Goal: Use online tool/utility: Utilize a website feature to perform a specific function

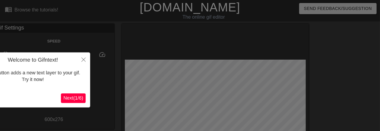
scroll to position [14, 0]
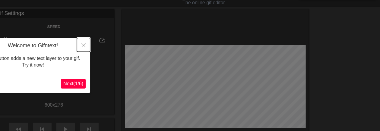
click at [85, 45] on icon "Close" at bounding box center [83, 45] width 4 height 4
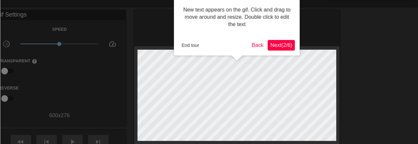
scroll to position [0, 0]
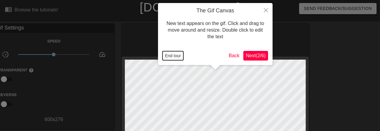
click at [176, 55] on button "End tour" at bounding box center [172, 55] width 21 height 9
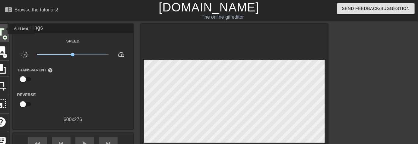
click at [4, 29] on span "title" at bounding box center [0, 32] width 11 height 11
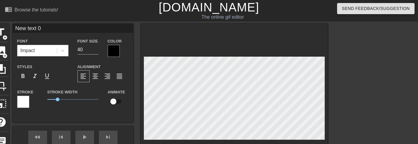
scroll to position [1, 1]
type input "S"
type textarea "S"
type input "So"
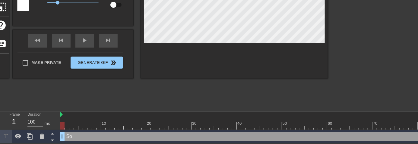
scroll to position [0, 0]
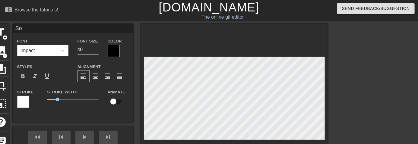
type textarea "So"
click at [4, 33] on span "title" at bounding box center [0, 32] width 11 height 11
type input "S"
type textarea "S"
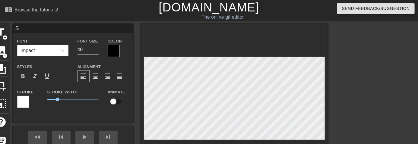
type input "Sq"
type textarea "Sq"
type input "Squ"
type textarea "Squ"
type input "Squa"
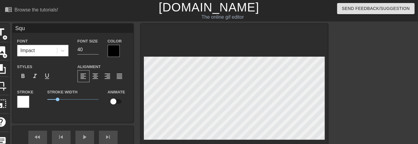
type textarea "Squa"
type input "Squar"
type textarea "Square"
type input "Square"
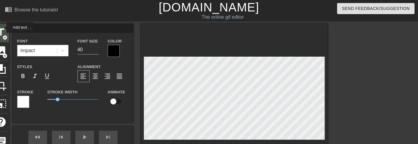
click at [2, 27] on span "title" at bounding box center [0, 32] width 11 height 11
type input "w"
type textarea "w"
type input "wo"
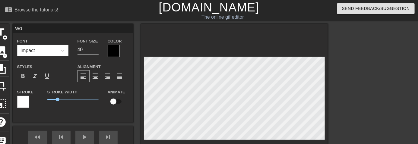
type textarea "wou"
type input "woul"
type textarea "woul"
type input "would"
type textarea "would"
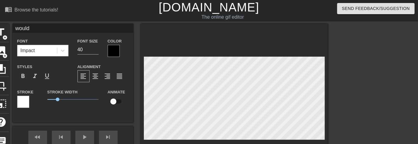
scroll to position [1, 1]
click at [2, 29] on span "title" at bounding box center [0, 32] width 11 height 11
type input "New text 3"
type input "K"
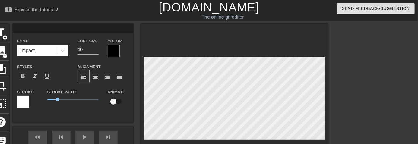
type textarea "K"
type input "Ke"
type textarea "Ke"
type input "Kee"
type textarea "Kee"
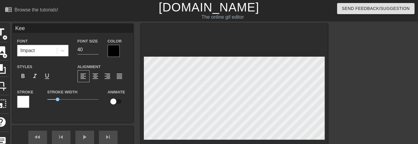
type input "Keep"
type textarea "Keep"
type input "Keep"
type textarea "Keep"
type input "Keep"
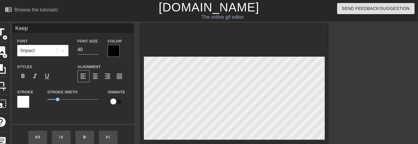
type textarea "Keep"
type input "Kee"
type textarea "Kee"
type input "Ke"
type textarea "Ke"
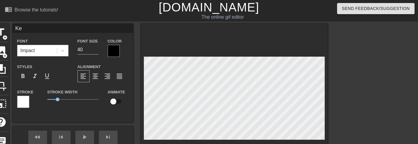
type input "K"
type textarea "K"
type input "k"
type textarea "k"
type input "ke"
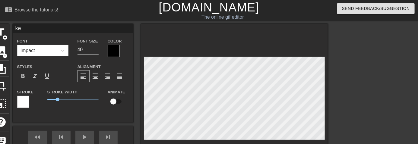
type textarea "ke"
type input "kee"
type textarea "kee"
type input "keep"
type textarea "keep"
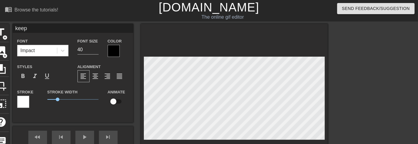
type input "keep"
type textarea "keep"
type input "keep i"
type textarea "keep i"
type input "keep it"
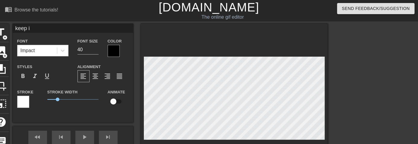
type textarea "keep it"
type input "keep its"
type textarea "keep its"
type input "keep its"
type textarea "keep its"
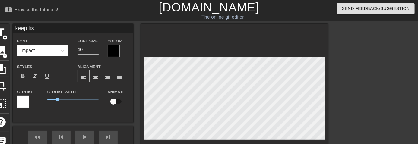
scroll to position [0, 1]
type input "keep its"
type textarea "keep its"
type input "keep it"
type textarea "keep it"
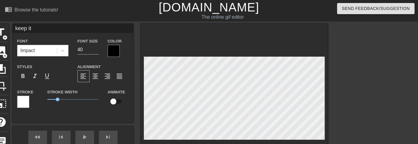
type input "keep i"
type textarea "keep i"
type input "keep"
type textarea "keep"
click at [5, 33] on span "title" at bounding box center [0, 32] width 11 height 11
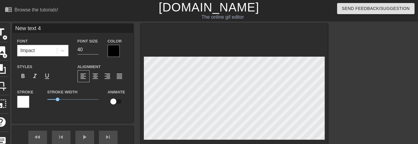
scroll to position [1, 1]
type input "X"
type textarea "XI"
type input "XIV"
type textarea "XIV"
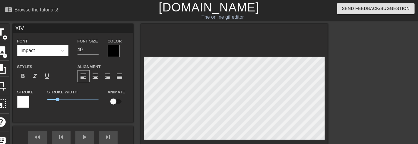
type input "XIV"
type textarea "XIV"
click at [5, 33] on span "title" at bounding box center [0, 32] width 11 height 11
drag, startPoint x: 47, startPoint y: 30, endPoint x: -26, endPoint y: 25, distance: 73.7
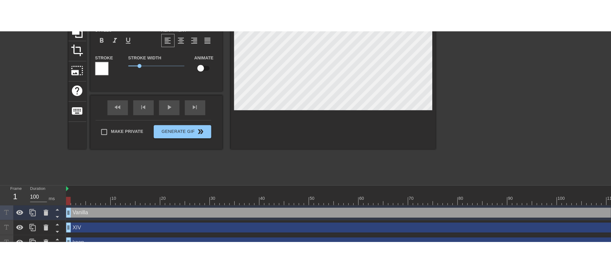
scroll to position [41, 0]
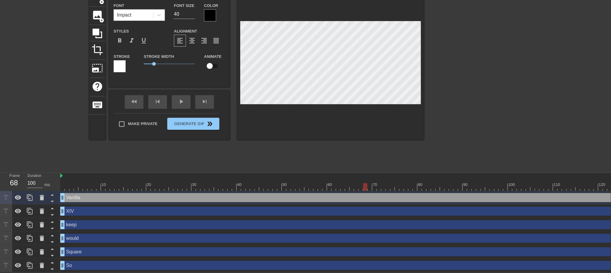
drag, startPoint x: 62, startPoint y: 180, endPoint x: 365, endPoint y: 187, distance: 303.0
click at [365, 186] on div "10 20 30 40 50 60 70 80 90 100 110 120 130 140 150 160" at bounding box center [335, 222] width 551 height 99
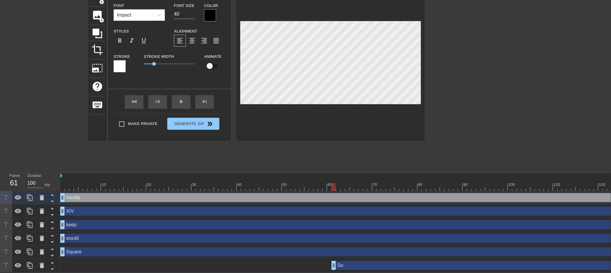
drag, startPoint x: 63, startPoint y: 262, endPoint x: 335, endPoint y: 272, distance: 272.4
click at [335, 186] on div "10 20 30 40 50 60 70 80 90 100 110 120 130 140 150 160" at bounding box center [335, 222] width 551 height 99
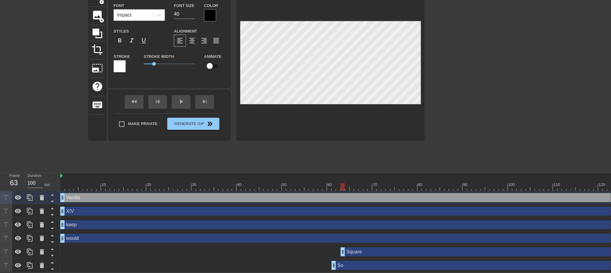
drag, startPoint x: 65, startPoint y: 245, endPoint x: 344, endPoint y: 260, distance: 279.2
click at [344, 186] on div "Vanilla drag_handle drag_handle XIV drag_handle drag_handle keep drag_handle dr…" at bounding box center [335, 231] width 551 height 81
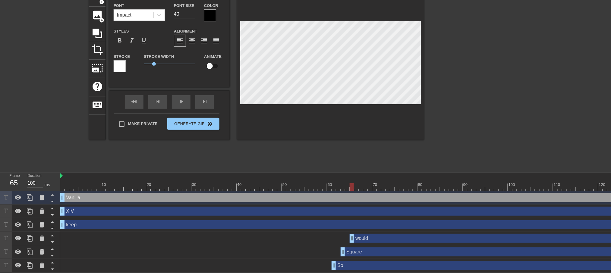
drag, startPoint x: 61, startPoint y: 230, endPoint x: 352, endPoint y: 247, distance: 291.4
click at [352, 186] on div "Vanilla drag_handle drag_handle XIV drag_handle drag_handle keep drag_handle dr…" at bounding box center [335, 231] width 551 height 81
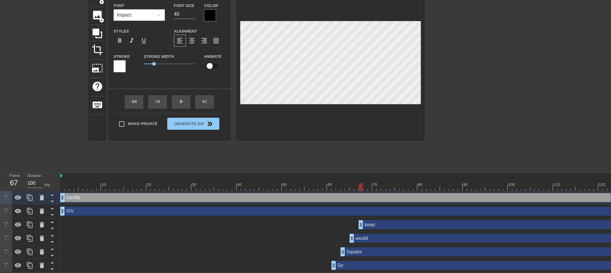
drag, startPoint x: 61, startPoint y: 220, endPoint x: 359, endPoint y: 232, distance: 298.3
click at [359, 186] on div "Vanilla drag_handle drag_handle XIV drag_handle drag_handle keep drag_handle dr…" at bounding box center [335, 231] width 551 height 81
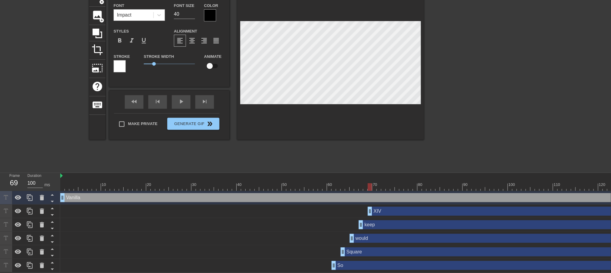
drag, startPoint x: 62, startPoint y: 205, endPoint x: 368, endPoint y: 221, distance: 306.0
click at [368, 186] on div "Vanilla drag_handle drag_handle XIV drag_handle drag_handle keep drag_handle dr…" at bounding box center [335, 231] width 551 height 81
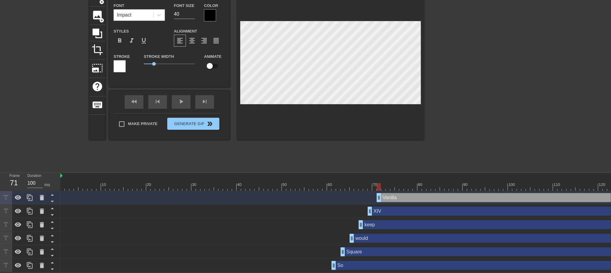
drag, startPoint x: 63, startPoint y: 193, endPoint x: 381, endPoint y: 209, distance: 318.1
click at [381, 186] on div "Vanilla drag_handle drag_handle XIV drag_handle drag_handle keep drag_handle dr…" at bounding box center [335, 231] width 551 height 81
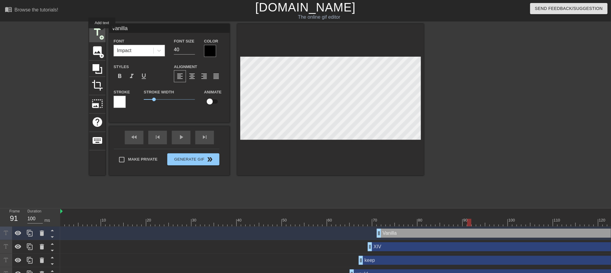
click at [102, 33] on span "title" at bounding box center [97, 32] width 11 height 11
type input "New text 6"
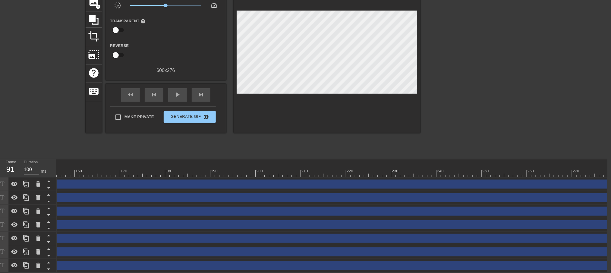
scroll to position [0, 769]
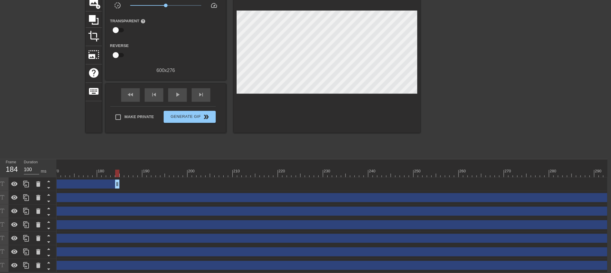
drag, startPoint x: 609, startPoint y: 176, endPoint x: 114, endPoint y: 186, distance: 495.0
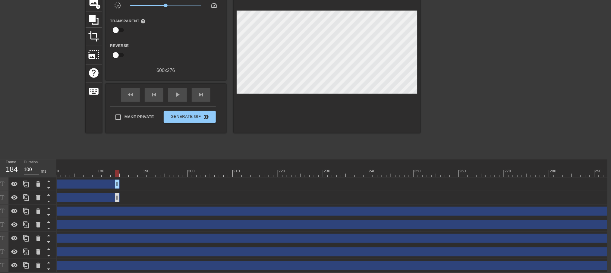
drag, startPoint x: 608, startPoint y: 194, endPoint x: 111, endPoint y: 194, distance: 496.7
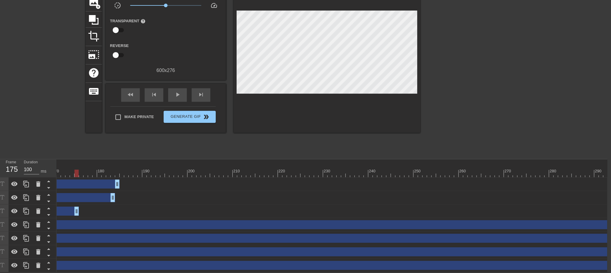
drag, startPoint x: 608, startPoint y: 205, endPoint x: 69, endPoint y: 211, distance: 539.0
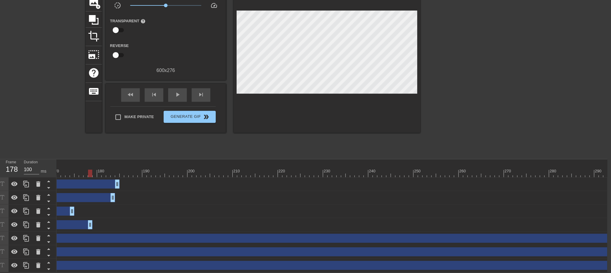
drag, startPoint x: 607, startPoint y: 217, endPoint x: 77, endPoint y: 227, distance: 530.3
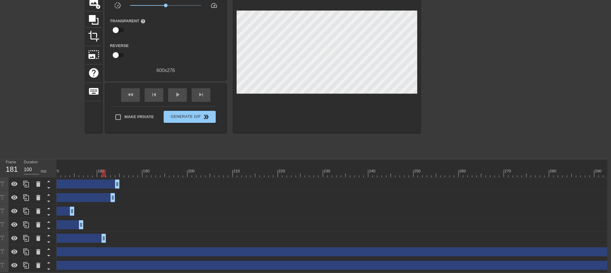
drag, startPoint x: 609, startPoint y: 236, endPoint x: 128, endPoint y: 231, distance: 481.1
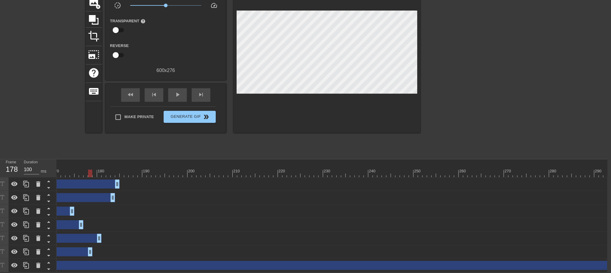
drag, startPoint x: 610, startPoint y: 248, endPoint x: 82, endPoint y: 236, distance: 527.9
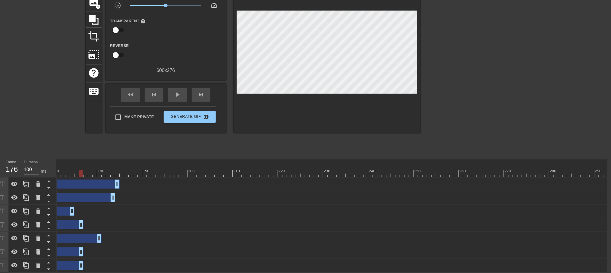
drag, startPoint x: 607, startPoint y: 259, endPoint x: 77, endPoint y: 251, distance: 529.7
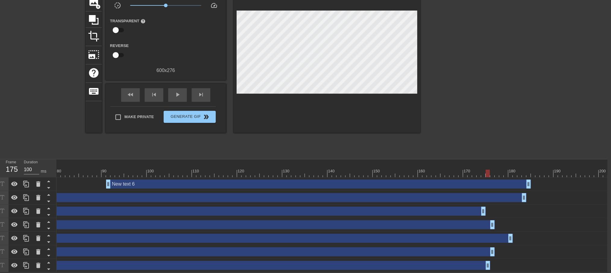
scroll to position [0, 335]
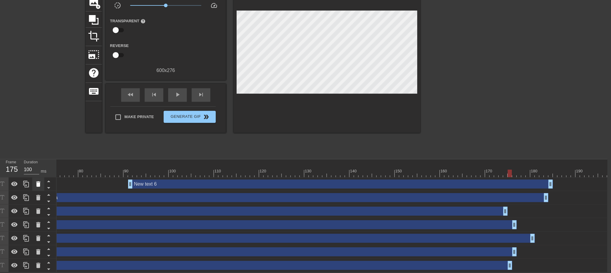
click at [33, 180] on div at bounding box center [38, 184] width 12 height 13
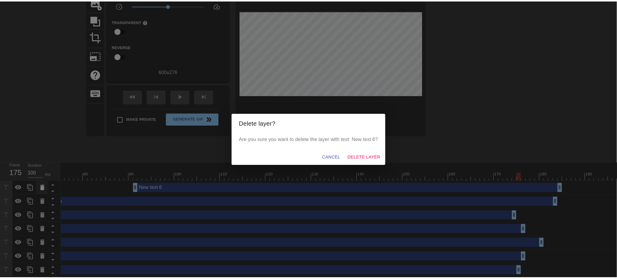
scroll to position [48, 0]
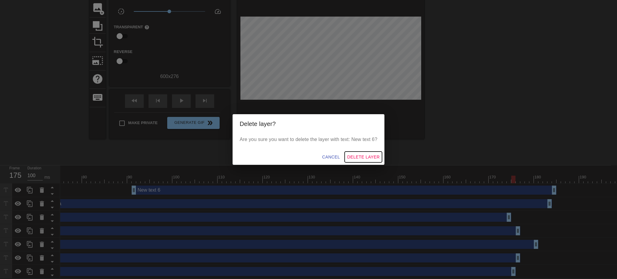
click at [357, 155] on span "Delete Layer" at bounding box center [363, 157] width 33 height 8
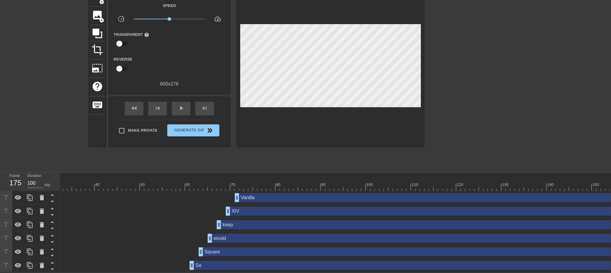
scroll to position [0, 139]
drag, startPoint x: 131, startPoint y: 171, endPoint x: 310, endPoint y: 187, distance: 180.1
click at [310, 186] on div "10 20 30 40 50 60 70 80 90 100 110 120 130 140 150 160" at bounding box center [335, 222] width 551 height 99
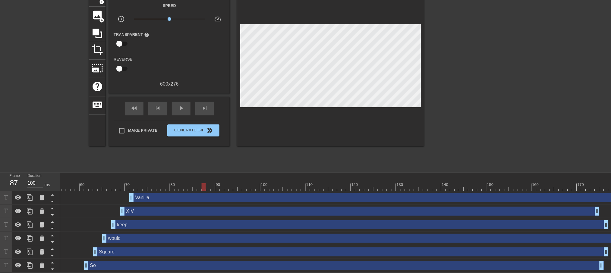
scroll to position [0, 281]
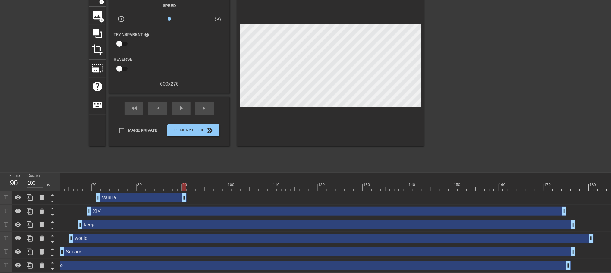
drag, startPoint x: 602, startPoint y: 193, endPoint x: 181, endPoint y: 202, distance: 421.8
click at [181, 186] on div "Vanilla drag_handle drag_handle XIV drag_handle drag_handle keep drag_handle dr…" at bounding box center [55, 231] width 551 height 81
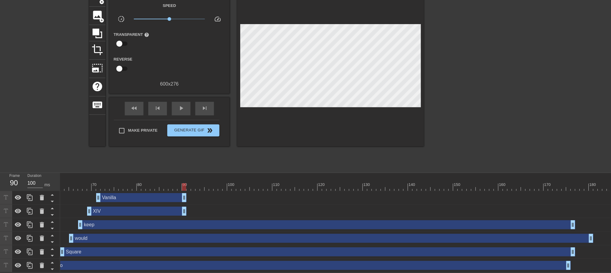
drag, startPoint x: 565, startPoint y: 205, endPoint x: 185, endPoint y: 211, distance: 379.8
click at [185, 186] on div "XIV drag_handle drag_handle" at bounding box center [442, 212] width 1325 height 14
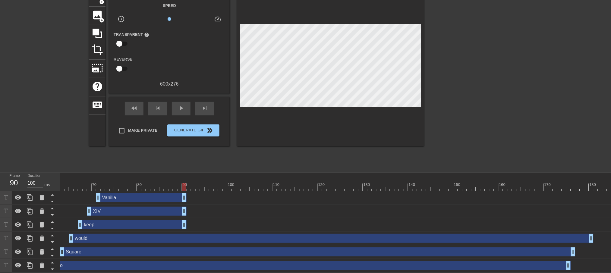
drag, startPoint x: 574, startPoint y: 219, endPoint x: 184, endPoint y: 217, distance: 390.6
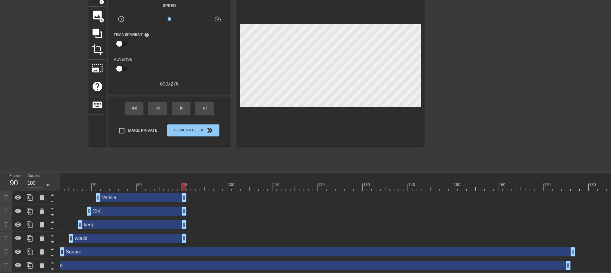
drag, startPoint x: 592, startPoint y: 232, endPoint x: 185, endPoint y: 248, distance: 407.2
click at [185, 186] on div "Vanilla drag_handle drag_handle XIV drag_handle drag_handle keep drag_handle dr…" at bounding box center [55, 231] width 551 height 81
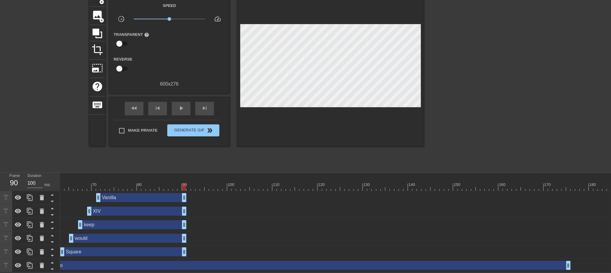
drag, startPoint x: 575, startPoint y: 248, endPoint x: 184, endPoint y: 240, distance: 390.4
click at [184, 186] on div "Square drag_handle drag_handle" at bounding box center [442, 252] width 1325 height 14
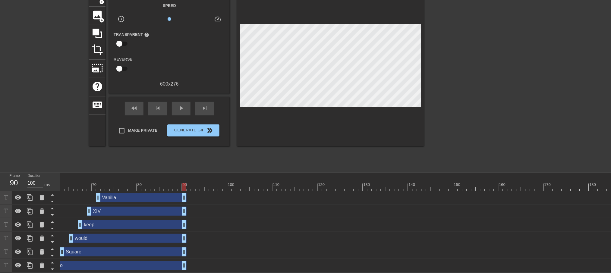
drag, startPoint x: 569, startPoint y: 263, endPoint x: 183, endPoint y: 267, distance: 386.4
click at [183, 186] on div "10 20 30 40 50 60 70 80 90 100 110 120 130 140 150 160" at bounding box center [335, 222] width 551 height 99
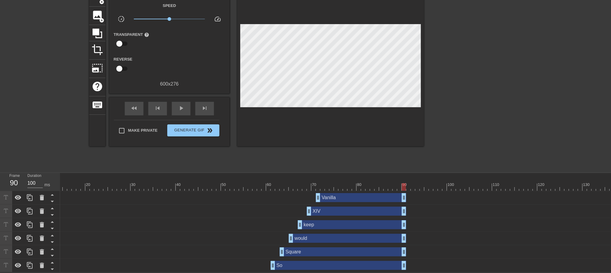
scroll to position [0, 0]
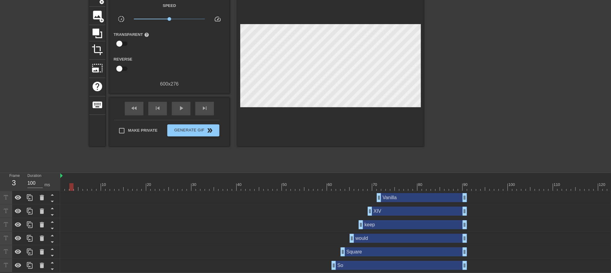
drag, startPoint x: 466, startPoint y: 195, endPoint x: 430, endPoint y: 199, distance: 35.8
drag, startPoint x: 464, startPoint y: 209, endPoint x: 430, endPoint y: 209, distance: 34.1
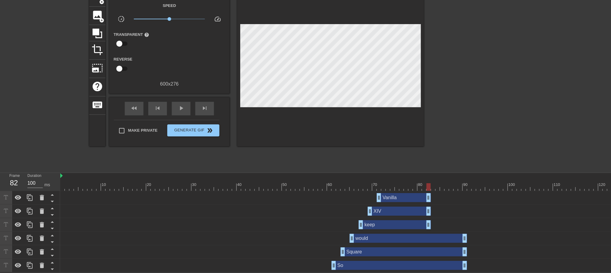
drag, startPoint x: 466, startPoint y: 219, endPoint x: 429, endPoint y: 222, distance: 36.8
drag, startPoint x: 241, startPoint y: 177, endPoint x: 435, endPoint y: 195, distance: 194.7
click at [433, 186] on div "10 20 30 40 50 60 70 80 90 100 110 120 130 140 150 160" at bounding box center [335, 222] width 551 height 99
drag, startPoint x: 466, startPoint y: 231, endPoint x: 430, endPoint y: 240, distance: 36.3
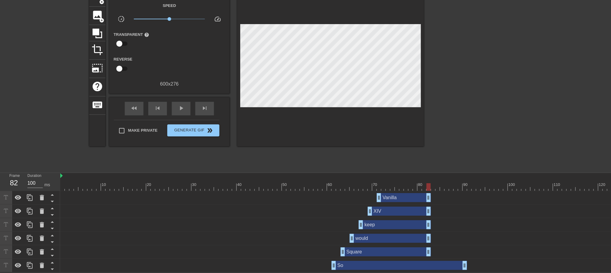
drag, startPoint x: 466, startPoint y: 246, endPoint x: 431, endPoint y: 244, distance: 34.7
drag, startPoint x: 465, startPoint y: 260, endPoint x: 431, endPoint y: 263, distance: 34.5
drag, startPoint x: 250, startPoint y: 176, endPoint x: 433, endPoint y: 200, distance: 184.9
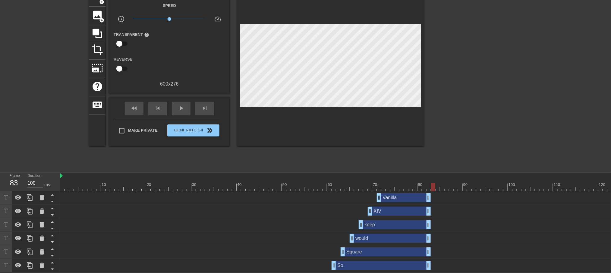
click at [433, 186] on div "10 20 30 40 50 60 70 80 90 100 110 120 130 140 150 160" at bounding box center [335, 222] width 551 height 99
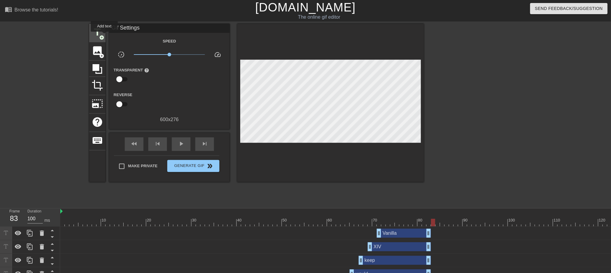
click at [104, 36] on div "title add_circle" at bounding box center [97, 33] width 16 height 18
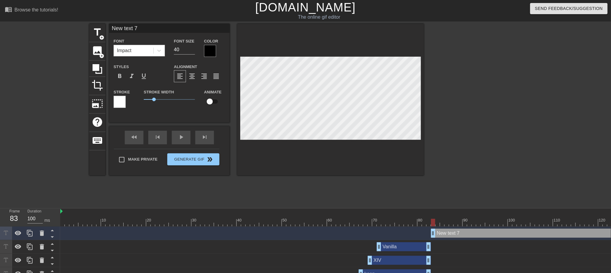
scroll to position [1, 2]
type input "W"
type textarea "W"
type input "Wh"
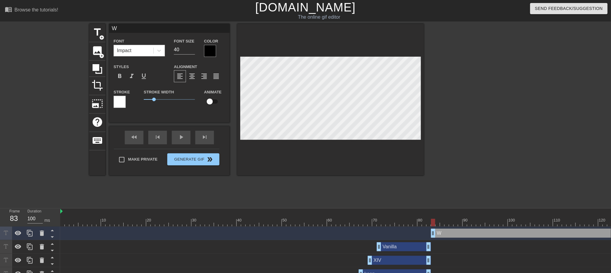
type textarea "Wh"
type input "Whi"
type textarea "Whi"
type input "Whil"
type textarea "Whil"
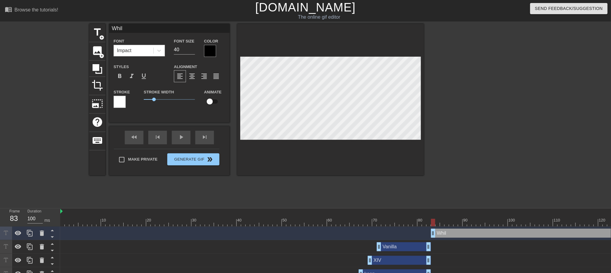
type input "While"
type textarea "While"
type input "While"
type textarea "While"
type input "While i"
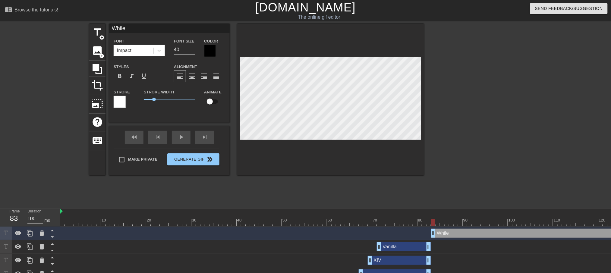
type textarea "While i"
type input "While it"
type textarea "While it"
type input "While i"
type textarea "While i"
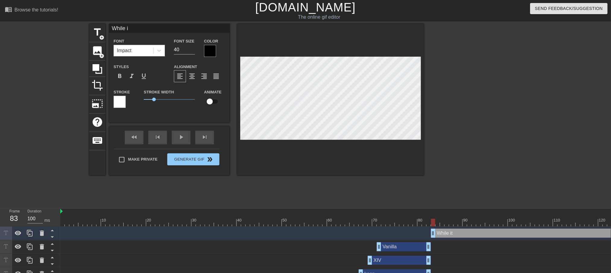
type input "While"
type textarea "While"
type input "While"
type textarea "While"
drag, startPoint x: 587, startPoint y: 231, endPoint x: 610, endPoint y: 238, distance: 24.5
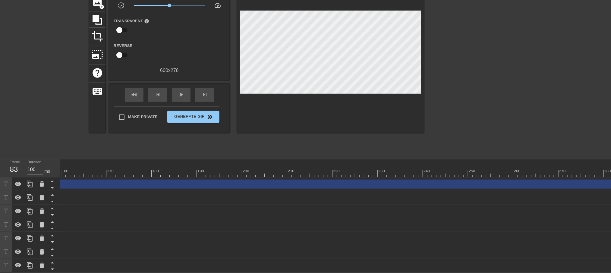
scroll to position [0, 769]
click at [512, 180] on div "While drag_handle drag_handle" at bounding box center [139, 184] width 954 height 9
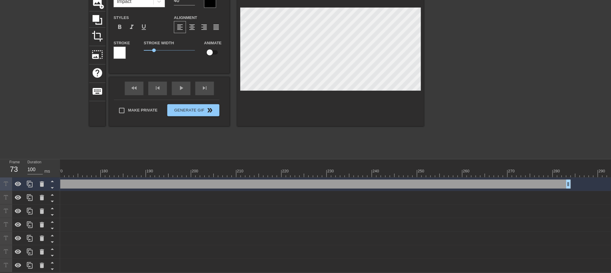
drag, startPoint x: 592, startPoint y: 178, endPoint x: 553, endPoint y: 185, distance: 39.4
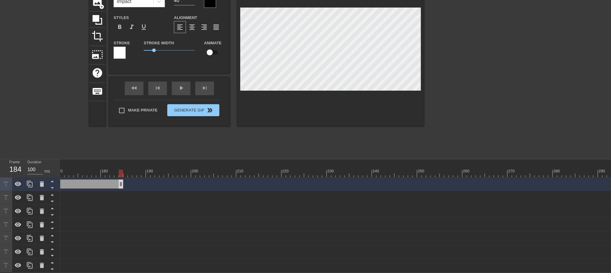
drag, startPoint x: 573, startPoint y: 178, endPoint x: 65, endPoint y: 181, distance: 508.2
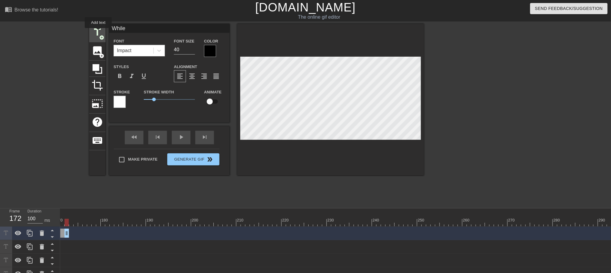
click at [98, 32] on span "title" at bounding box center [97, 32] width 11 height 11
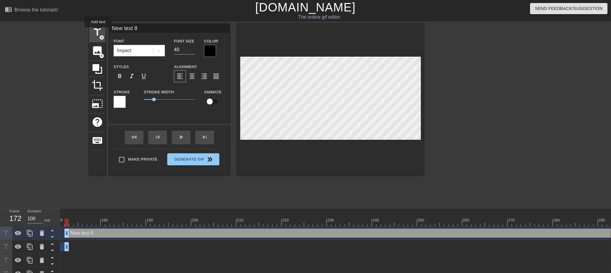
click at [98, 32] on span "title" at bounding box center [97, 32] width 11 height 11
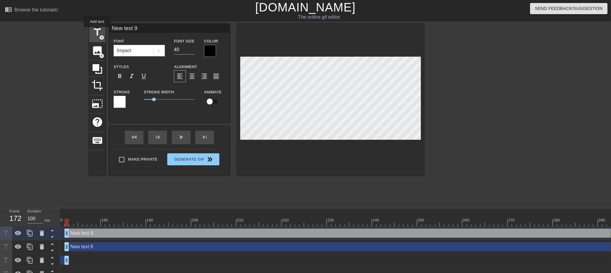
click at [97, 31] on span "title" at bounding box center [97, 32] width 11 height 11
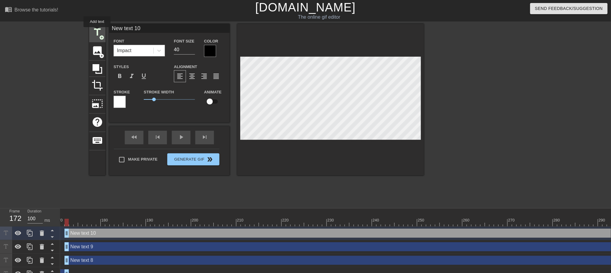
click at [97, 31] on span "title" at bounding box center [97, 32] width 11 height 11
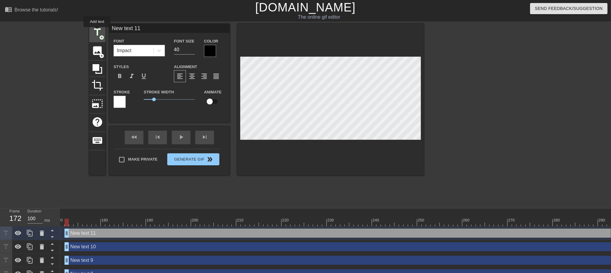
click at [97, 31] on span "title" at bounding box center [97, 32] width 11 height 11
type input "New text 12"
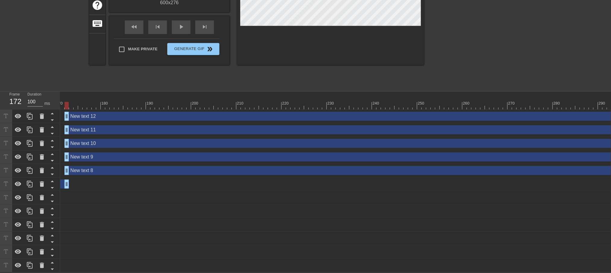
click at [512, 167] on div "New text 8 drag_handle drag_handle" at bounding box center [341, 170] width 552 height 9
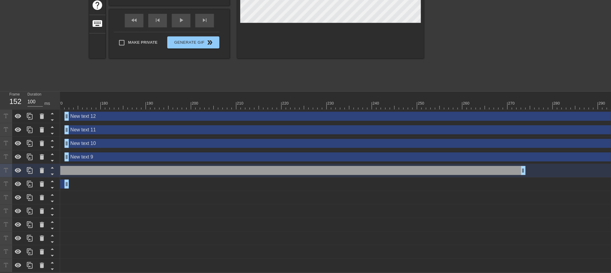
drag, startPoint x: 592, startPoint y: 165, endPoint x: 440, endPoint y: 165, distance: 151.9
click at [440, 166] on div "New text 8 drag_handle drag_handle" at bounding box center [250, 170] width 552 height 9
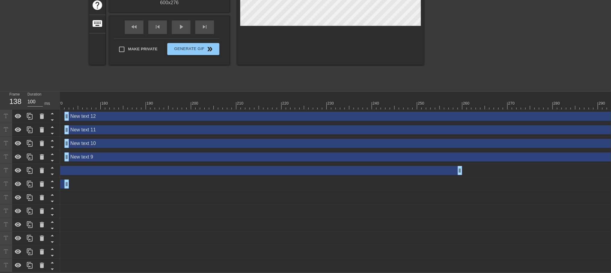
drag, startPoint x: 582, startPoint y: 143, endPoint x: 579, endPoint y: 145, distance: 3.7
drag, startPoint x: 575, startPoint y: 152, endPoint x: 375, endPoint y: 151, distance: 200.4
click at [370, 153] on div "New text 9 drag_handle drag_handle" at bounding box center [313, 157] width 552 height 9
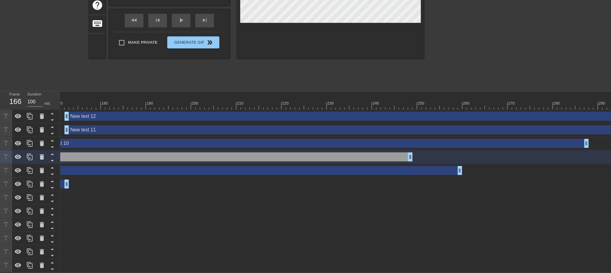
drag, startPoint x: 524, startPoint y: 135, endPoint x: 261, endPoint y: 137, distance: 263.2
click at [257, 139] on div "New text 10 drag_handle drag_handle" at bounding box center [313, 143] width 552 height 9
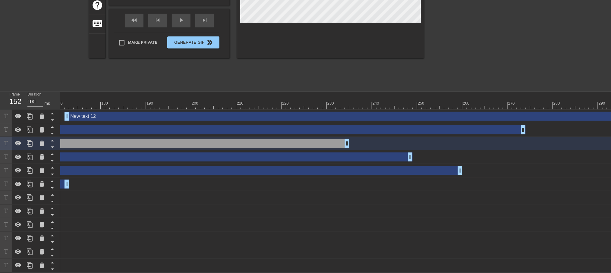
drag, startPoint x: 408, startPoint y: 124, endPoint x: 178, endPoint y: 127, distance: 230.6
click at [178, 127] on div "New text 11 drag_handle drag_handle" at bounding box center [250, 129] width 552 height 9
type input "New text 11"
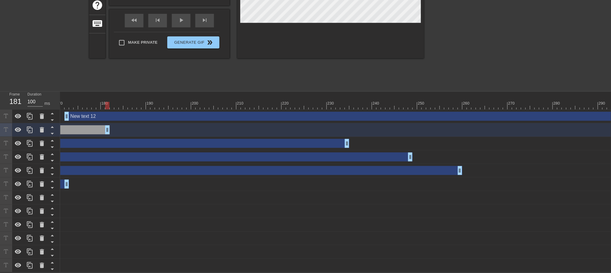
drag, startPoint x: 292, startPoint y: 127, endPoint x: 77, endPoint y: 124, distance: 215.5
click at [31, 125] on div "Frame 181 Duration 100 ms 10 20 30 40 50 60 70 80 90 100 110 120 130 140 150" at bounding box center [305, 182] width 611 height 181
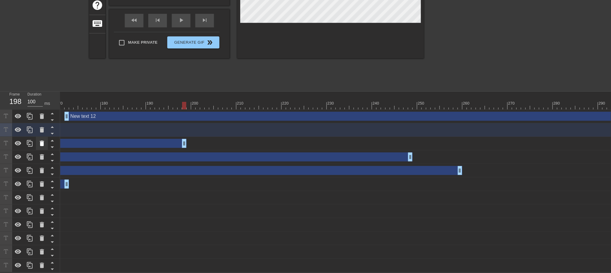
drag, startPoint x: 347, startPoint y: 141, endPoint x: 42, endPoint y: 137, distance: 305.1
click at [34, 140] on div "Frame 198 Duration 100 ms 10 20 30 40 50 60 70 80 90 100 110 120 130 140 150" at bounding box center [305, 182] width 611 height 181
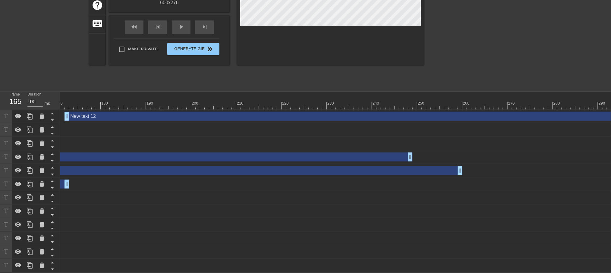
drag, startPoint x: 412, startPoint y: 150, endPoint x: 405, endPoint y: 152, distance: 7.5
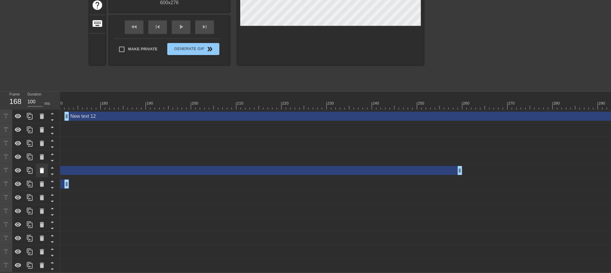
drag, startPoint x: 407, startPoint y: 152, endPoint x: 45, endPoint y: 159, distance: 362.7
click at [44, 159] on div "Frame 168 Duration 100 ms 10 20 30 40 50 60 70 80 90 100 110 120 130 140 150" at bounding box center [305, 182] width 611 height 181
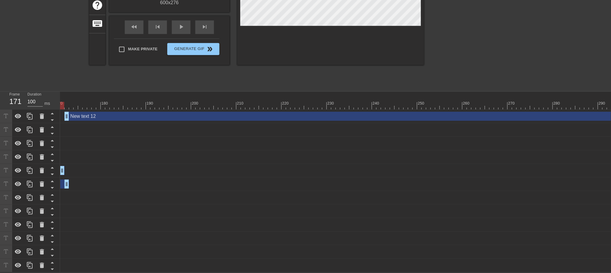
drag, startPoint x: 461, startPoint y: 167, endPoint x: 58, endPoint y: 166, distance: 402.7
click at [58, 166] on div "Frame 171 Duration 100 ms 10 20 30 40 50 60 70 80 90 100 110 120 130 140 150" at bounding box center [305, 182] width 611 height 181
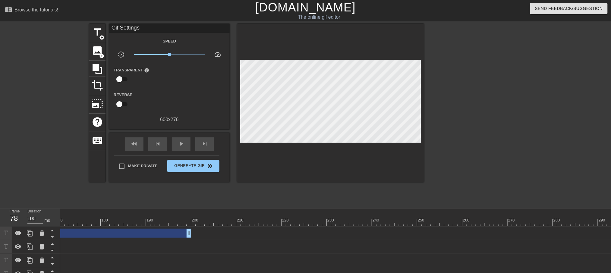
drag, startPoint x: 441, startPoint y: 236, endPoint x: 180, endPoint y: 246, distance: 261.2
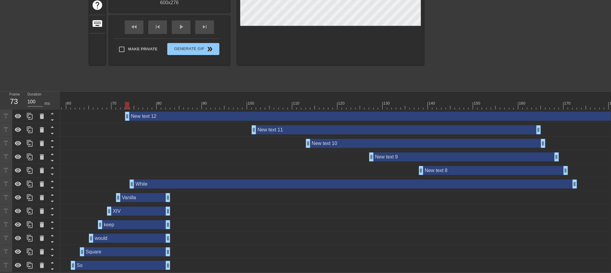
scroll to position [0, 243]
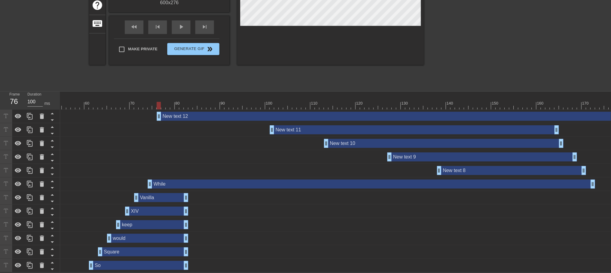
drag, startPoint x: 146, startPoint y: 109, endPoint x: 157, endPoint y: 111, distance: 12.1
drag, startPoint x: 150, startPoint y: 178, endPoint x: 189, endPoint y: 178, distance: 39.2
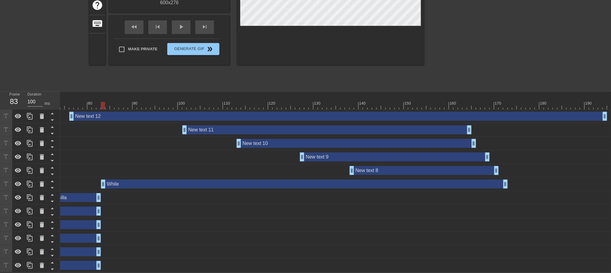
scroll to position [0, 333]
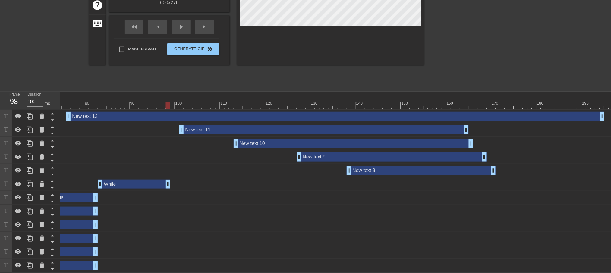
drag, startPoint x: 500, startPoint y: 181, endPoint x: 164, endPoint y: 206, distance: 336.4
click at [164, 186] on div "New text 12 drag_handle drag_handle New text 11 drag_handle drag_handle New tex…" at bounding box center [2, 191] width 551 height 163
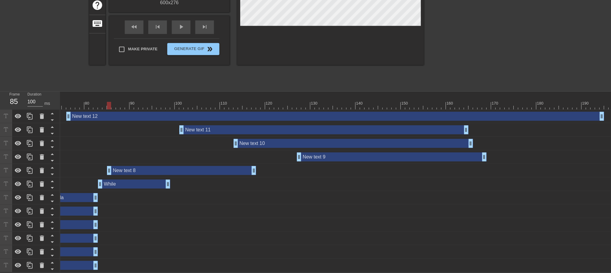
drag, startPoint x: 360, startPoint y: 172, endPoint x: 184, endPoint y: 176, distance: 176.4
click at [184, 176] on div "New text 12 drag_handle drag_handle New text 11 drag_handle drag_handle New tex…" at bounding box center [2, 191] width 551 height 163
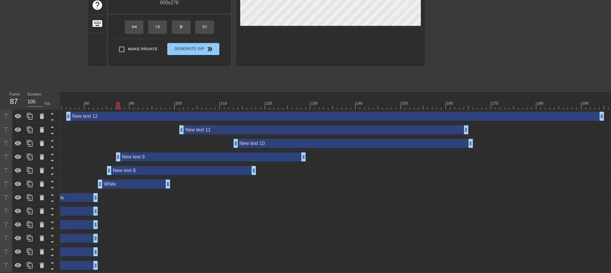
drag, startPoint x: 329, startPoint y: 151, endPoint x: 149, endPoint y: 162, distance: 180.5
click at [149, 162] on div "New text 12 drag_handle drag_handle New text 11 drag_handle drag_handle New tex…" at bounding box center [2, 191] width 551 height 163
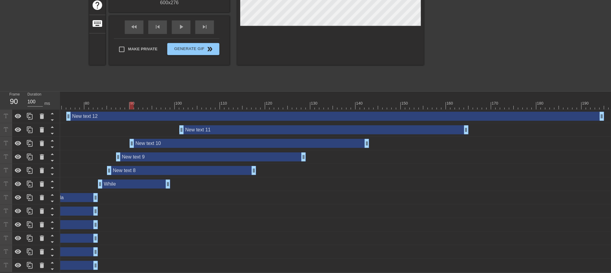
drag, startPoint x: 319, startPoint y: 137, endPoint x: 214, endPoint y: 149, distance: 105.6
click at [214, 149] on div "New text 12 drag_handle drag_handle New text 11 drag_handle drag_handle New tex…" at bounding box center [2, 191] width 551 height 163
drag, startPoint x: 245, startPoint y: 124, endPoint x: 205, endPoint y: 134, distance: 41.4
click at [205, 134] on div "New text 12 drag_handle drag_handle New text 11 drag_handle drag_handle New tex…" at bounding box center [2, 191] width 551 height 163
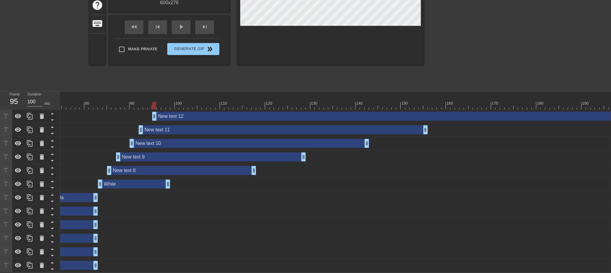
drag, startPoint x: 90, startPoint y: 112, endPoint x: 175, endPoint y: 111, distance: 84.7
click at [175, 112] on div "New text 12 drag_handle drag_handle" at bounding box center [421, 116] width 538 height 9
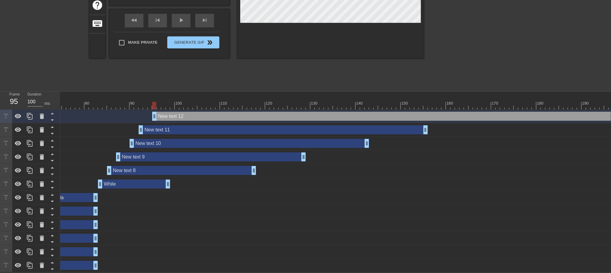
click at [132, 180] on div "While drag_handle drag_handle" at bounding box center [134, 184] width 72 height 9
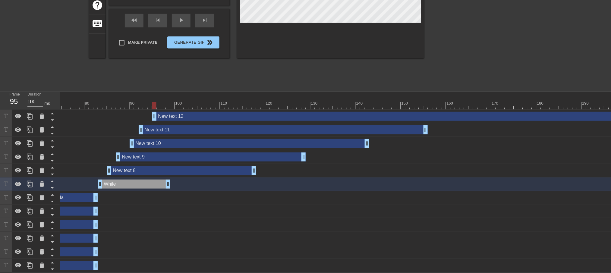
click at [139, 166] on div "New text 8 drag_handle drag_handle" at bounding box center [181, 170] width 149 height 9
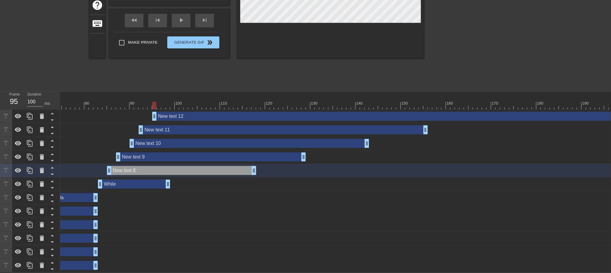
scroll to position [0, 0]
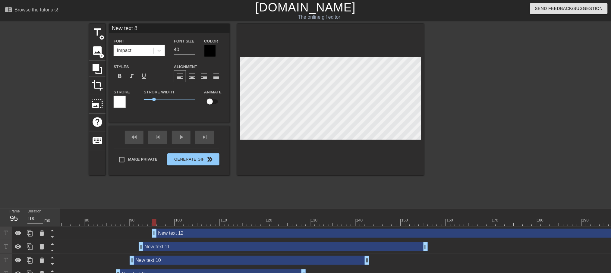
drag, startPoint x: 75, startPoint y: 29, endPoint x: 32, endPoint y: 29, distance: 42.8
click at [32, 29] on div "title add_circle image add_circle crop photo_size_select_large help keyboard Ne…" at bounding box center [305, 114] width 611 height 181
type input "I"
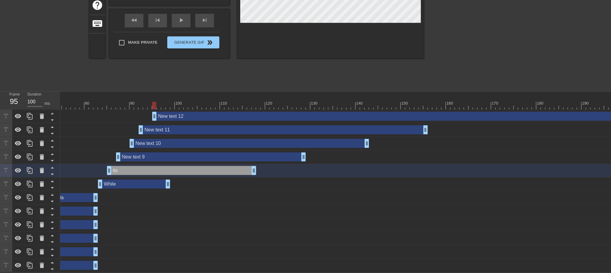
drag, startPoint x: 146, startPoint y: 149, endPoint x: 156, endPoint y: 133, distance: 19.1
click at [146, 153] on div "New text 9 drag_handle drag_handle" at bounding box center [211, 157] width 190 height 9
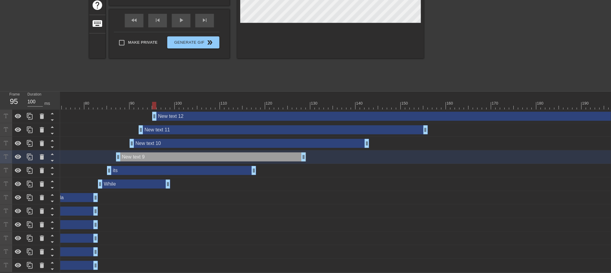
scroll to position [0, 0]
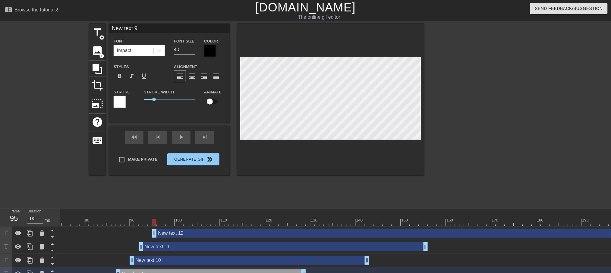
drag, startPoint x: 56, startPoint y: 27, endPoint x: 15, endPoint y: 27, distance: 41.6
click at [15, 27] on div "title add_circle image add_circle crop photo_size_select_large help keyboard Ne…" at bounding box center [305, 114] width 611 height 181
click at [163, 186] on div "New text 10 drag_handle drag_handle" at bounding box center [250, 260] width 240 height 9
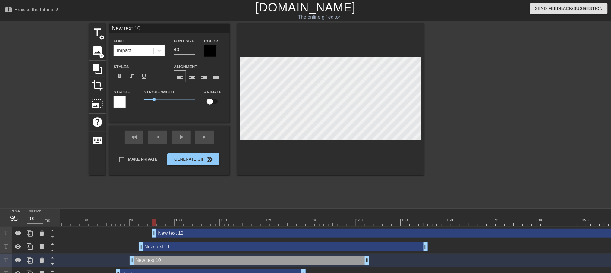
drag, startPoint x: 114, startPoint y: 24, endPoint x: 65, endPoint y: 27, distance: 49.5
click at [65, 27] on div "title add_circle image add_circle crop photo_size_select_large help keyboard Ne…" at bounding box center [305, 114] width 611 height 181
click at [224, 186] on div "New text 11 drag_handle drag_handle" at bounding box center [283, 246] width 289 height 9
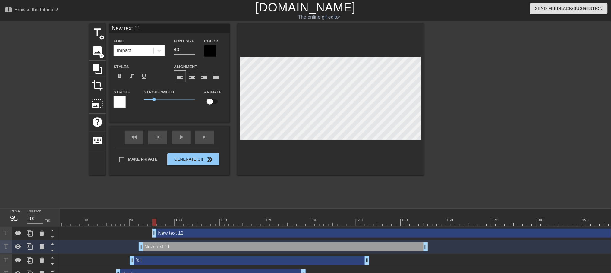
drag, startPoint x: 151, startPoint y: 28, endPoint x: -26, endPoint y: 24, distance: 177.0
click at [0, 24] on html "menu_book Browse the tutorials! [DOMAIN_NAME] The online gif editor Send Feedba…" at bounding box center [305, 194] width 611 height 389
click at [174, 186] on div "New text 12 drag_handle drag_handle" at bounding box center [421, 233] width 538 height 9
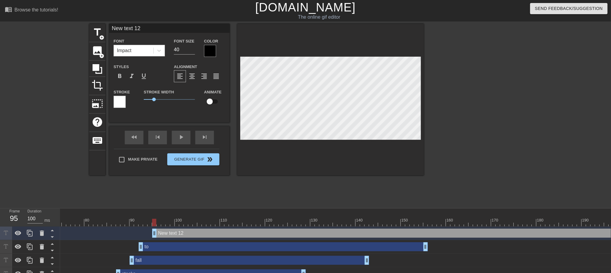
drag, startPoint x: 102, startPoint y: 31, endPoint x: 57, endPoint y: 33, distance: 45.0
click at [58, 33] on div "title add_circle image add_circle crop photo_size_select_large help keyboard Ne…" at bounding box center [305, 114] width 611 height 181
type input "ruin?"
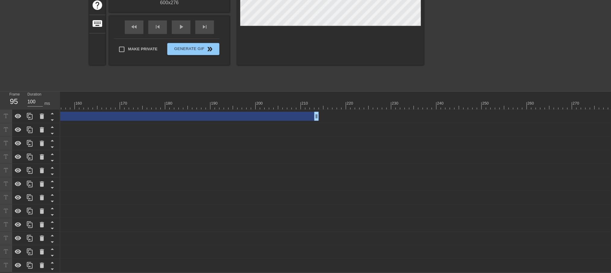
scroll to position [0, 769]
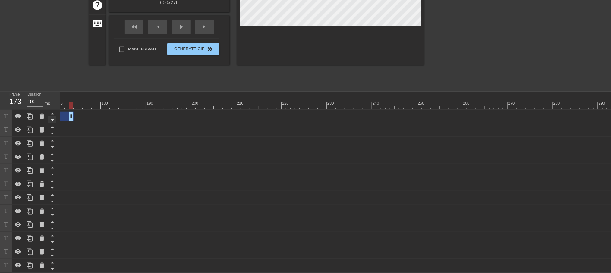
drag, startPoint x: 251, startPoint y: 112, endPoint x: 54, endPoint y: 116, distance: 196.9
click at [55, 115] on div "Frame 173 Duration 100 ms 10 20 30 40 50 60 70 80 90 100 110 120 130 140 150" at bounding box center [305, 182] width 611 height 181
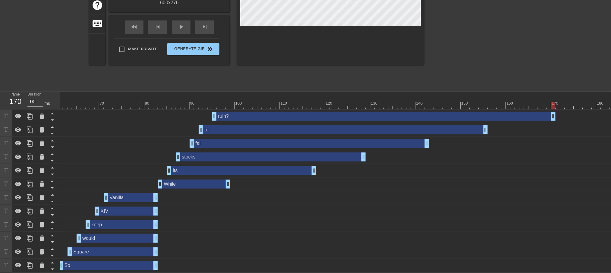
scroll to position [0, 251]
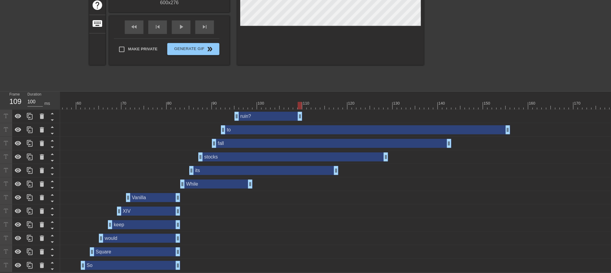
drag, startPoint x: 573, startPoint y: 110, endPoint x: 298, endPoint y: 125, distance: 275.3
click at [298, 125] on div "ruin? drag_handle drag_handle to drag_handle drag_handle fall drag_handle drag_…" at bounding box center [85, 191] width 551 height 163
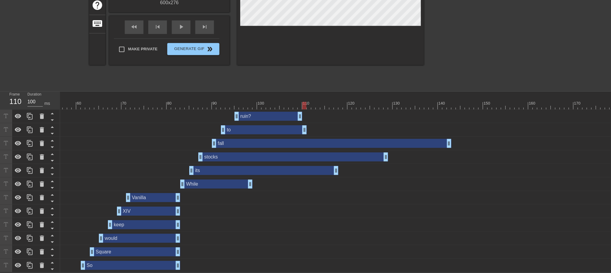
drag, startPoint x: 507, startPoint y: 125, endPoint x: 304, endPoint y: 136, distance: 203.5
click at [304, 136] on div "ruin? drag_handle drag_handle to drag_handle drag_handle fall drag_handle drag_…" at bounding box center [85, 191] width 551 height 163
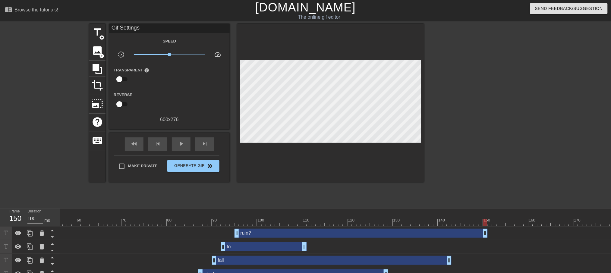
drag, startPoint x: 298, startPoint y: 234, endPoint x: 483, endPoint y: 250, distance: 186.4
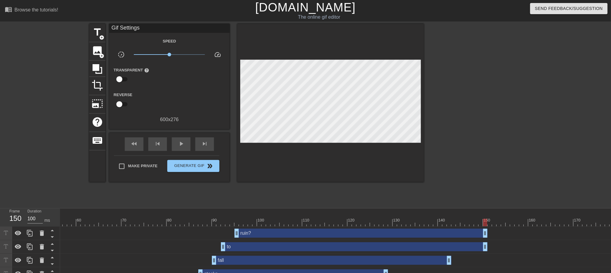
drag, startPoint x: 304, startPoint y: 246, endPoint x: 483, endPoint y: 243, distance: 179.4
drag, startPoint x: 449, startPoint y: 258, endPoint x: 487, endPoint y: 259, distance: 38.0
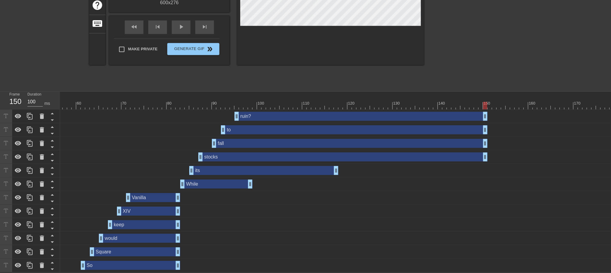
drag, startPoint x: 386, startPoint y: 151, endPoint x: 486, endPoint y: 152, distance: 99.2
drag, startPoint x: 338, startPoint y: 165, endPoint x: 486, endPoint y: 165, distance: 148.3
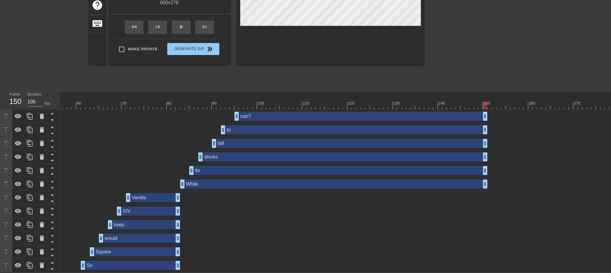
drag, startPoint x: 247, startPoint y: 181, endPoint x: 482, endPoint y: 181, distance: 234.5
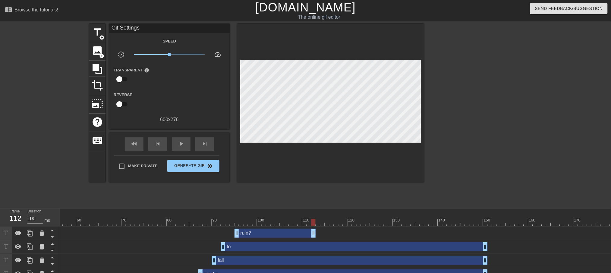
drag, startPoint x: 486, startPoint y: 234, endPoint x: 315, endPoint y: 232, distance: 170.9
drag, startPoint x: 483, startPoint y: 247, endPoint x: 312, endPoint y: 242, distance: 171.3
click at [312, 186] on div "to drag_handle drag_handle" at bounding box center [472, 247] width 1325 height 14
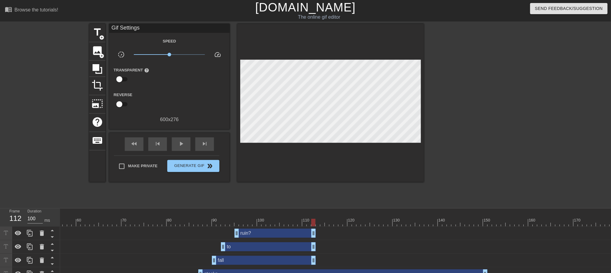
drag, startPoint x: 485, startPoint y: 264, endPoint x: 314, endPoint y: 257, distance: 171.6
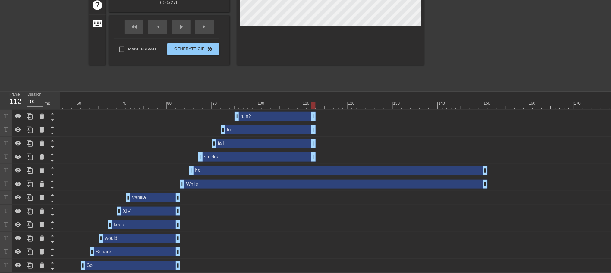
drag, startPoint x: 486, startPoint y: 151, endPoint x: 313, endPoint y: 159, distance: 172.9
click at [313, 159] on div "ruin? drag_handle drag_handle to drag_handle drag_handle fall drag_handle drag_…" at bounding box center [85, 191] width 551 height 163
drag, startPoint x: 486, startPoint y: 166, endPoint x: 313, endPoint y: 168, distance: 173.9
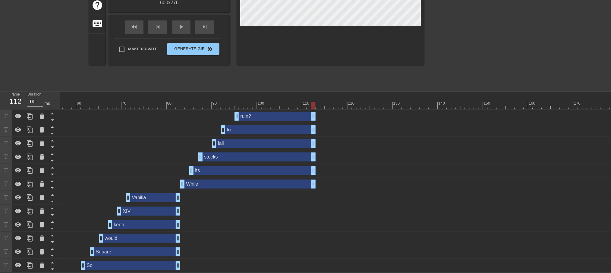
drag, startPoint x: 484, startPoint y: 181, endPoint x: 313, endPoint y: 183, distance: 170.3
click at [177, 102] on div at bounding box center [472, 106] width 1325 height 8
drag, startPoint x: 235, startPoint y: 111, endPoint x: 264, endPoint y: 114, distance: 28.8
drag, startPoint x: 222, startPoint y: 126, endPoint x: 243, endPoint y: 126, distance: 20.8
click at [243, 126] on div "to drag_handle drag_handle" at bounding box center [472, 129] width 1325 height 9
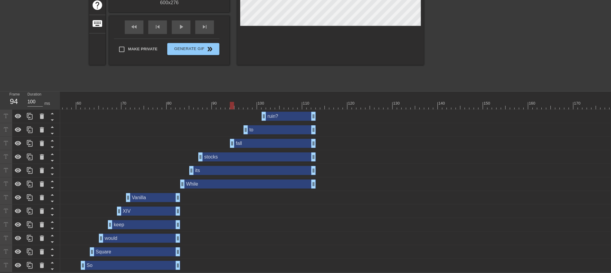
drag, startPoint x: 213, startPoint y: 138, endPoint x: 229, endPoint y: 139, distance: 16.9
click at [229, 139] on div "fall drag_handle drag_handle" at bounding box center [472, 143] width 1325 height 9
drag, startPoint x: 201, startPoint y: 153, endPoint x: 221, endPoint y: 153, distance: 19.9
drag, startPoint x: 191, startPoint y: 166, endPoint x: 204, endPoint y: 167, distance: 13.0
click at [310, 102] on div at bounding box center [472, 106] width 1325 height 8
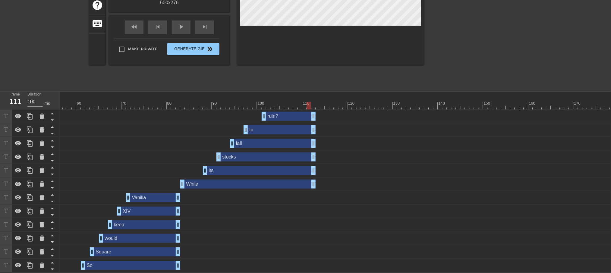
scroll to position [0, 0]
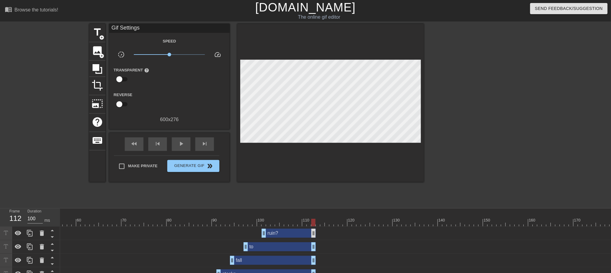
drag, startPoint x: 313, startPoint y: 220, endPoint x: 314, endPoint y: 229, distance: 9.2
drag, startPoint x: 313, startPoint y: 233, endPoint x: 310, endPoint y: 235, distance: 4.1
drag, startPoint x: 315, startPoint y: 243, endPoint x: 310, endPoint y: 245, distance: 5.3
drag, startPoint x: 313, startPoint y: 256, endPoint x: 307, endPoint y: 261, distance: 7.5
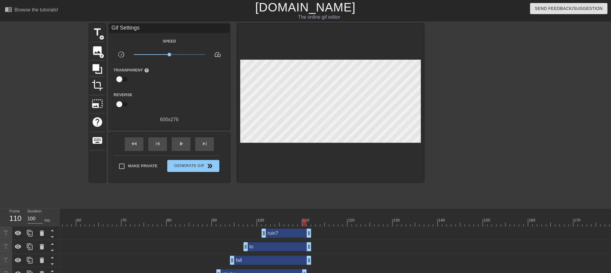
drag, startPoint x: 313, startPoint y: 269, endPoint x: 305, endPoint y: 273, distance: 8.0
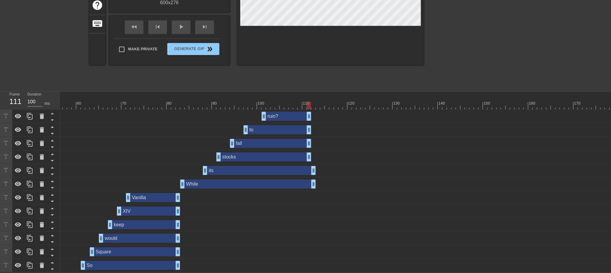
drag, startPoint x: 307, startPoint y: 153, endPoint x: 310, endPoint y: 153, distance: 3.6
drag, startPoint x: 311, startPoint y: 165, endPoint x: 307, endPoint y: 168, distance: 5.6
drag, startPoint x: 312, startPoint y: 177, endPoint x: 308, endPoint y: 180, distance: 4.6
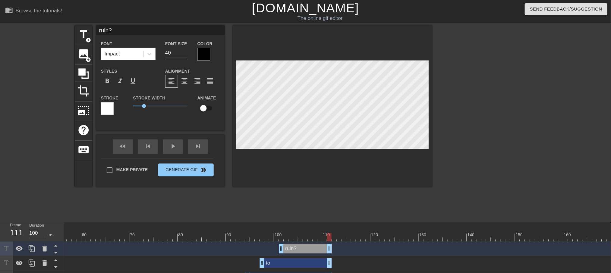
scroll to position [0, 251]
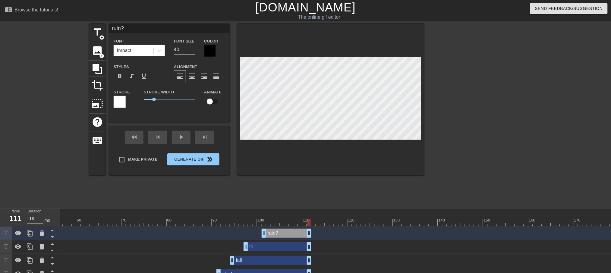
click at [61, 186] on div at bounding box center [60, 219] width 5 height 8
click at [319, 186] on div at bounding box center [472, 223] width 1325 height 8
click at [97, 33] on span "title" at bounding box center [97, 32] width 11 height 11
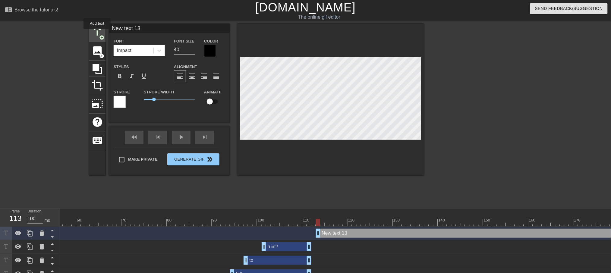
click at [97, 33] on span "title" at bounding box center [97, 32] width 11 height 11
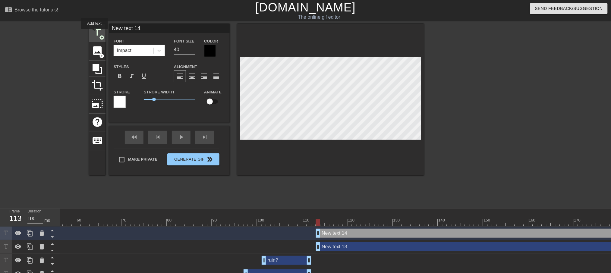
click at [94, 33] on span "title" at bounding box center [97, 32] width 11 height 11
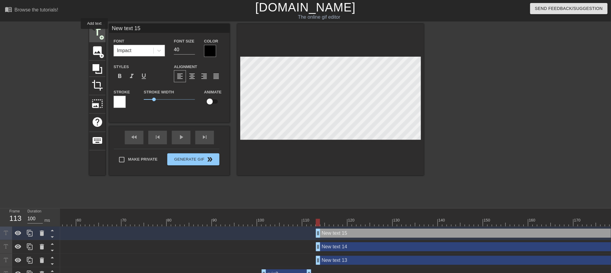
click at [94, 33] on span "title" at bounding box center [97, 32] width 11 height 11
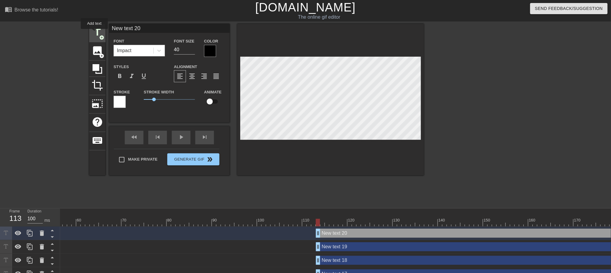
click at [94, 33] on span "title" at bounding box center [97, 32] width 11 height 11
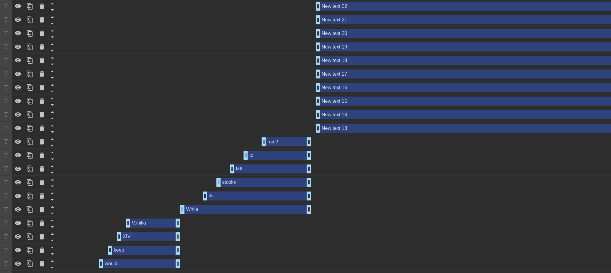
scroll to position [134, 0]
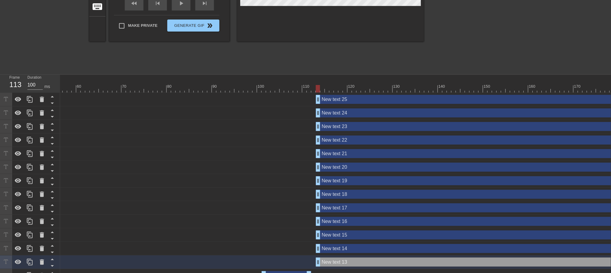
scroll to position [0, 0]
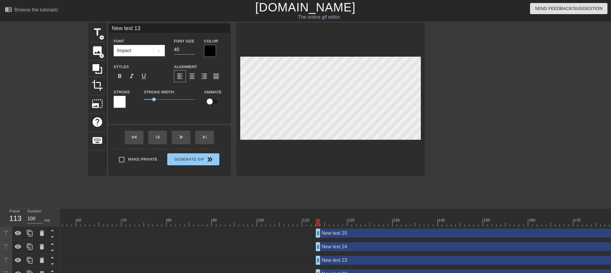
drag, startPoint x: 163, startPoint y: 27, endPoint x: 84, endPoint y: 18, distance: 79.5
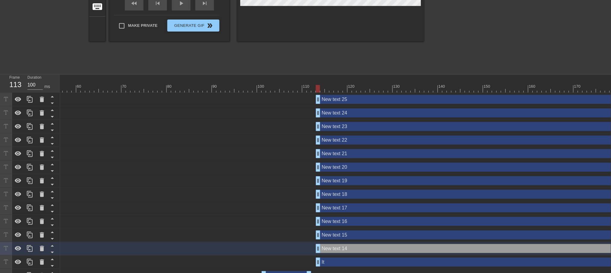
scroll to position [0, 0]
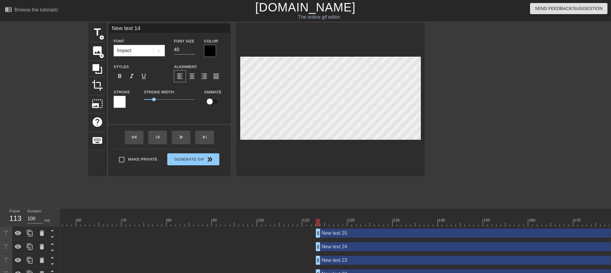
drag, startPoint x: 163, startPoint y: 24, endPoint x: 17, endPoint y: 20, distance: 145.4
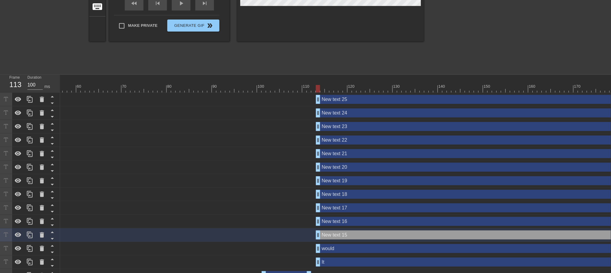
scroll to position [0, 0]
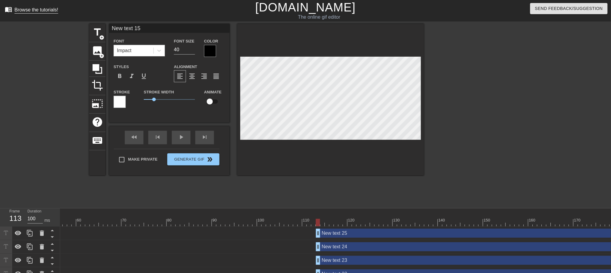
drag, startPoint x: 148, startPoint y: 25, endPoint x: 36, endPoint y: 37, distance: 112.5
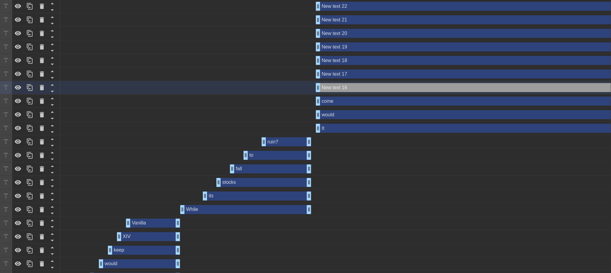
scroll to position [0, 0]
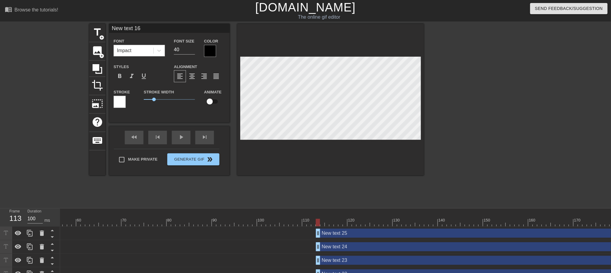
drag, startPoint x: 143, startPoint y: 27, endPoint x: -44, endPoint y: 3, distance: 189.0
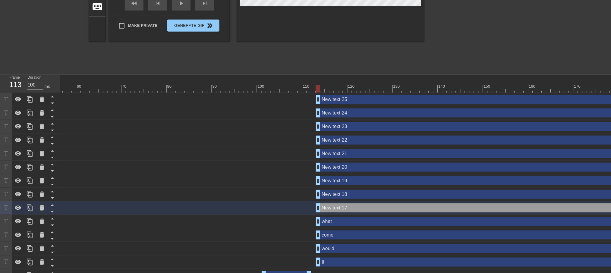
scroll to position [0, 0]
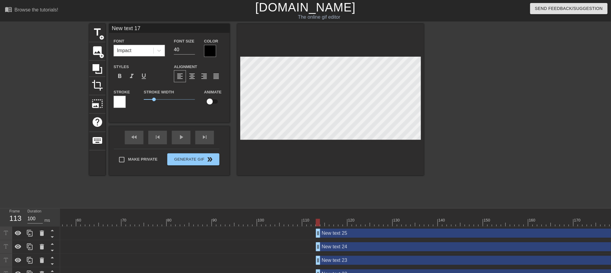
drag, startPoint x: 138, startPoint y: 26, endPoint x: 36, endPoint y: 24, distance: 102.5
click at [36, 24] on div "title add_circle image add_circle crop photo_size_select_large help keyboard Ne…" at bounding box center [305, 114] width 611 height 181
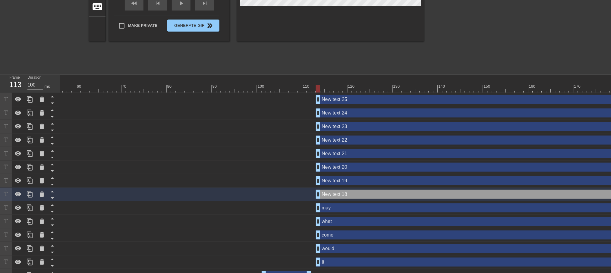
scroll to position [0, 0]
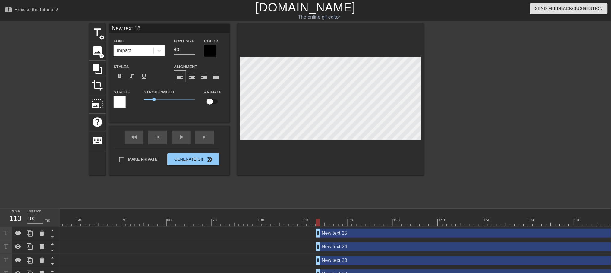
drag, startPoint x: 154, startPoint y: 27, endPoint x: 54, endPoint y: 24, distance: 99.8
click at [54, 24] on div "title add_circle image add_circle crop photo_size_select_large help keyboard Ne…" at bounding box center [305, 114] width 611 height 181
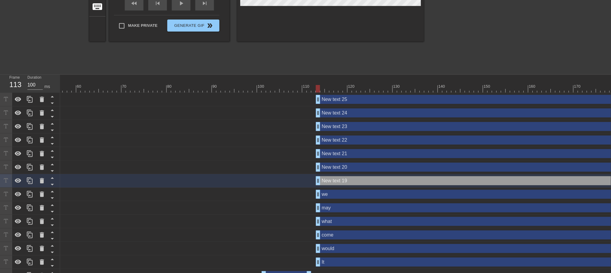
scroll to position [0, 0]
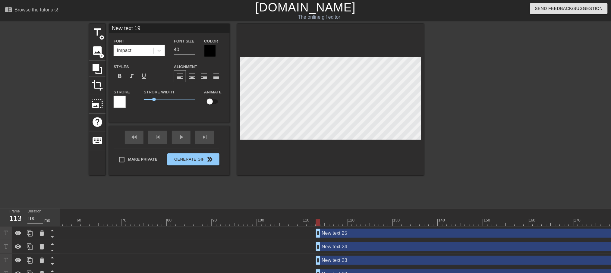
drag, startPoint x: 162, startPoint y: 30, endPoint x: -5, endPoint y: 34, distance: 166.4
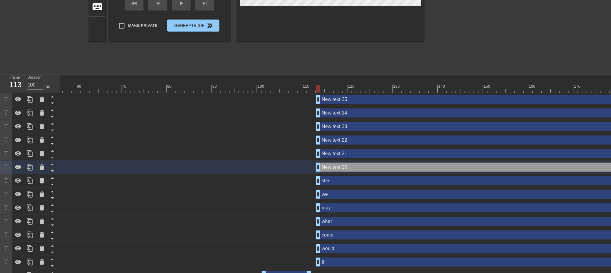
scroll to position [0, 0]
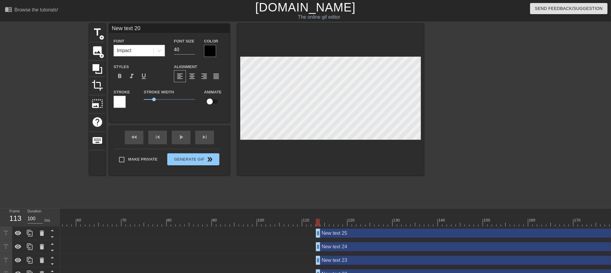
drag, startPoint x: 149, startPoint y: 30, endPoint x: 37, endPoint y: 39, distance: 111.6
click at [41, 38] on div "title add_circle image add_circle crop photo_size_select_large help keyboard Ne…" at bounding box center [305, 114] width 611 height 181
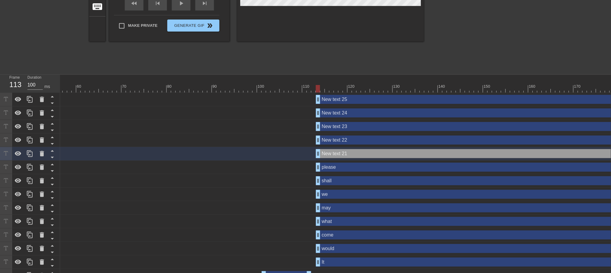
scroll to position [0, 0]
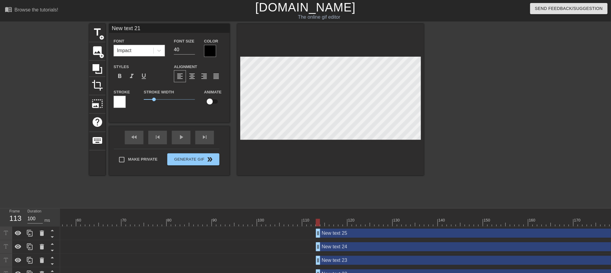
drag, startPoint x: 152, startPoint y: 28, endPoint x: 4, endPoint y: 25, distance: 148.0
click at [13, 25] on div "title add_circle image add_circle crop photo_size_select_large help keyboard Ne…" at bounding box center [305, 114] width 611 height 181
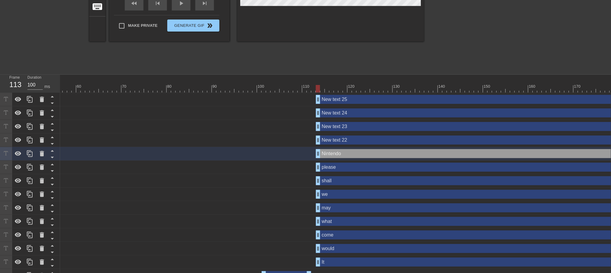
drag, startPoint x: 344, startPoint y: 140, endPoint x: 347, endPoint y: 137, distance: 3.6
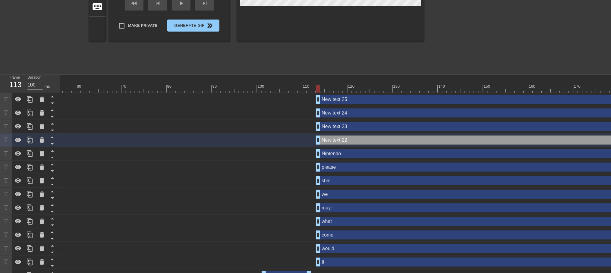
scroll to position [0, 0]
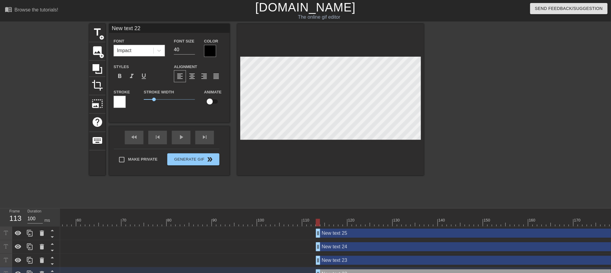
drag, startPoint x: 155, startPoint y: 29, endPoint x: -7, endPoint y: 23, distance: 161.7
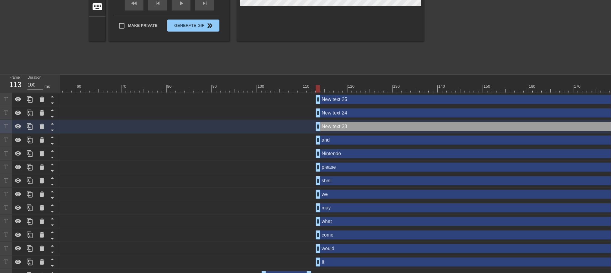
scroll to position [0, 0]
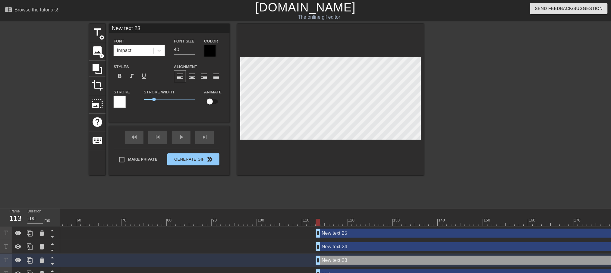
drag, startPoint x: 159, startPoint y: 24, endPoint x: 12, endPoint y: 60, distance: 150.6
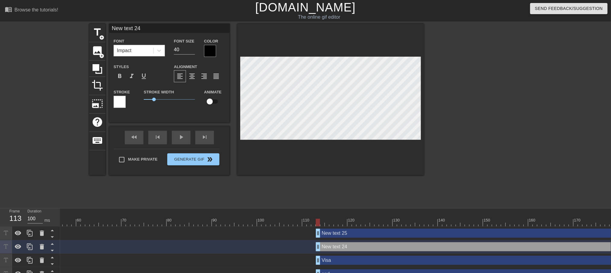
drag, startPoint x: 162, startPoint y: 30, endPoint x: 61, endPoint y: 26, distance: 100.8
click at [61, 26] on div "title add_circle image add_circle crop photo_size_select_large help keyboard Ne…" at bounding box center [305, 114] width 611 height 181
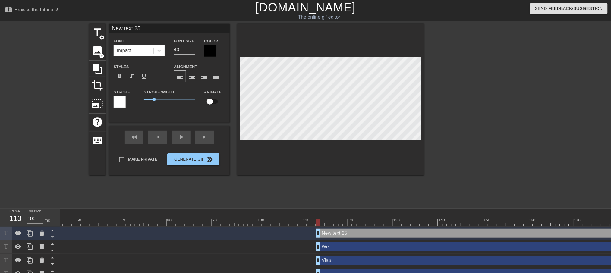
drag, startPoint x: 155, startPoint y: 30, endPoint x: 31, endPoint y: 18, distance: 125.0
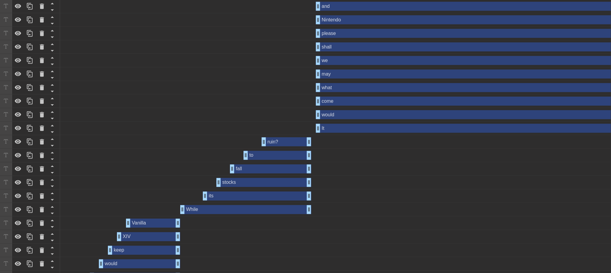
scroll to position [134, 0]
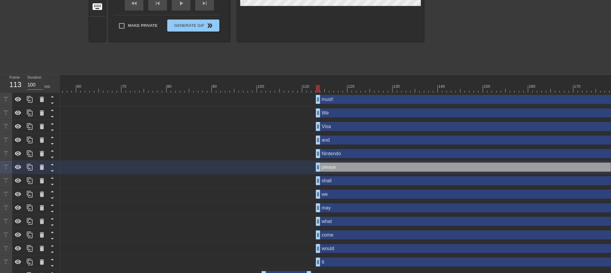
scroll to position [0, 0]
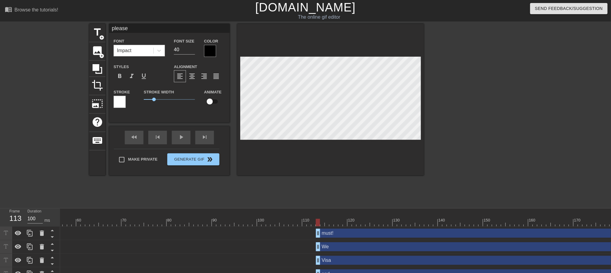
drag, startPoint x: 142, startPoint y: 26, endPoint x: -18, endPoint y: 30, distance: 160.7
type input "L"
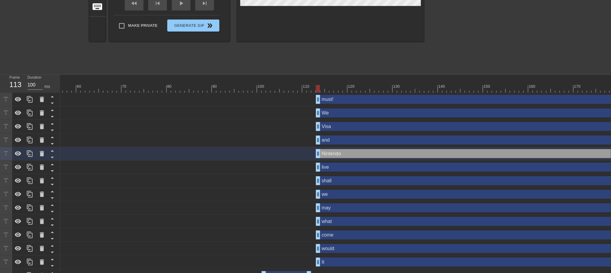
scroll to position [0, 0]
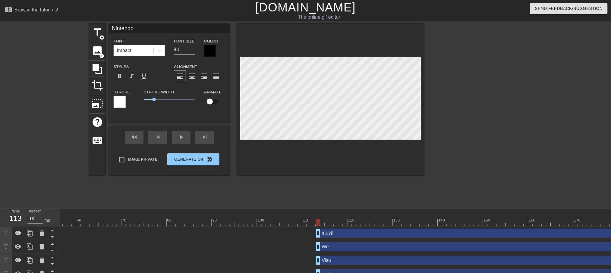
drag, startPoint x: 141, startPoint y: 32, endPoint x: 77, endPoint y: 31, distance: 63.6
click at [77, 31] on div "title add_circle image add_circle crop photo_size_select_large help keyboard Ni…" at bounding box center [305, 114] width 611 height 181
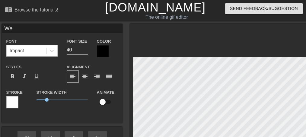
scroll to position [67, 0]
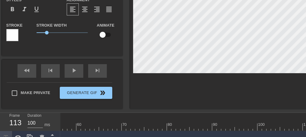
type input "We"
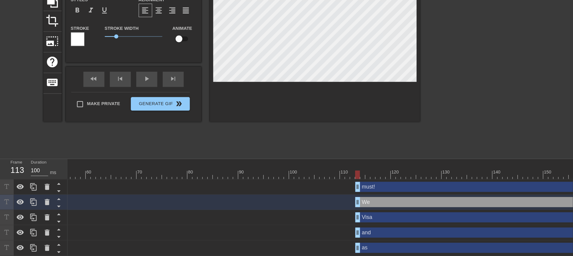
scroll to position [0, 251]
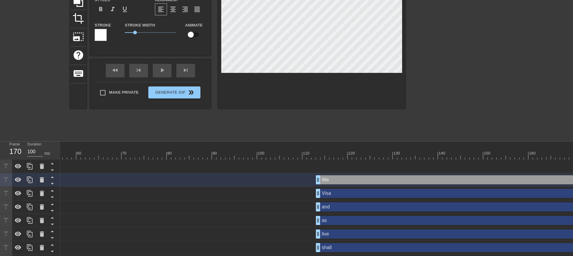
drag, startPoint x: 318, startPoint y: 165, endPoint x: 556, endPoint y: 175, distance: 238.0
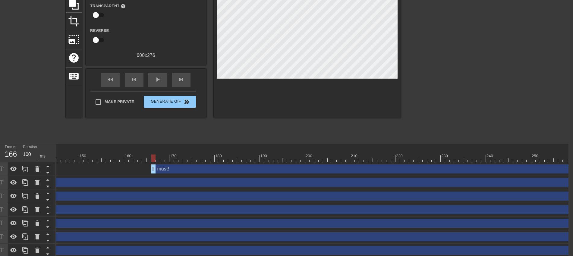
scroll to position [0, 6]
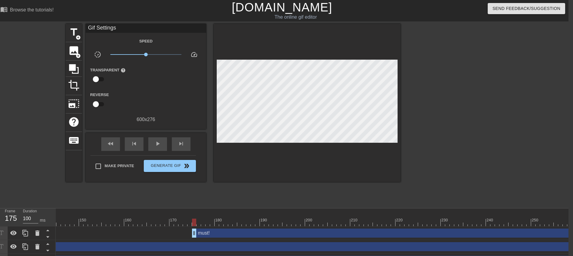
drag, startPoint x: 153, startPoint y: 233, endPoint x: 192, endPoint y: 235, distance: 38.9
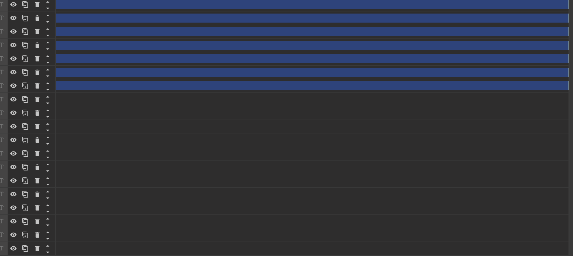
scroll to position [64, 6]
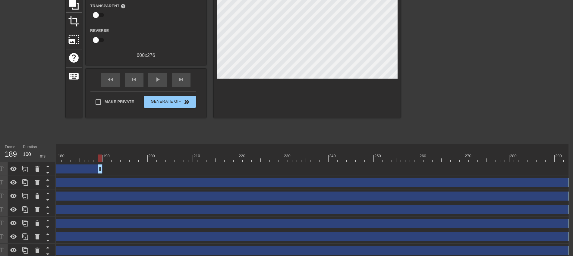
drag, startPoint x: 568, startPoint y: 169, endPoint x: 96, endPoint y: 167, distance: 471.7
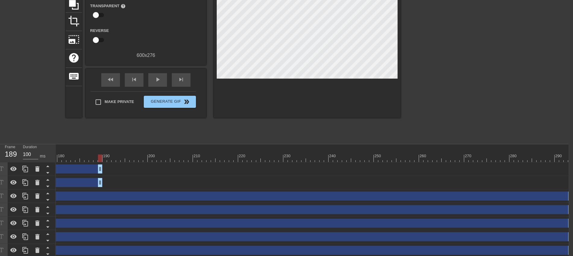
drag, startPoint x: 569, startPoint y: 182, endPoint x: 100, endPoint y: 180, distance: 469.6
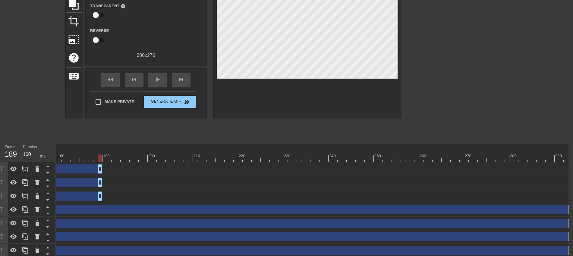
drag, startPoint x: 569, startPoint y: 197, endPoint x: 101, endPoint y: 198, distance: 468.4
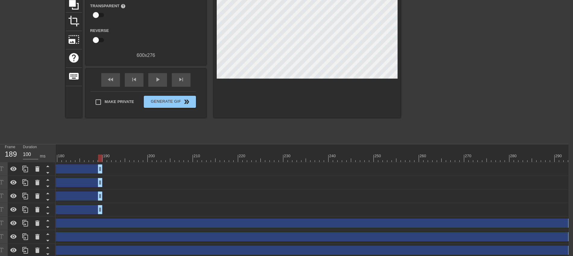
drag, startPoint x: 568, startPoint y: 209, endPoint x: 96, endPoint y: 204, distance: 472.4
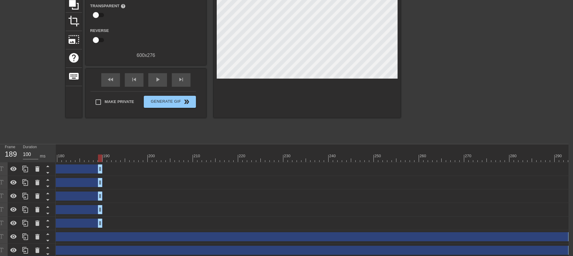
drag, startPoint x: 570, startPoint y: 222, endPoint x: 98, endPoint y: 236, distance: 472.2
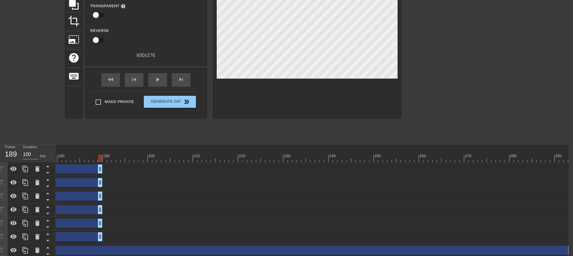
drag, startPoint x: 569, startPoint y: 237, endPoint x: 101, endPoint y: 246, distance: 468.5
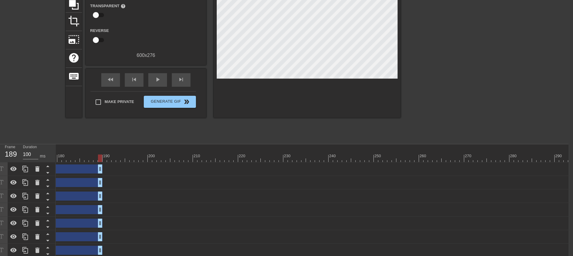
drag, startPoint x: 568, startPoint y: 252, endPoint x: 99, endPoint y: 255, distance: 469.0
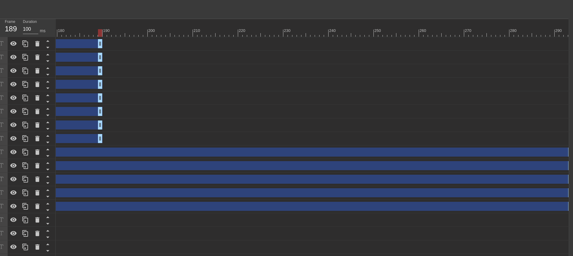
drag, startPoint x: 568, startPoint y: 135, endPoint x: 100, endPoint y: 158, distance: 469.3
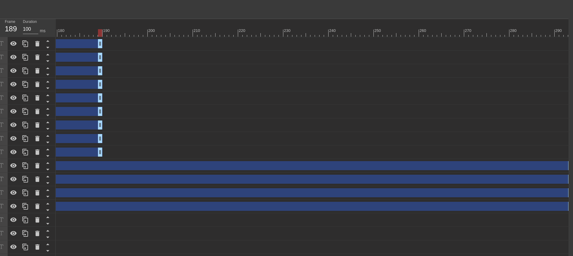
drag, startPoint x: 567, startPoint y: 150, endPoint x: 95, endPoint y: 159, distance: 472.4
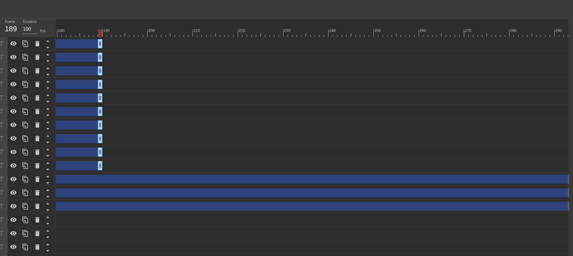
drag, startPoint x: 570, startPoint y: 167, endPoint x: 99, endPoint y: 179, distance: 471.0
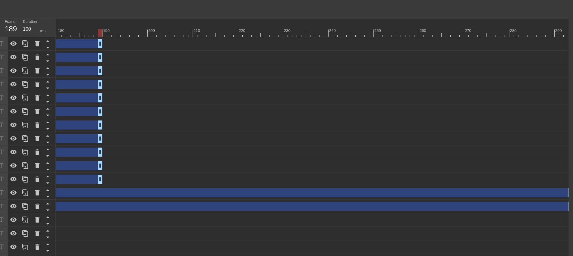
drag, startPoint x: 568, startPoint y: 180, endPoint x: 100, endPoint y: 183, distance: 468.4
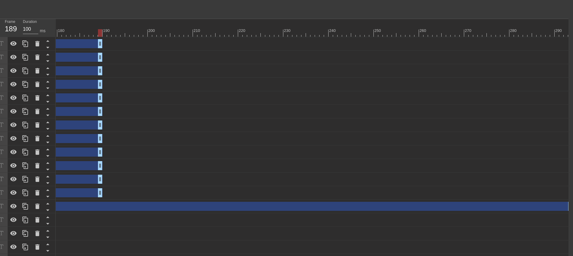
drag, startPoint x: 567, startPoint y: 189, endPoint x: 95, endPoint y: 193, distance: 472.0
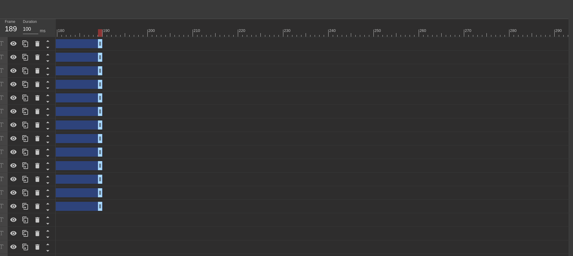
drag, startPoint x: 568, startPoint y: 207, endPoint x: 98, endPoint y: 215, distance: 469.7
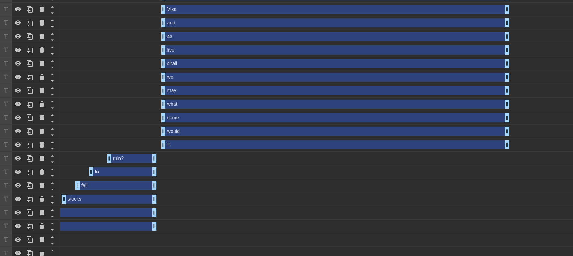
scroll to position [126, 0]
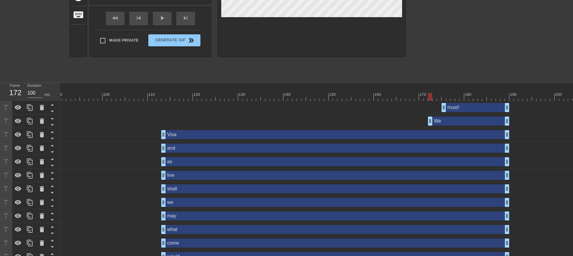
drag, startPoint x: 163, startPoint y: 124, endPoint x: 430, endPoint y: 125, distance: 267.4
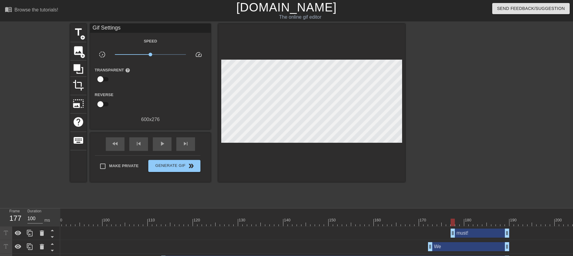
drag, startPoint x: 446, startPoint y: 231, endPoint x: 455, endPoint y: 234, distance: 9.3
drag, startPoint x: 430, startPoint y: 247, endPoint x: 442, endPoint y: 248, distance: 12.1
drag, startPoint x: 442, startPoint y: 222, endPoint x: 428, endPoint y: 222, distance: 14.8
click at [428, 186] on div at bounding box center [317, 223] width 1325 height 8
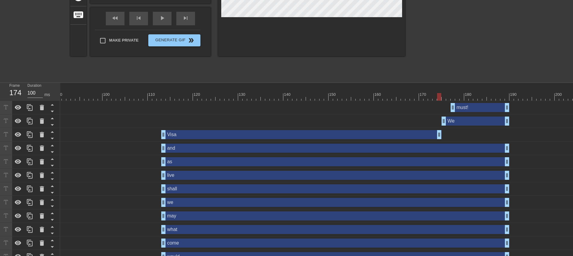
drag, startPoint x: 507, startPoint y: 137, endPoint x: 441, endPoint y: 144, distance: 66.5
drag, startPoint x: 507, startPoint y: 152, endPoint x: 441, endPoint y: 152, distance: 66.3
drag, startPoint x: 506, startPoint y: 164, endPoint x: 440, endPoint y: 163, distance: 65.7
drag, startPoint x: 507, startPoint y: 170, endPoint x: 459, endPoint y: 176, distance: 48.6
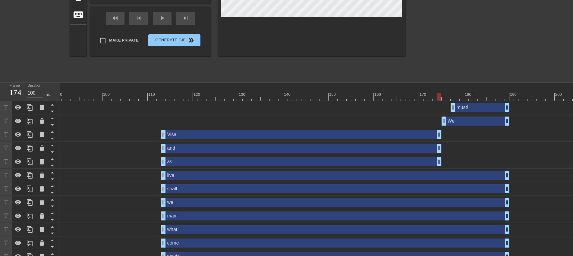
click at [457, 176] on div "live drag_handle drag_handle" at bounding box center [317, 176] width 1325 height 14
drag, startPoint x: 508, startPoint y: 177, endPoint x: 441, endPoint y: 176, distance: 66.6
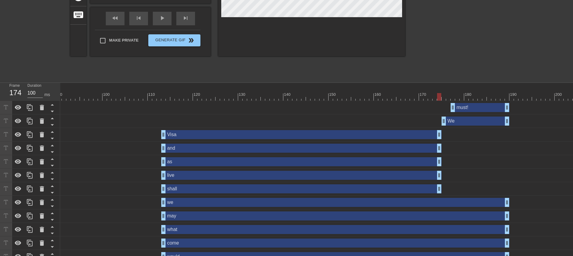
drag, startPoint x: 508, startPoint y: 190, endPoint x: 442, endPoint y: 190, distance: 65.7
click at [442, 186] on div "shall drag_handle drag_handle" at bounding box center [317, 188] width 1325 height 9
drag, startPoint x: 508, startPoint y: 204, endPoint x: 443, endPoint y: 208, distance: 65.8
click at [443, 186] on div "we drag_handle drag_handle" at bounding box center [317, 203] width 1325 height 14
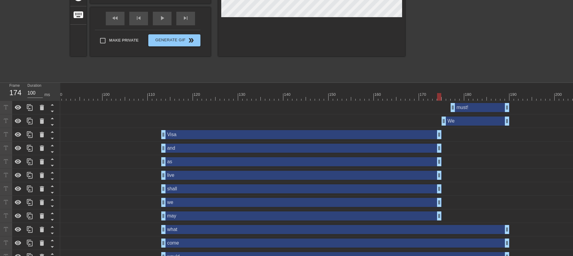
drag, startPoint x: 506, startPoint y: 217, endPoint x: 436, endPoint y: 224, distance: 70.0
drag, startPoint x: 508, startPoint y: 231, endPoint x: 442, endPoint y: 233, distance: 66.3
click at [442, 186] on div "what drag_handle drag_handle" at bounding box center [317, 229] width 1325 height 9
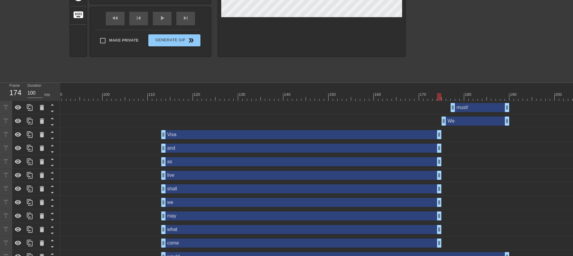
drag, startPoint x: 508, startPoint y: 244, endPoint x: 441, endPoint y: 245, distance: 66.3
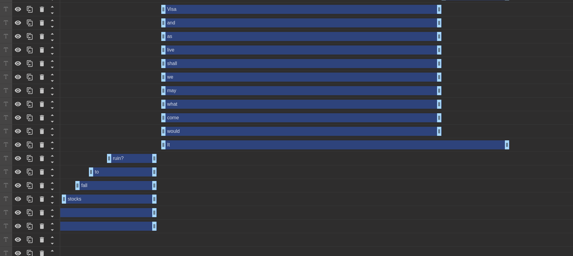
drag, startPoint x: 508, startPoint y: 132, endPoint x: 441, endPoint y: 146, distance: 69.2
drag, startPoint x: 508, startPoint y: 146, endPoint x: 439, endPoint y: 152, distance: 69.6
drag, startPoint x: 165, startPoint y: 129, endPoint x: 175, endPoint y: 130, distance: 10.6
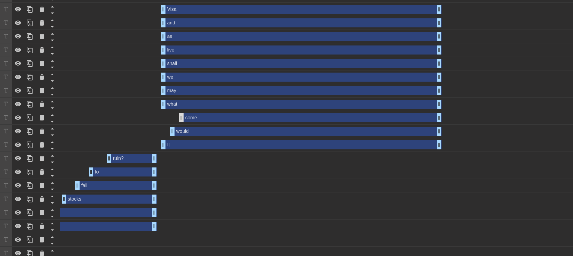
drag, startPoint x: 165, startPoint y: 118, endPoint x: 187, endPoint y: 117, distance: 22.0
drag, startPoint x: 185, startPoint y: 115, endPoint x: 188, endPoint y: 115, distance: 3.3
drag, startPoint x: 165, startPoint y: 103, endPoint x: 197, endPoint y: 107, distance: 32.8
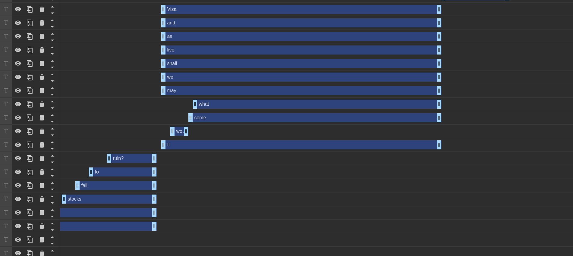
drag, startPoint x: 440, startPoint y: 133, endPoint x: 188, endPoint y: 138, distance: 252.0
click at [188, 138] on div "would drag_handle drag_handle" at bounding box center [317, 132] width 1325 height 14
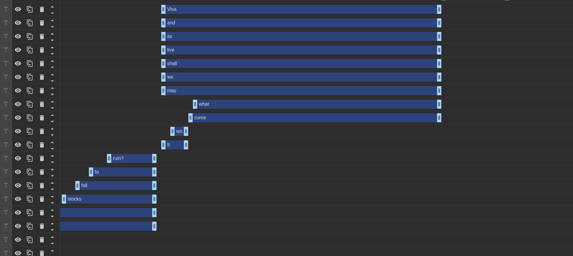
drag, startPoint x: 439, startPoint y: 145, endPoint x: 188, endPoint y: 145, distance: 251.4
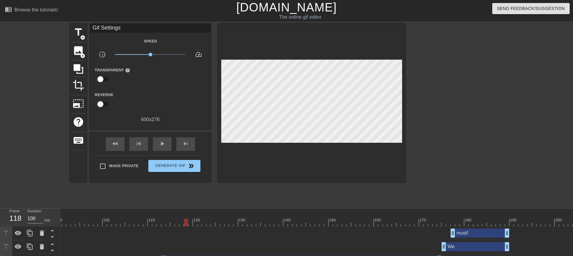
scroll to position [126, 0]
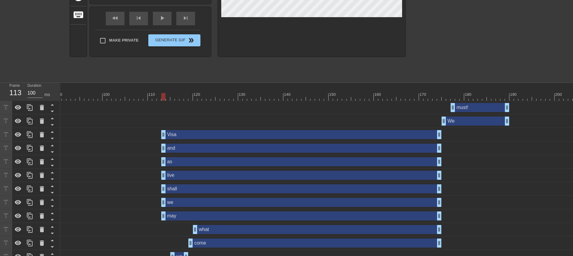
drag, startPoint x: 156, startPoint y: 96, endPoint x: 164, endPoint y: 93, distance: 7.8
click at [164, 93] on div at bounding box center [317, 97] width 1325 height 8
drag, startPoint x: 163, startPoint y: 211, endPoint x: 196, endPoint y: 213, distance: 32.3
drag, startPoint x: 166, startPoint y: 201, endPoint x: 183, endPoint y: 204, distance: 16.5
click at [183, 186] on div "we drag_handle drag_handle" at bounding box center [301, 202] width 280 height 9
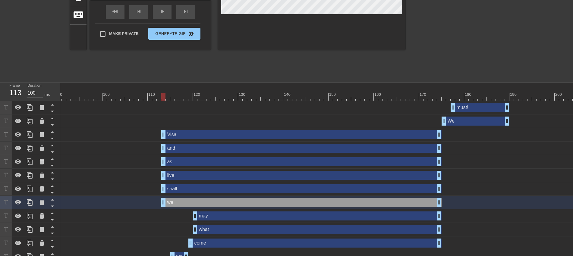
drag, startPoint x: 198, startPoint y: 203, endPoint x: 181, endPoint y: 204, distance: 17.5
click at [181, 186] on div "we drag_handle drag_handle" at bounding box center [301, 202] width 280 height 9
drag, startPoint x: 163, startPoint y: 204, endPoint x: 193, endPoint y: 202, distance: 29.9
drag, startPoint x: 162, startPoint y: 187, endPoint x: 195, endPoint y: 189, distance: 32.9
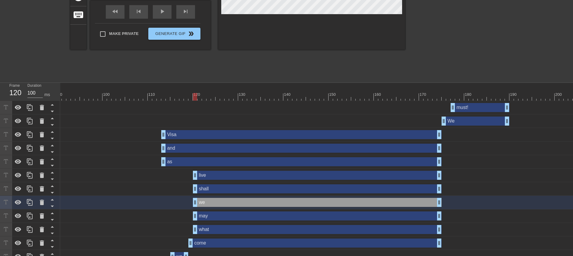
drag, startPoint x: 162, startPoint y: 176, endPoint x: 195, endPoint y: 177, distance: 32.9
drag, startPoint x: 162, startPoint y: 161, endPoint x: 192, endPoint y: 165, distance: 30.7
click at [192, 165] on div "as drag_handle drag_handle" at bounding box center [317, 161] width 1325 height 9
drag, startPoint x: 166, startPoint y: 149, endPoint x: 197, endPoint y: 150, distance: 31.1
drag, startPoint x: 164, startPoint y: 132, endPoint x: 197, endPoint y: 134, distance: 32.9
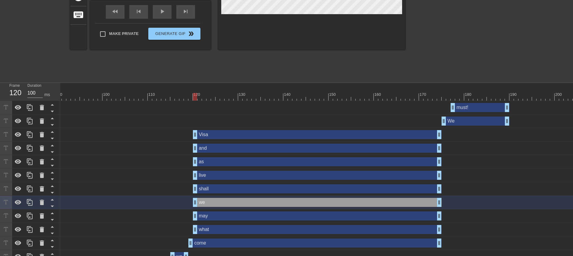
scroll to position [0, 0]
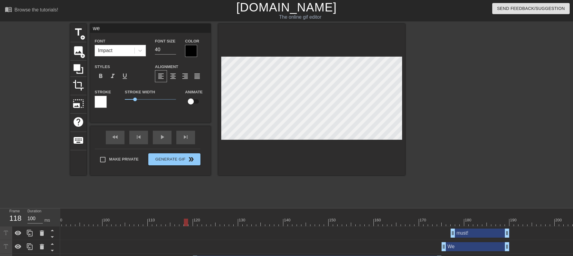
drag, startPoint x: 159, startPoint y: 215, endPoint x: 184, endPoint y: 224, distance: 26.2
click at [184, 186] on div "10 20 30 40 50 60 70 80 90 100 110 120 130 140 150 160" at bounding box center [317, 218] width 1325 height 18
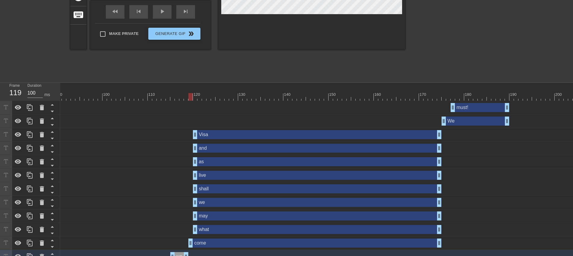
drag, startPoint x: 168, startPoint y: 96, endPoint x: 192, endPoint y: 99, distance: 24.3
click at [192, 99] on div at bounding box center [317, 97] width 1325 height 8
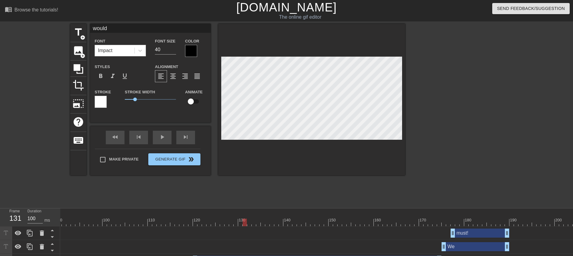
drag, startPoint x: 192, startPoint y: 219, endPoint x: 246, endPoint y: 226, distance: 54.2
click at [246, 186] on div at bounding box center [245, 223] width 4 height 8
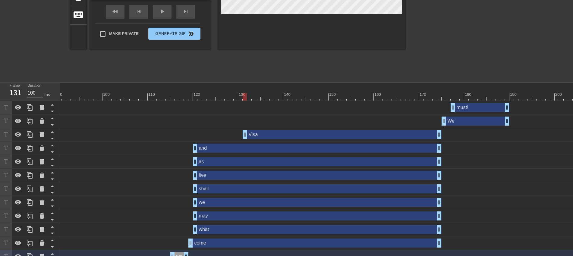
drag, startPoint x: 196, startPoint y: 135, endPoint x: 249, endPoint y: 137, distance: 53.1
drag, startPoint x: 197, startPoint y: 151, endPoint x: 249, endPoint y: 149, distance: 52.2
drag, startPoint x: 196, startPoint y: 164, endPoint x: 250, endPoint y: 162, distance: 54.0
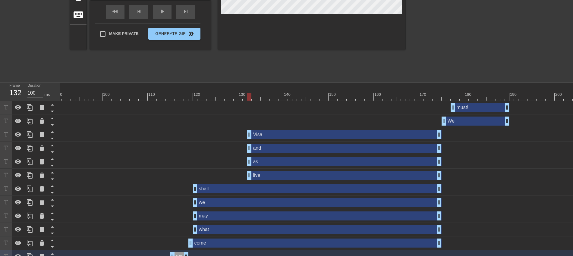
drag, startPoint x: 195, startPoint y: 174, endPoint x: 247, endPoint y: 176, distance: 52.5
drag, startPoint x: 193, startPoint y: 187, endPoint x: 247, endPoint y: 184, distance: 54.1
click at [247, 184] on div "shall drag_handle drag_handle" at bounding box center [317, 189] width 1325 height 14
drag, startPoint x: 196, startPoint y: 199, endPoint x: 250, endPoint y: 200, distance: 54.0
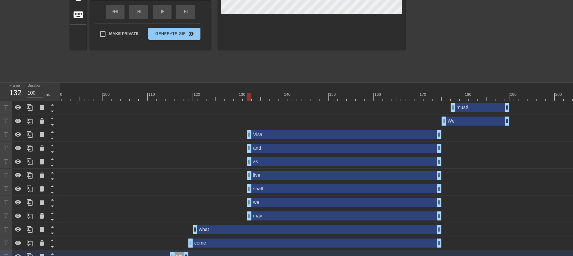
drag, startPoint x: 197, startPoint y: 217, endPoint x: 251, endPoint y: 211, distance: 55.3
click at [251, 186] on div "may drag_handle drag_handle" at bounding box center [317, 216] width 1325 height 14
drag, startPoint x: 196, startPoint y: 228, endPoint x: 251, endPoint y: 229, distance: 55.8
drag, startPoint x: 191, startPoint y: 245, endPoint x: 251, endPoint y: 245, distance: 60.3
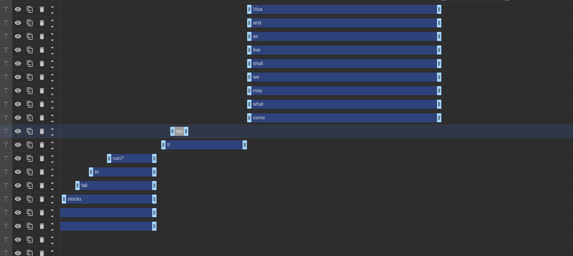
drag, startPoint x: 187, startPoint y: 146, endPoint x: 244, endPoint y: 147, distance: 57.6
drag, startPoint x: 184, startPoint y: 130, endPoint x: 242, endPoint y: 133, distance: 57.7
drag, startPoint x: 172, startPoint y: 131, endPoint x: 179, endPoint y: 130, distance: 7.3
click at [179, 130] on div "would drag_handle drag_handle" at bounding box center [317, 131] width 1325 height 9
drag, startPoint x: 249, startPoint y: 103, endPoint x: 260, endPoint y: 104, distance: 11.2
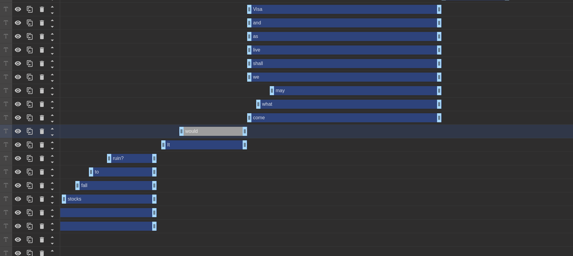
drag, startPoint x: 248, startPoint y: 89, endPoint x: 271, endPoint y: 91, distance: 23.0
drag, startPoint x: 250, startPoint y: 77, endPoint x: 281, endPoint y: 79, distance: 30.8
drag, startPoint x: 249, startPoint y: 62, endPoint x: 288, endPoint y: 63, distance: 39.8
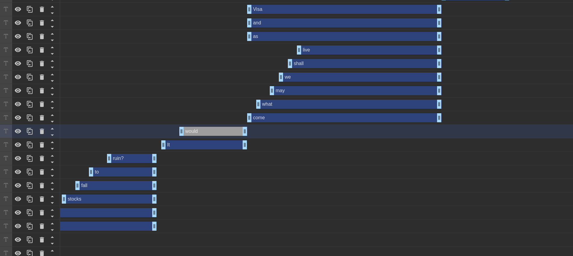
drag, startPoint x: 250, startPoint y: 49, endPoint x: 298, endPoint y: 53, distance: 48.7
click at [255, 34] on div "as drag_handle drag_handle" at bounding box center [344, 36] width 194 height 9
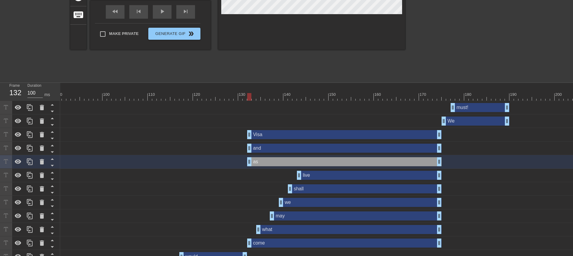
scroll to position [0, 0]
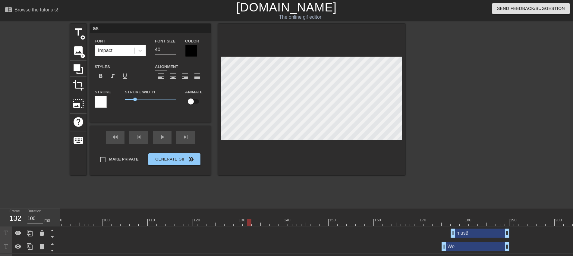
drag, startPoint x: 111, startPoint y: 28, endPoint x: 78, endPoint y: 23, distance: 32.9
click at [56, 25] on div "title add_circle image add_circle crop photo_size_select_large help keyboard as…" at bounding box center [286, 114] width 573 height 181
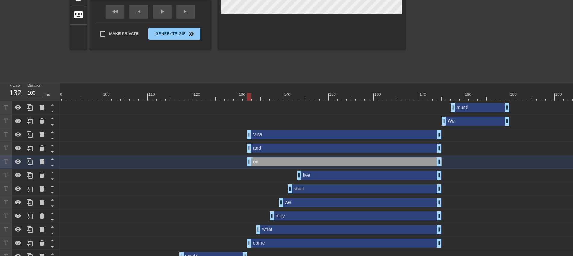
click at [311, 176] on div "live drag_handle drag_handle" at bounding box center [369, 175] width 145 height 9
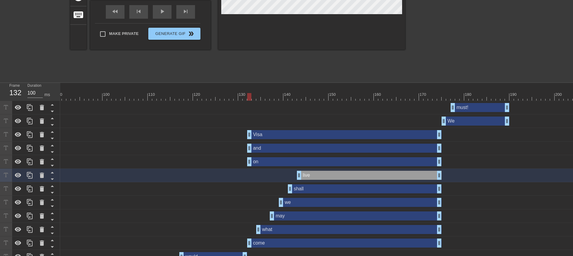
scroll to position [0, 0]
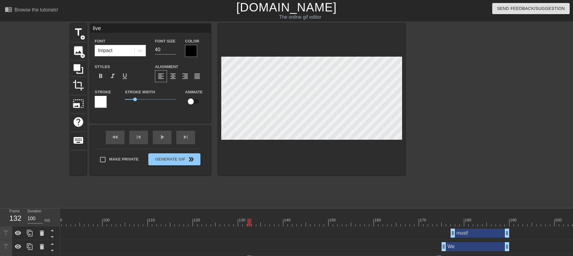
drag, startPoint x: 109, startPoint y: 30, endPoint x: 0, endPoint y: 29, distance: 109.4
click at [1, 29] on div "title add_circle image add_circle crop photo_size_select_large help keyboard li…" at bounding box center [286, 114] width 573 height 181
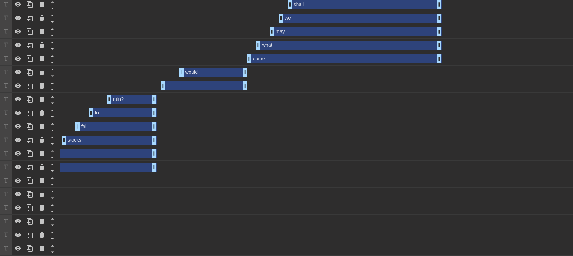
scroll to position [190, 0]
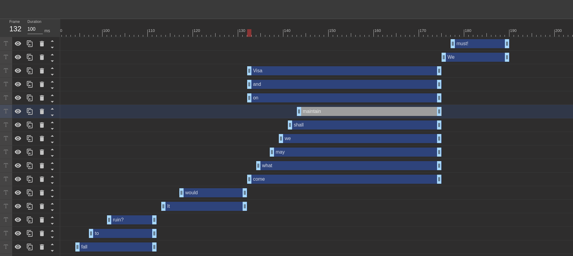
click at [283, 98] on div "on drag_handle drag_handle" at bounding box center [344, 97] width 194 height 9
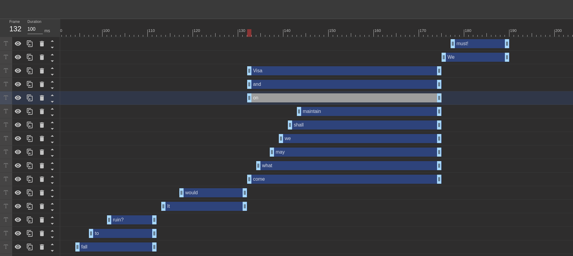
scroll to position [0, 0]
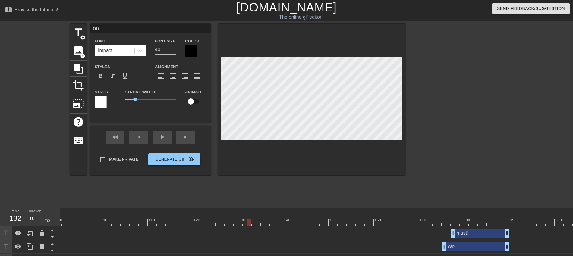
drag, startPoint x: 103, startPoint y: 28, endPoint x: 64, endPoint y: 53, distance: 45.9
click at [35, 28] on div "title add_circle image add_circle crop photo_size_select_large help keyboard on…" at bounding box center [286, 114] width 573 height 181
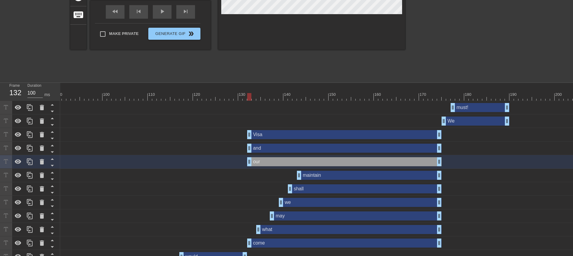
click at [283, 150] on div "and drag_handle drag_handle" at bounding box center [344, 148] width 194 height 9
type input "and"
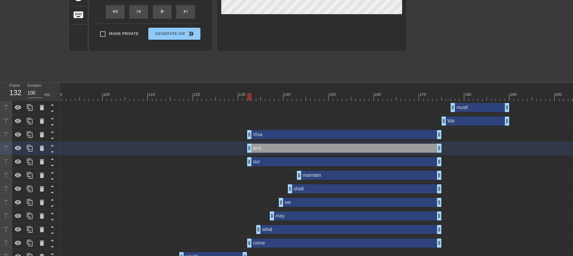
scroll to position [0, 0]
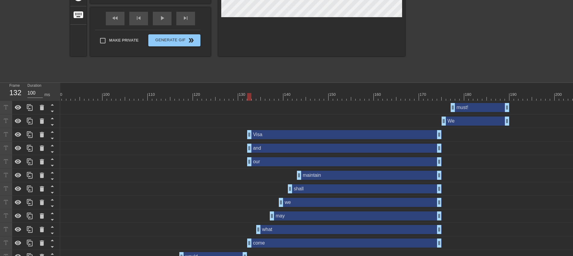
click at [282, 149] on div "and drag_handle drag_handle" at bounding box center [344, 148] width 194 height 9
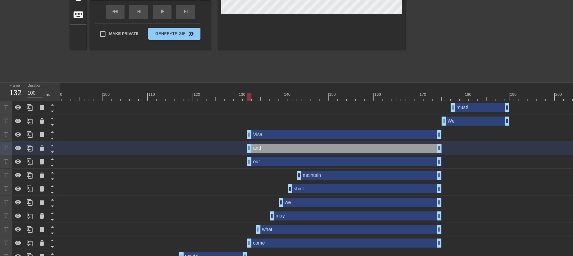
scroll to position [0, 0]
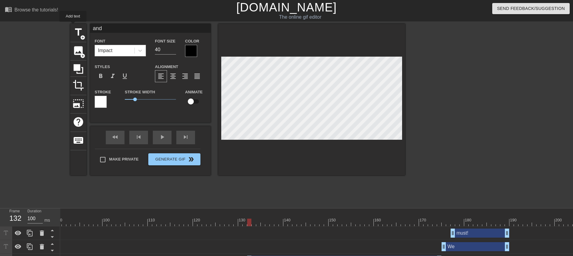
drag, startPoint x: 134, startPoint y: 26, endPoint x: 11, endPoint y: 29, distance: 123.3
click at [20, 28] on div "title add_circle image add_circle crop photo_size_select_large help keyboard an…" at bounding box center [286, 114] width 573 height 181
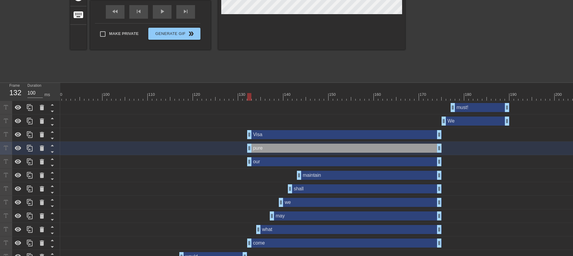
click at [288, 135] on div "Visa drag_handle drag_handle" at bounding box center [344, 134] width 194 height 9
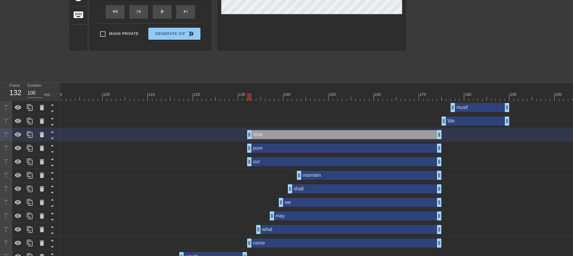
scroll to position [0, 0]
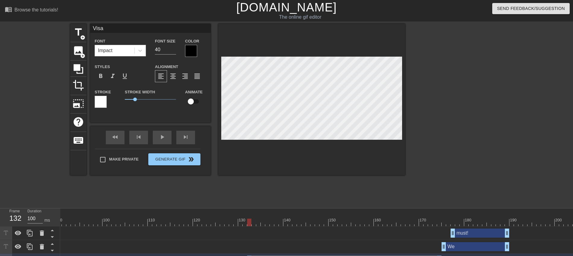
drag, startPoint x: 120, startPoint y: 29, endPoint x: 55, endPoint y: 24, distance: 64.7
click at [57, 24] on div "title add_circle image add_circle crop photo_size_select_large help keyboard Vi…" at bounding box center [286, 114] width 573 height 181
type input "v"
type input "p"
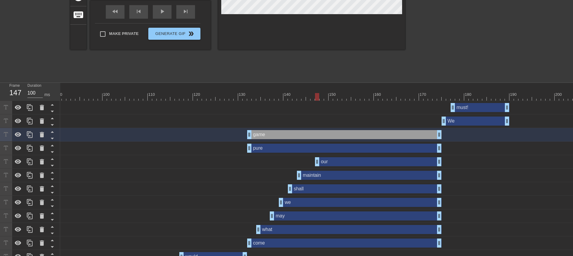
drag, startPoint x: 250, startPoint y: 160, endPoint x: 319, endPoint y: 173, distance: 70.0
drag, startPoint x: 249, startPoint y: 146, endPoint x: 323, endPoint y: 159, distance: 75.7
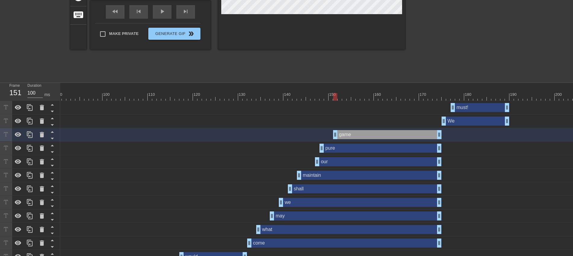
drag, startPoint x: 251, startPoint y: 132, endPoint x: 335, endPoint y: 142, distance: 84.9
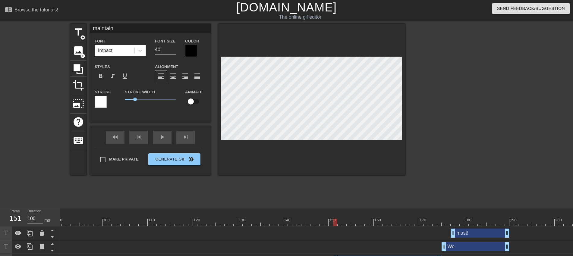
drag, startPoint x: 137, startPoint y: 27, endPoint x: 19, endPoint y: 22, distance: 118.9
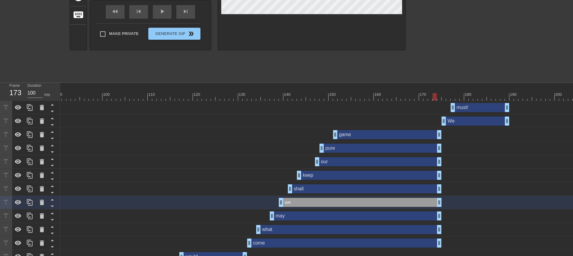
drag, startPoint x: 337, startPoint y: 96, endPoint x: 435, endPoint y: 107, distance: 98.2
click at [435, 107] on div "10 20 30 40 50 60 70 80 90 100 110 120 130 140 150 160" at bounding box center [316, 261] width 513 height 357
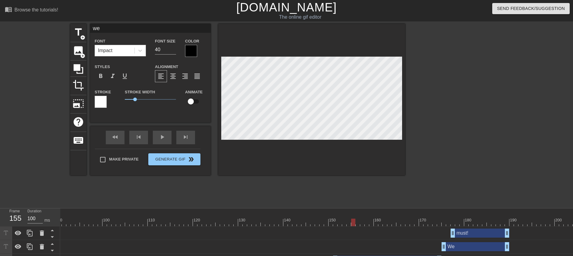
drag, startPoint x: 434, startPoint y: 224, endPoint x: 351, endPoint y: 231, distance: 83.2
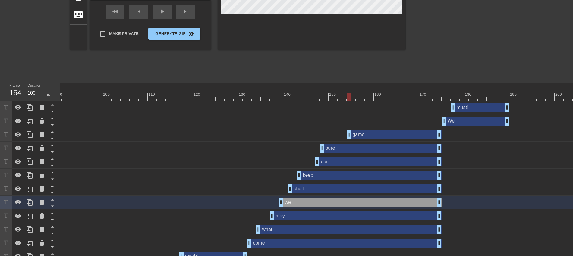
drag, startPoint x: 335, startPoint y: 135, endPoint x: 351, endPoint y: 139, distance: 15.8
click at [51, 138] on icon at bounding box center [53, 139] width 8 height 8
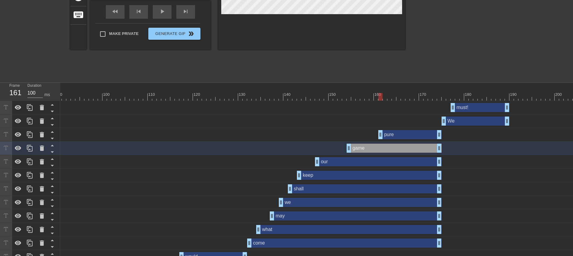
drag, startPoint x: 322, startPoint y: 137, endPoint x: 383, endPoint y: 138, distance: 60.9
drag, startPoint x: 348, startPoint y: 149, endPoint x: 364, endPoint y: 149, distance: 16.6
click at [364, 149] on div "game drag_handle drag_handle" at bounding box center [317, 148] width 1325 height 9
drag, startPoint x: 317, startPoint y: 163, endPoint x: 354, endPoint y: 164, distance: 37.1
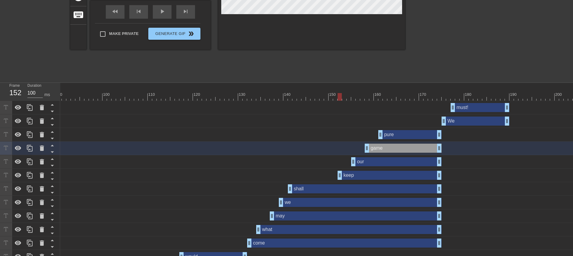
drag, startPoint x: 300, startPoint y: 173, endPoint x: 342, endPoint y: 175, distance: 42.0
drag, startPoint x: 293, startPoint y: 191, endPoint x: 328, endPoint y: 192, distance: 35.3
drag, startPoint x: 279, startPoint y: 204, endPoint x: 314, endPoint y: 202, distance: 34.7
click at [314, 186] on div "we drag_handle drag_handle" at bounding box center [317, 202] width 1325 height 9
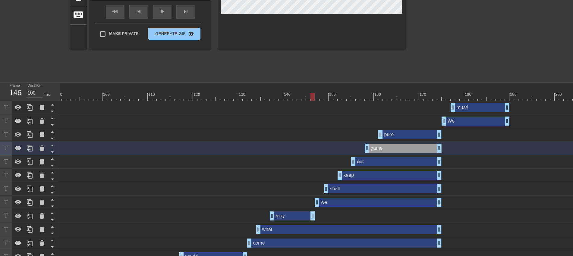
drag, startPoint x: 440, startPoint y: 219, endPoint x: 313, endPoint y: 221, distance: 126.9
click at [313, 186] on div "may drag_handle drag_handle" at bounding box center [317, 216] width 1325 height 14
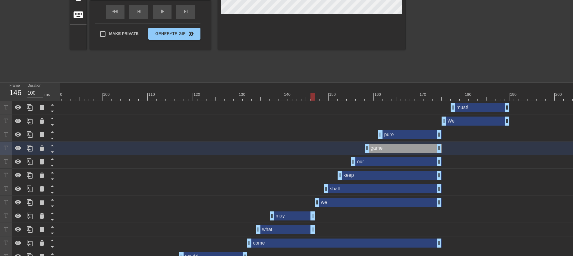
drag, startPoint x: 440, startPoint y: 233, endPoint x: 314, endPoint y: 236, distance: 125.7
click at [314, 186] on div "what drag_handle drag_handle" at bounding box center [317, 230] width 1325 height 14
drag, startPoint x: 438, startPoint y: 247, endPoint x: 307, endPoint y: 246, distance: 130.5
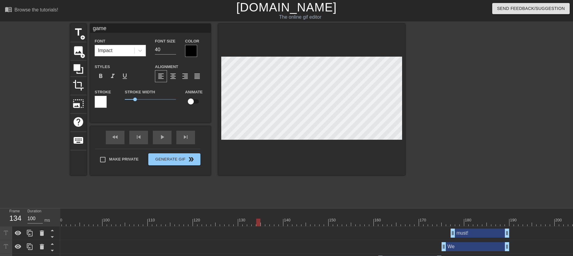
drag, startPoint x: 234, startPoint y: 219, endPoint x: 257, endPoint y: 226, distance: 24.9
click at [257, 186] on div at bounding box center [317, 223] width 1325 height 8
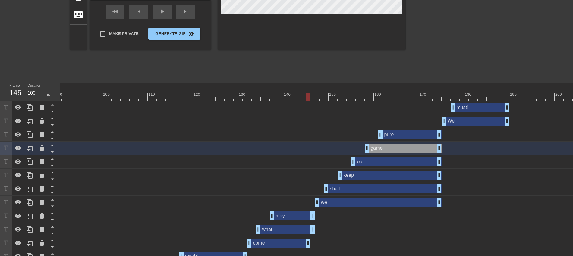
click at [310, 96] on div at bounding box center [317, 97] width 1325 height 8
drag, startPoint x: 310, startPoint y: 243, endPoint x: 314, endPoint y: 243, distance: 4.5
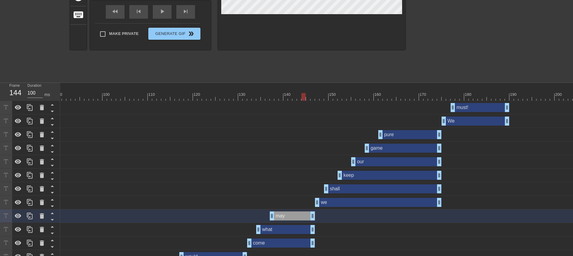
drag, startPoint x: 272, startPoint y: 98, endPoint x: 310, endPoint y: 102, distance: 37.3
click at [310, 102] on div "10 20 30 40 50 60 70 80 90 100 110 120 130 140 150 160" at bounding box center [316, 261] width 513 height 357
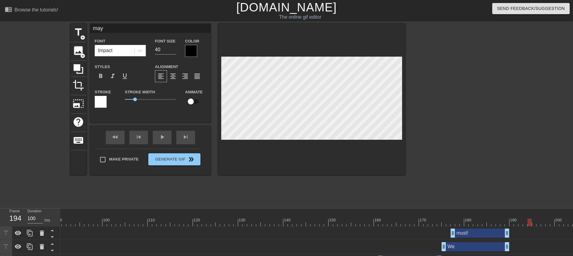
drag, startPoint x: 258, startPoint y: 219, endPoint x: 527, endPoint y: 231, distance: 269.8
drag, startPoint x: 218, startPoint y: 217, endPoint x: 258, endPoint y: 230, distance: 42.7
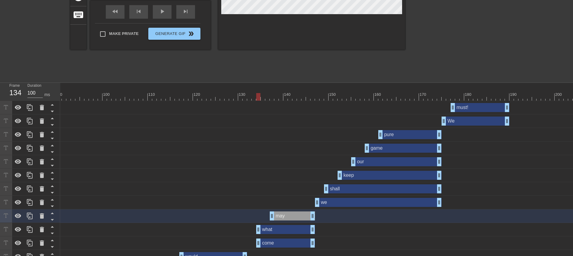
drag, startPoint x: 250, startPoint y: 244, endPoint x: 260, endPoint y: 245, distance: 10.1
drag, startPoint x: 258, startPoint y: 231, endPoint x: 274, endPoint y: 231, distance: 15.7
drag, startPoint x: 272, startPoint y: 217, endPoint x: 284, endPoint y: 217, distance: 12.1
click at [355, 175] on div "keep drag_handle drag_handle" at bounding box center [390, 175] width 104 height 9
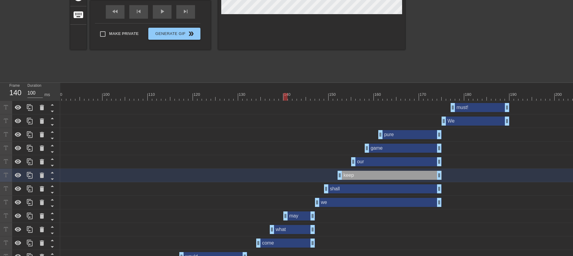
scroll to position [0, 0]
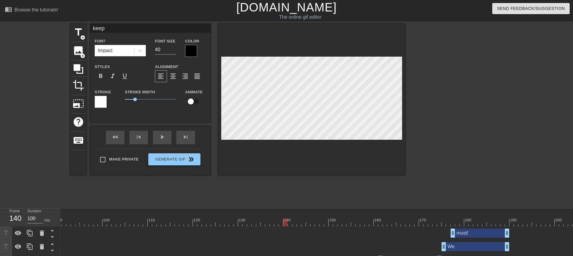
drag, startPoint x: 102, startPoint y: 30, endPoint x: -39, endPoint y: 25, distance: 141.1
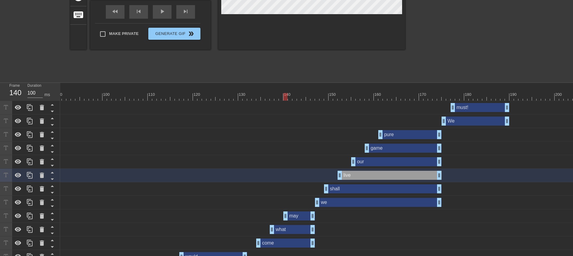
click at [388, 163] on div "our drag_handle drag_handle" at bounding box center [396, 161] width 90 height 9
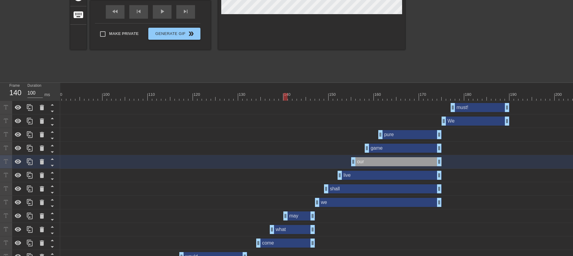
scroll to position [0, 0]
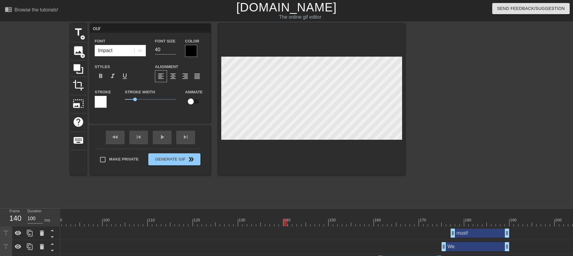
drag, startPoint x: 104, startPoint y: 25, endPoint x: 38, endPoint y: 25, distance: 65.4
click at [52, 24] on div "title add_circle image add_circle crop photo_size_select_large help keyboard ou…" at bounding box center [286, 114] width 573 height 181
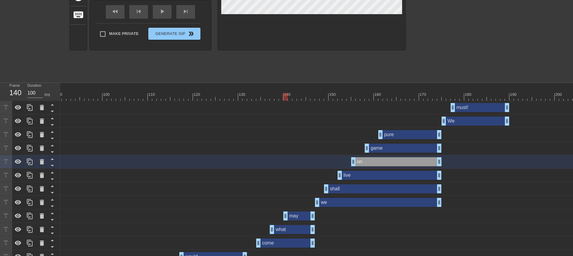
click at [437, 96] on div at bounding box center [317, 97] width 1325 height 8
click at [434, 96] on div at bounding box center [317, 97] width 1325 height 8
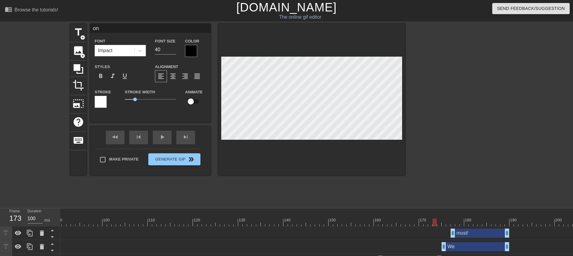
type input "pure"
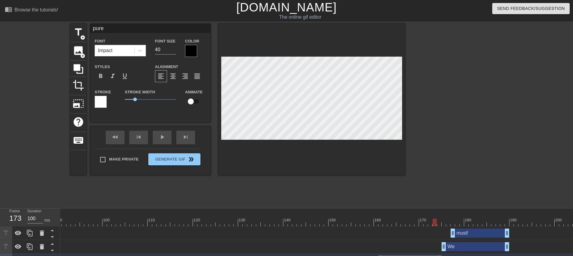
scroll to position [126, 0]
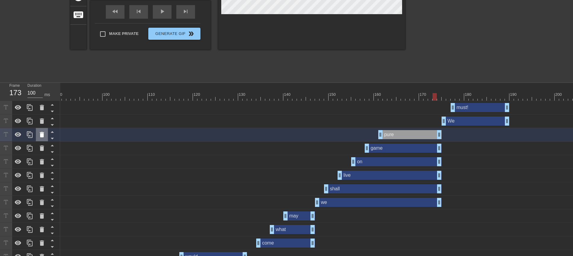
click at [45, 134] on icon at bounding box center [41, 134] width 7 height 7
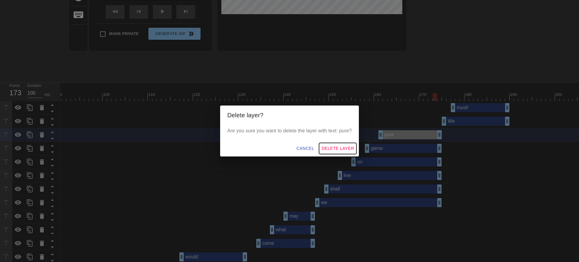
click at [330, 149] on span "Delete Layer" at bounding box center [337, 149] width 33 height 8
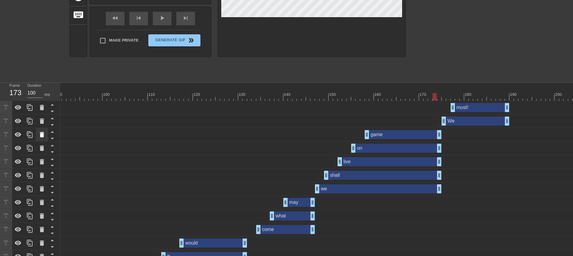
click at [42, 135] on icon at bounding box center [42, 134] width 4 height 5
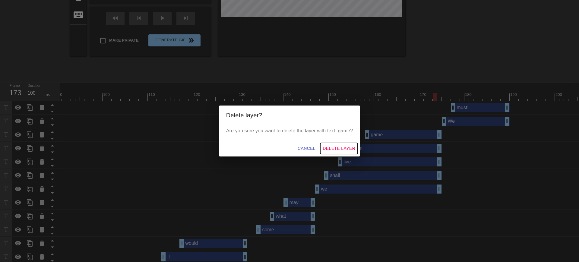
click at [353, 151] on span "Delete Layer" at bounding box center [339, 149] width 33 height 8
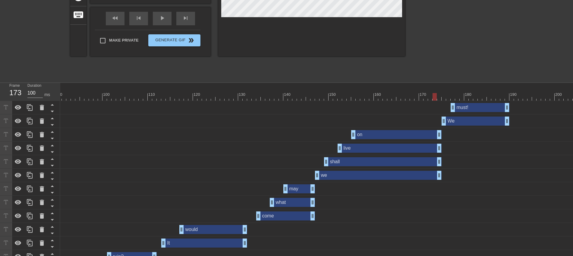
scroll to position [0, 0]
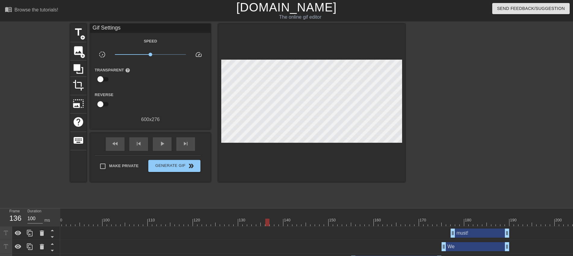
drag, startPoint x: 251, startPoint y: 218, endPoint x: 266, endPoint y: 234, distance: 22.2
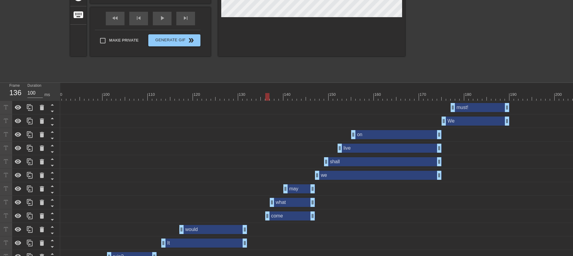
drag, startPoint x: 260, startPoint y: 219, endPoint x: 269, endPoint y: 221, distance: 9.9
click at [269, 186] on div "come drag_handle drag_handle" at bounding box center [317, 216] width 1325 height 14
drag, startPoint x: 267, startPoint y: 216, endPoint x: 271, endPoint y: 218, distance: 4.1
drag, startPoint x: 272, startPoint y: 206, endPoint x: 280, endPoint y: 206, distance: 7.2
drag, startPoint x: 285, startPoint y: 189, endPoint x: 291, endPoint y: 188, distance: 5.5
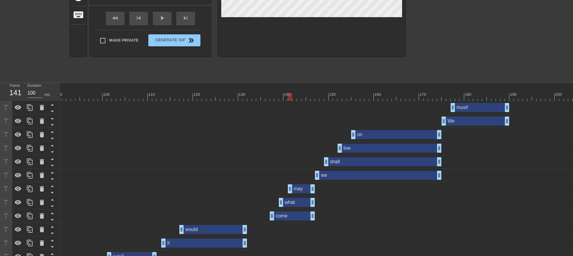
scroll to position [0, 0]
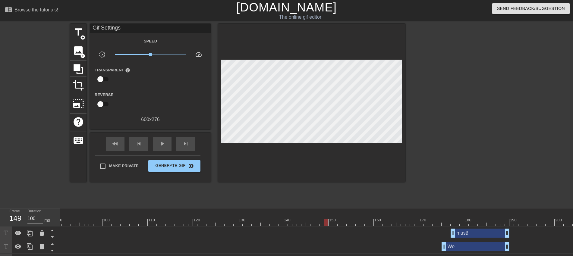
drag, startPoint x: 266, startPoint y: 221, endPoint x: 324, endPoint y: 219, distance: 58.2
click at [324, 186] on div at bounding box center [317, 223] width 1325 height 8
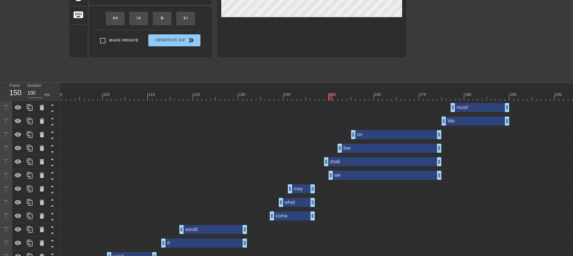
drag, startPoint x: 319, startPoint y: 176, endPoint x: 335, endPoint y: 179, distance: 16.0
drag, startPoint x: 326, startPoint y: 161, endPoint x: 340, endPoint y: 162, distance: 13.9
drag, startPoint x: 342, startPoint y: 148, endPoint x: 351, endPoint y: 150, distance: 10.1
drag, startPoint x: 354, startPoint y: 133, endPoint x: 358, endPoint y: 133, distance: 4.5
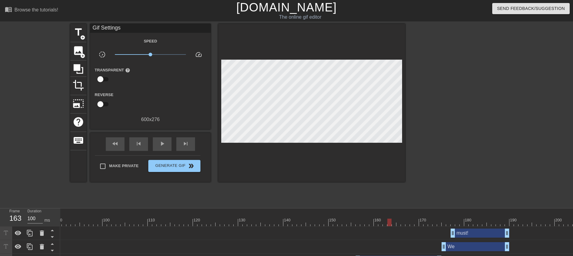
drag, startPoint x: 290, startPoint y: 221, endPoint x: 391, endPoint y: 222, distance: 100.7
click at [391, 186] on div at bounding box center [317, 223] width 1325 height 8
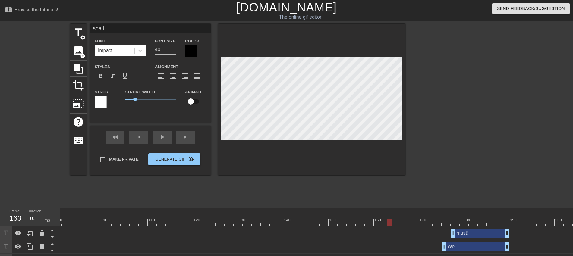
type input "we"
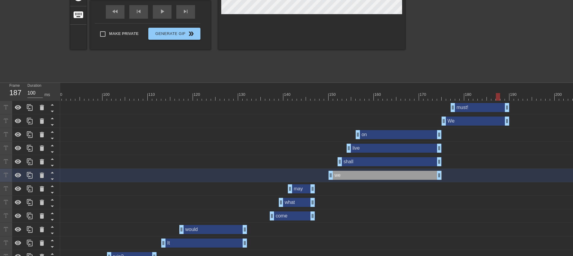
drag, startPoint x: 419, startPoint y: 97, endPoint x: 492, endPoint y: 94, distance: 73.3
click at [497, 98] on div at bounding box center [317, 97] width 1325 height 8
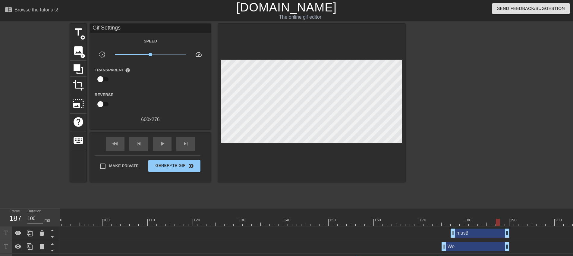
click at [68, 186] on div "title add_circle image add_circle crop photo_size_select_large help keyboard Gi…" at bounding box center [286, 114] width 573 height 181
click at [63, 36] on div "title add_circle image add_circle crop photo_size_select_large help keyboard Gi…" at bounding box center [286, 114] width 573 height 181
click at [75, 33] on span "title" at bounding box center [78, 32] width 11 height 11
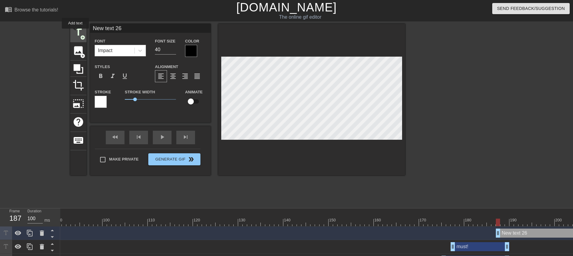
click at [75, 33] on span "title" at bounding box center [78, 32] width 11 height 11
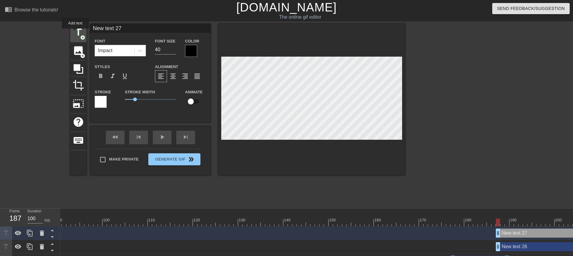
click at [75, 33] on span "title" at bounding box center [78, 32] width 11 height 11
drag, startPoint x: 126, startPoint y: 25, endPoint x: 45, endPoint y: 21, distance: 80.6
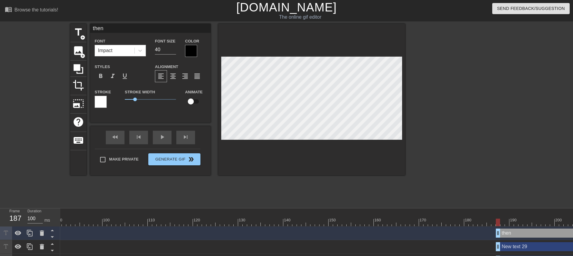
scroll to position [126, 0]
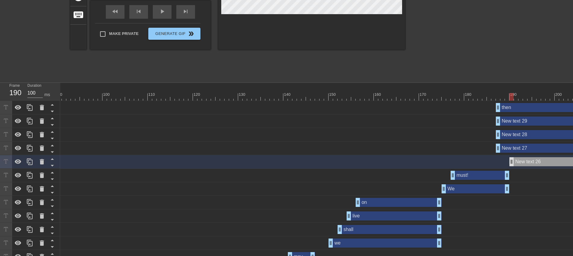
drag, startPoint x: 499, startPoint y: 162, endPoint x: 513, endPoint y: 162, distance: 14.2
drag, startPoint x: 497, startPoint y: 150, endPoint x: 512, endPoint y: 152, distance: 14.8
drag, startPoint x: 498, startPoint y: 135, endPoint x: 513, endPoint y: 137, distance: 15.4
drag, startPoint x: 499, startPoint y: 121, endPoint x: 513, endPoint y: 123, distance: 15.0
drag, startPoint x: 498, startPoint y: 107, endPoint x: 511, endPoint y: 109, distance: 13.0
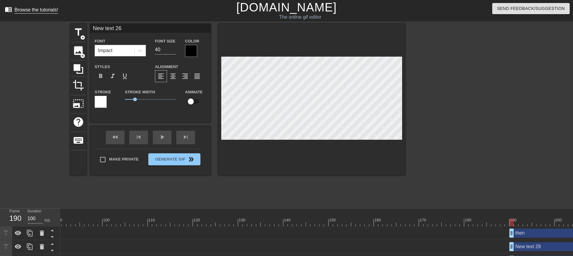
drag, startPoint x: 121, startPoint y: 24, endPoint x: 28, endPoint y: 12, distance: 93.4
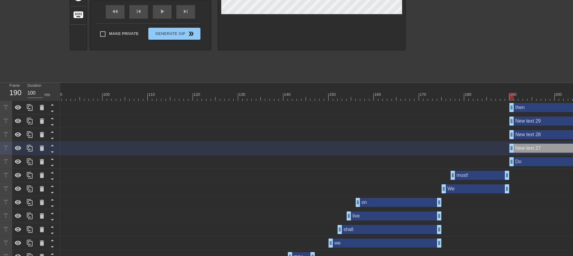
scroll to position [0, 0]
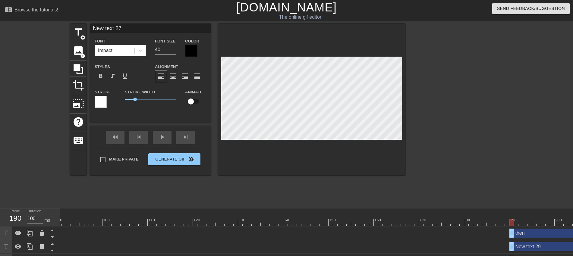
drag, startPoint x: 125, startPoint y: 29, endPoint x: 30, endPoint y: 19, distance: 96.1
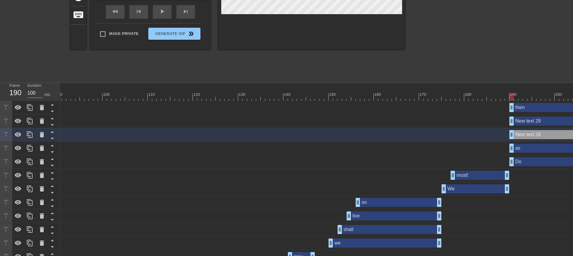
scroll to position [0, 0]
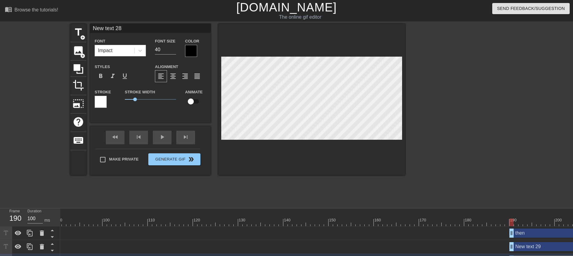
drag, startPoint x: 131, startPoint y: 25, endPoint x: -82, endPoint y: 4, distance: 214.4
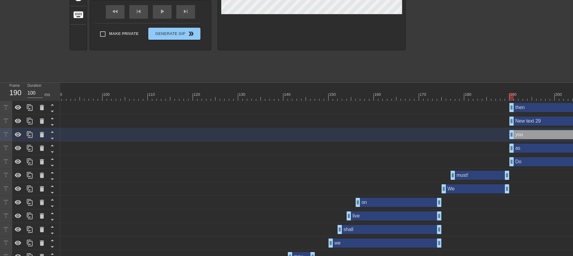
drag, startPoint x: 545, startPoint y: 123, endPoint x: 541, endPoint y: 121, distance: 4.0
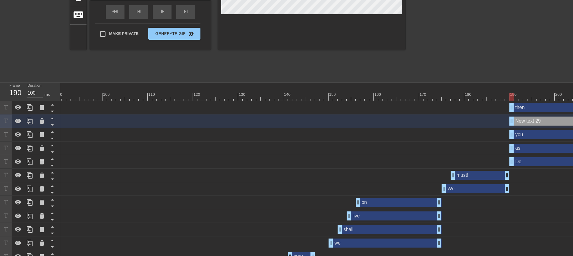
drag, startPoint x: 548, startPoint y: 120, endPoint x: 553, endPoint y: 121, distance: 5.2
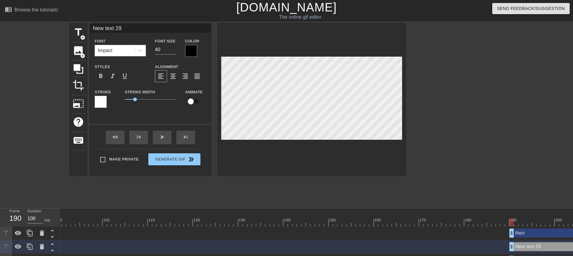
drag, startPoint x: 135, startPoint y: 28, endPoint x: -6, endPoint y: 27, distance: 140.5
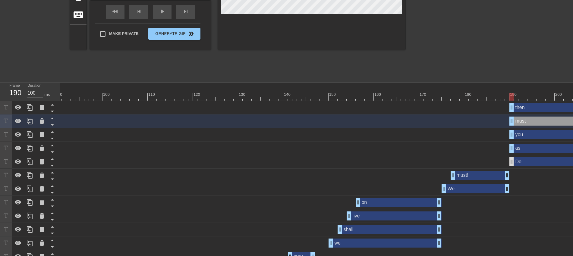
type input "must"
drag, startPoint x: 512, startPoint y: 149, endPoint x: 523, endPoint y: 149, distance: 11.2
drag, startPoint x: 523, startPoint y: 149, endPoint x: 526, endPoint y: 149, distance: 3.3
drag, startPoint x: 513, startPoint y: 135, endPoint x: 534, endPoint y: 135, distance: 20.5
drag, startPoint x: 513, startPoint y: 122, endPoint x: 544, endPoint y: 123, distance: 31.4
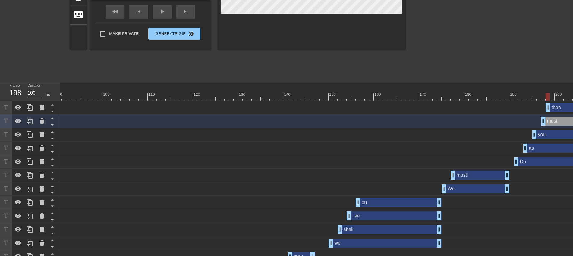
drag, startPoint x: 512, startPoint y: 109, endPoint x: 550, endPoint y: 109, distance: 38.3
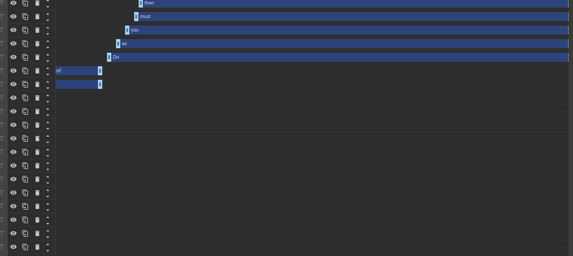
scroll to position [105, 6]
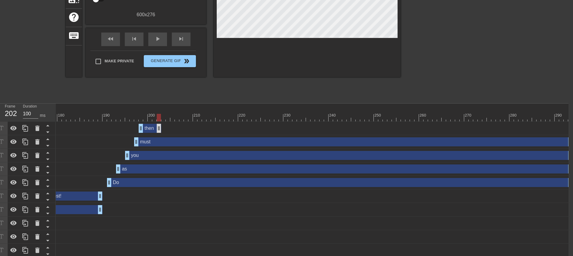
drag, startPoint x: 568, startPoint y: 126, endPoint x: 162, endPoint y: 129, distance: 406.0
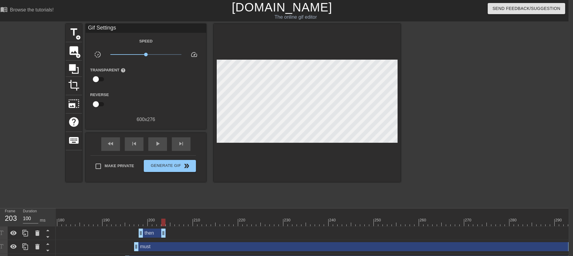
scroll to position [126, 6]
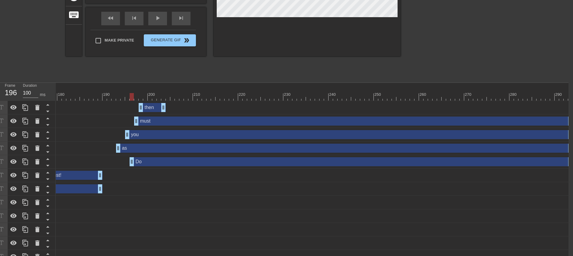
drag, startPoint x: 107, startPoint y: 162, endPoint x: 128, endPoint y: 163, distance: 21.4
drag, startPoint x: 131, startPoint y: 162, endPoint x: 141, endPoint y: 171, distance: 13.6
drag, startPoint x: 140, startPoint y: 164, endPoint x: 160, endPoint y: 169, distance: 20.5
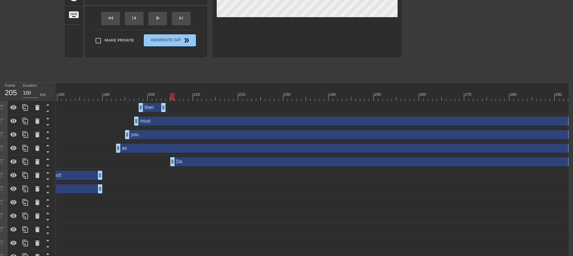
drag, startPoint x: 158, startPoint y: 165, endPoint x: 173, endPoint y: 167, distance: 15.1
drag, startPoint x: 119, startPoint y: 148, endPoint x: 189, endPoint y: 156, distance: 70.4
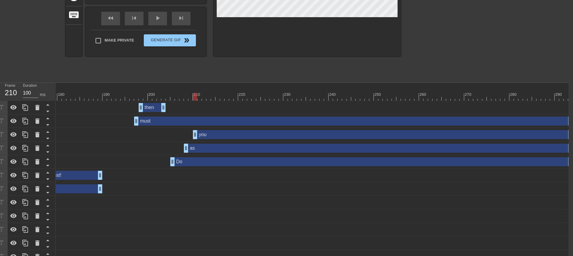
drag, startPoint x: 125, startPoint y: 136, endPoint x: 192, endPoint y: 143, distance: 67.5
drag, startPoint x: 135, startPoint y: 121, endPoint x: 205, endPoint y: 133, distance: 71.5
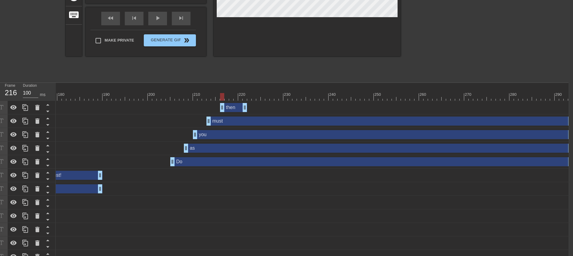
drag, startPoint x: 149, startPoint y: 106, endPoint x: 230, endPoint y: 116, distance: 82.3
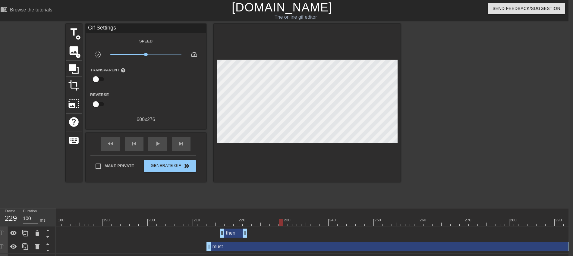
drag, startPoint x: 176, startPoint y: 216, endPoint x: 280, endPoint y: 236, distance: 106.3
drag, startPoint x: 244, startPoint y: 236, endPoint x: 253, endPoint y: 237, distance: 8.5
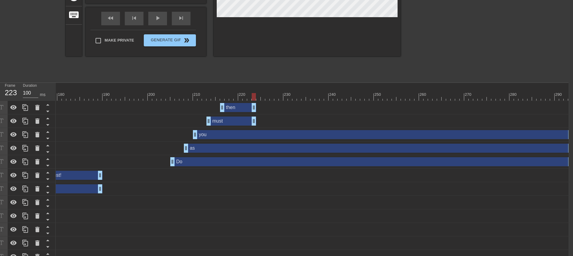
drag, startPoint x: 569, startPoint y: 121, endPoint x: 250, endPoint y: 136, distance: 318.6
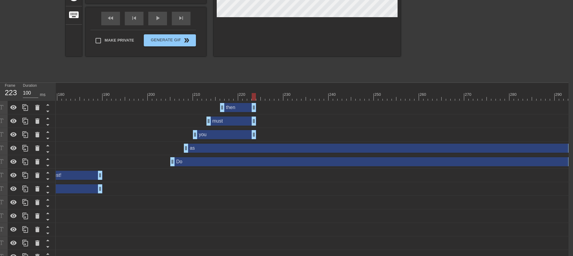
drag, startPoint x: 570, startPoint y: 137, endPoint x: 254, endPoint y: 144, distance: 316.0
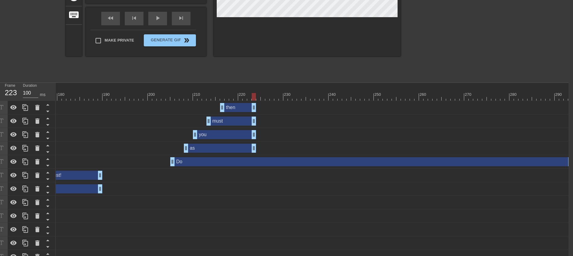
drag, startPoint x: 569, startPoint y: 150, endPoint x: 253, endPoint y: 147, distance: 316.5
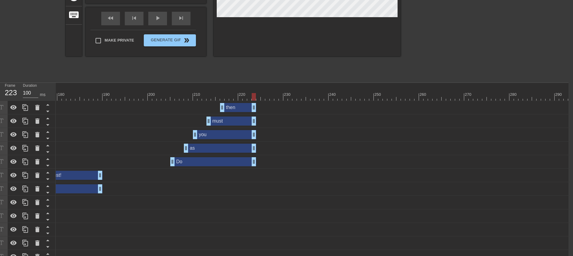
drag, startPoint x: 567, startPoint y: 162, endPoint x: 251, endPoint y: 161, distance: 316.2
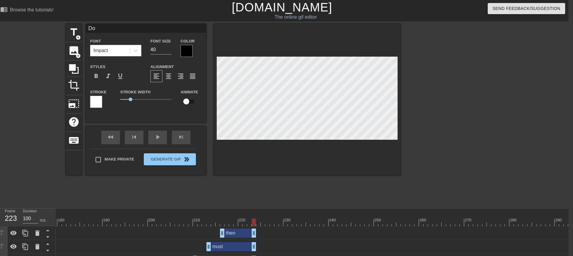
type input "as"
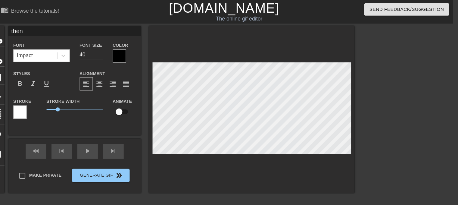
scroll to position [0, 808]
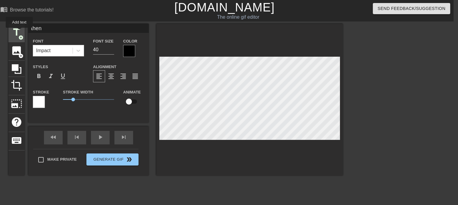
click at [19, 32] on span "title" at bounding box center [16, 32] width 11 height 11
click at [19, 30] on span "title" at bounding box center [16, 32] width 11 height 11
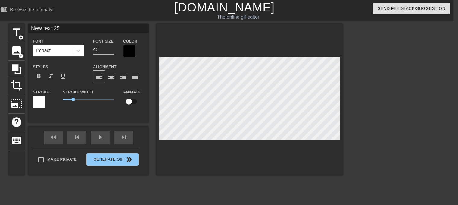
scroll to position [100, 5]
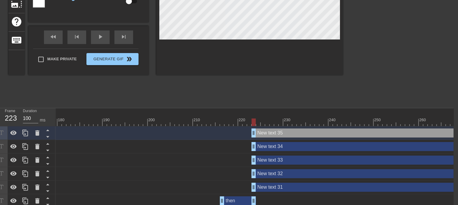
click at [272, 186] on div "New text 31 drag_handle drag_handle" at bounding box center [412, 187] width 321 height 9
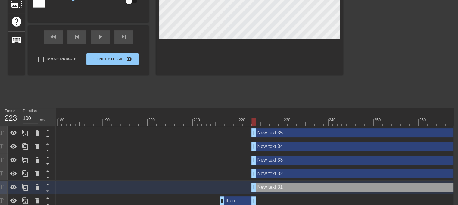
scroll to position [0, 5]
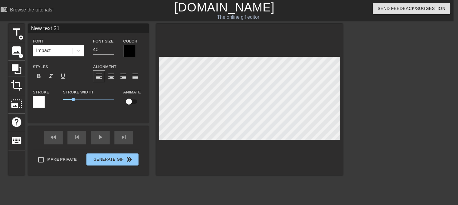
drag, startPoint x: 80, startPoint y: 30, endPoint x: -14, endPoint y: 30, distance: 93.7
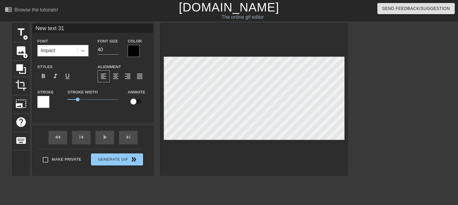
type input "b"
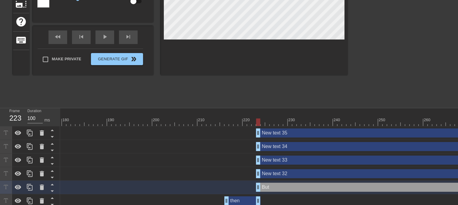
click at [267, 173] on div "New text 32 drag_handle drag_handle" at bounding box center [416, 173] width 321 height 9
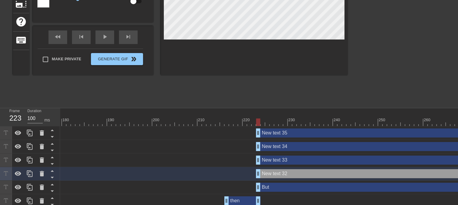
scroll to position [0, 0]
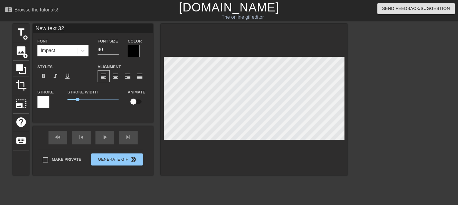
drag, startPoint x: 72, startPoint y: 27, endPoint x: -20, endPoint y: 27, distance: 92.2
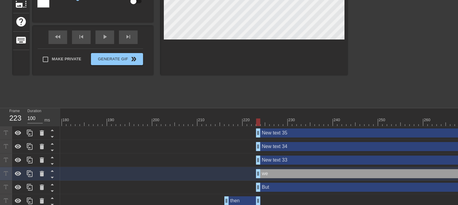
click at [276, 160] on div "New text 33 drag_handle drag_handle" at bounding box center [416, 160] width 321 height 9
type input "New text 33"
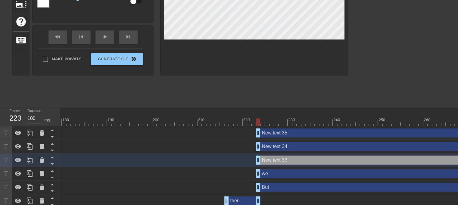
scroll to position [0, 0]
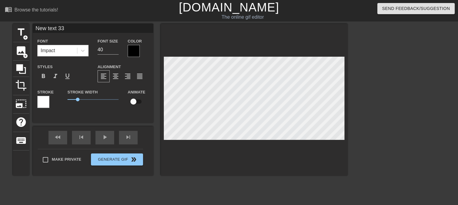
drag, startPoint x: 37, startPoint y: 26, endPoint x: -87, endPoint y: 26, distance: 124.5
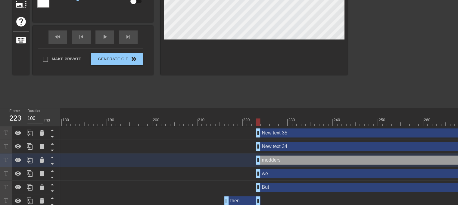
click at [271, 150] on div "New text 34 drag_handle drag_handle" at bounding box center [416, 146] width 321 height 9
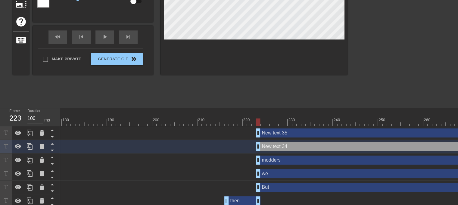
scroll to position [0, 0]
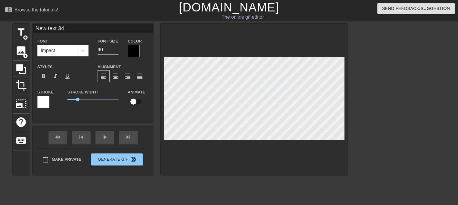
drag, startPoint x: 71, startPoint y: 30, endPoint x: -70, endPoint y: 13, distance: 142.3
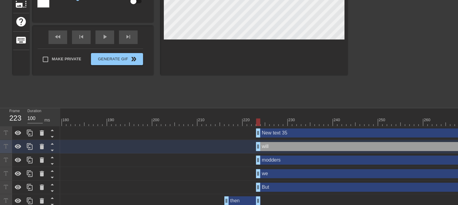
click at [289, 131] on div "New text 35 drag_handle drag_handle" at bounding box center [416, 132] width 321 height 9
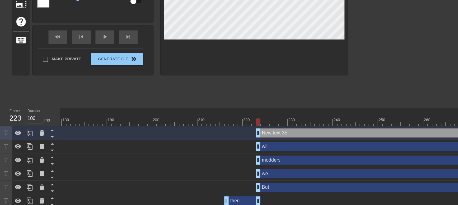
scroll to position [0, 0]
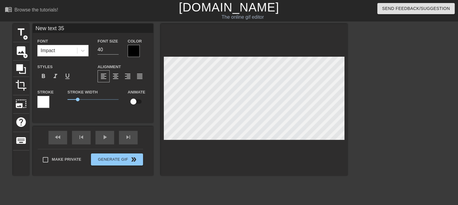
drag, startPoint x: 74, startPoint y: 29, endPoint x: -91, endPoint y: 27, distance: 164.6
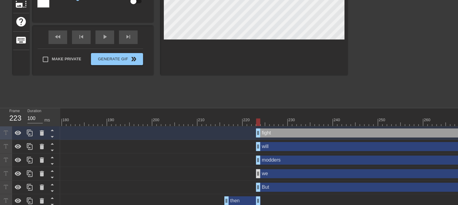
type input "fight"
drag, startPoint x: 260, startPoint y: 174, endPoint x: 274, endPoint y: 174, distance: 13.3
drag, startPoint x: 260, startPoint y: 185, endPoint x: 264, endPoint y: 185, distance: 3.9
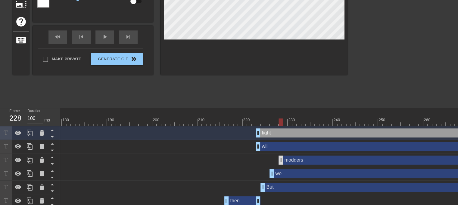
drag, startPoint x: 258, startPoint y: 159, endPoint x: 279, endPoint y: 161, distance: 21.5
drag, startPoint x: 257, startPoint y: 145, endPoint x: 290, endPoint y: 149, distance: 33.4
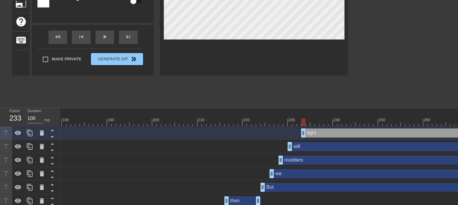
drag, startPoint x: 260, startPoint y: 132, endPoint x: 304, endPoint y: 137, distance: 43.4
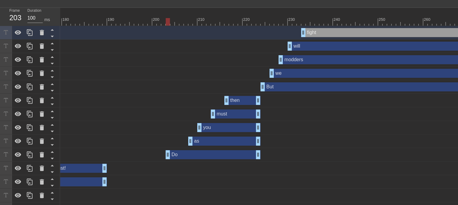
drag, startPoint x: 175, startPoint y: 153, endPoint x: 159, endPoint y: 153, distance: 16.0
drag, startPoint x: 190, startPoint y: 142, endPoint x: 172, endPoint y: 143, distance: 18.1
drag, startPoint x: 200, startPoint y: 130, endPoint x: 187, endPoint y: 133, distance: 13.4
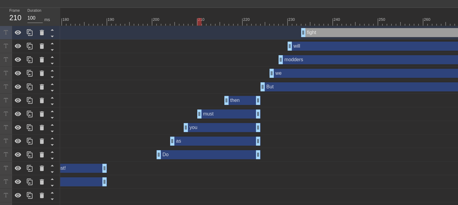
drag, startPoint x: 215, startPoint y: 116, endPoint x: 200, endPoint y: 118, distance: 14.6
drag, startPoint x: 228, startPoint y: 100, endPoint x: 216, endPoint y: 102, distance: 12.9
drag, startPoint x: 259, startPoint y: 101, endPoint x: 246, endPoint y: 104, distance: 13.3
drag, startPoint x: 258, startPoint y: 112, endPoint x: 246, endPoint y: 115, distance: 12.1
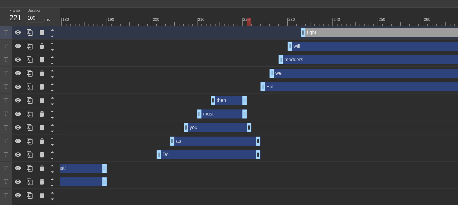
drag, startPoint x: 256, startPoint y: 125, endPoint x: 246, endPoint y: 128, distance: 10.7
drag, startPoint x: 247, startPoint y: 129, endPoint x: 244, endPoint y: 131, distance: 3.5
drag, startPoint x: 257, startPoint y: 139, endPoint x: 245, endPoint y: 143, distance: 12.2
drag, startPoint x: 261, startPoint y: 88, endPoint x: 248, endPoint y: 93, distance: 13.1
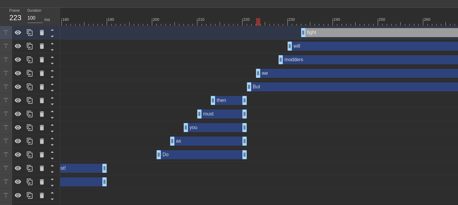
drag, startPoint x: 270, startPoint y: 73, endPoint x: 257, endPoint y: 79, distance: 14.4
drag, startPoint x: 282, startPoint y: 61, endPoint x: 268, endPoint y: 67, distance: 15.2
drag, startPoint x: 290, startPoint y: 49, endPoint x: 280, endPoint y: 51, distance: 9.8
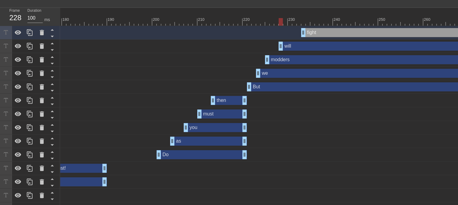
drag, startPoint x: 302, startPoint y: 31, endPoint x: 289, endPoint y: 35, distance: 12.9
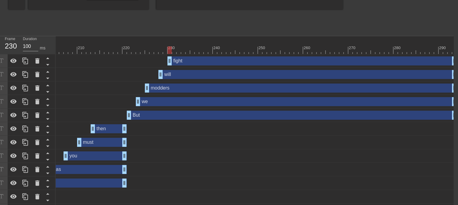
scroll to position [72, 5]
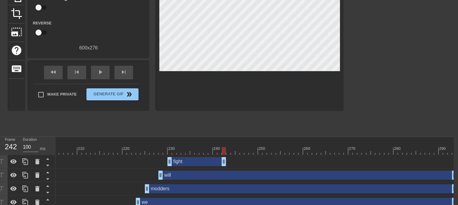
drag, startPoint x: 455, startPoint y: 162, endPoint x: 223, endPoint y: 173, distance: 232.3
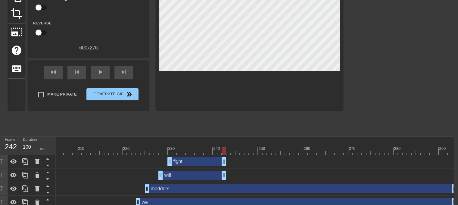
drag, startPoint x: 453, startPoint y: 178, endPoint x: 222, endPoint y: 178, distance: 231.5
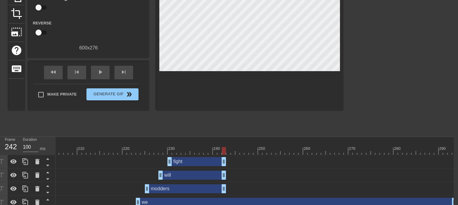
drag, startPoint x: 454, startPoint y: 189, endPoint x: 221, endPoint y: 190, distance: 232.4
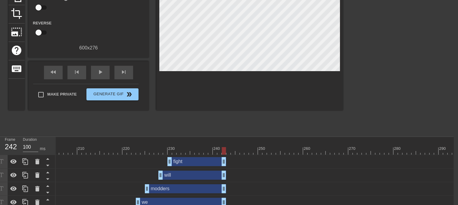
drag, startPoint x: 452, startPoint y: 200, endPoint x: 223, endPoint y: 195, distance: 229.4
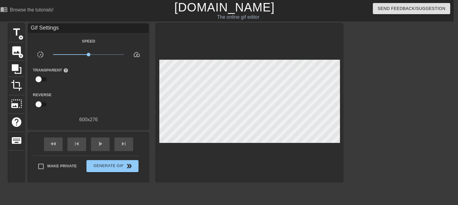
scroll to position [201, 5]
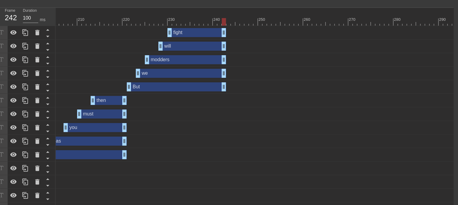
drag, startPoint x: 455, startPoint y: 91, endPoint x: 225, endPoint y: 89, distance: 229.4
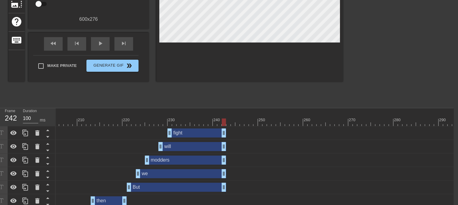
scroll to position [0, 5]
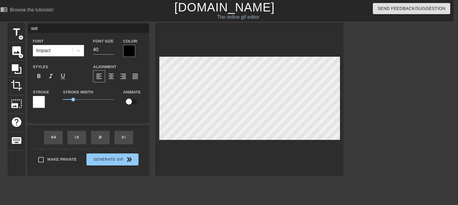
type input "But"
click at [13, 34] on span "title" at bounding box center [16, 32] width 11 height 11
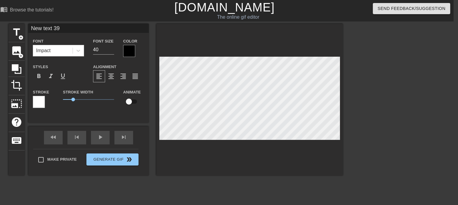
scroll to position [201, 5]
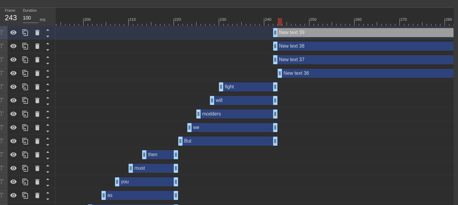
drag, startPoint x: 276, startPoint y: 71, endPoint x: 281, endPoint y: 72, distance: 4.8
drag, startPoint x: 276, startPoint y: 62, endPoint x: 280, endPoint y: 59, distance: 4.6
drag, startPoint x: 275, startPoint y: 46, endPoint x: 280, endPoint y: 47, distance: 4.6
drag, startPoint x: 275, startPoint y: 32, endPoint x: 279, endPoint y: 33, distance: 3.1
click at [317, 71] on div "New text 36 drag_handle drag_handle" at bounding box center [393, 73] width 231 height 9
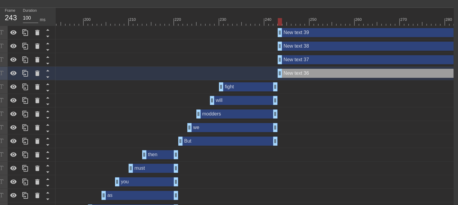
scroll to position [0, 5]
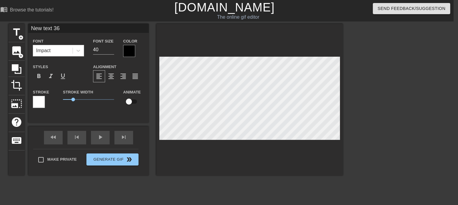
drag, startPoint x: 71, startPoint y: 28, endPoint x: 1, endPoint y: 24, distance: 70.0
click at [5, 25] on div "title add_circle image add_circle crop photo_size_select_large help keyboard Ne…" at bounding box center [224, 114] width 458 height 181
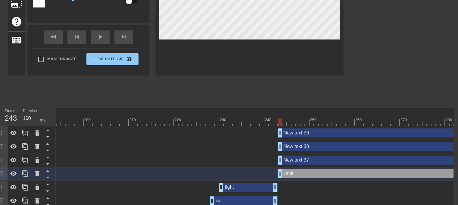
click at [295, 162] on div "New text 37 drag_handle drag_handle" at bounding box center [393, 160] width 231 height 9
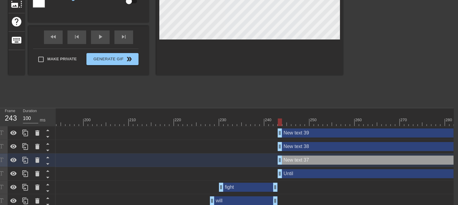
scroll to position [0, 5]
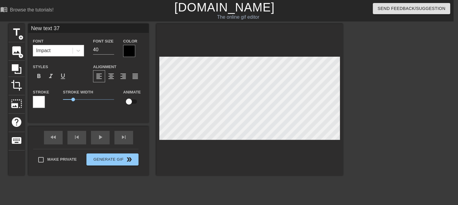
drag, startPoint x: 54, startPoint y: 27, endPoint x: 0, endPoint y: 25, distance: 54.3
click at [12, 25] on div "title add_circle image add_circle crop photo_size_select_large help keyboard Ne…" at bounding box center [175, 100] width 335 height 152
type input "the"
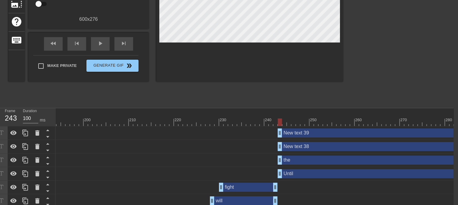
click at [289, 144] on div "New text 38 drag_handle drag_handle" at bounding box center [393, 146] width 231 height 9
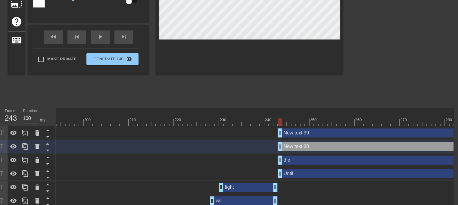
scroll to position [0, 5]
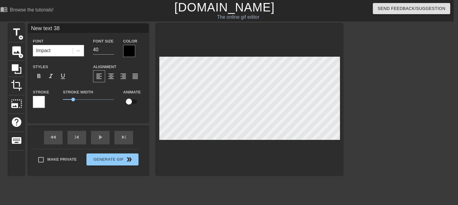
drag, startPoint x: 61, startPoint y: 30, endPoint x: -46, endPoint y: 20, distance: 108.3
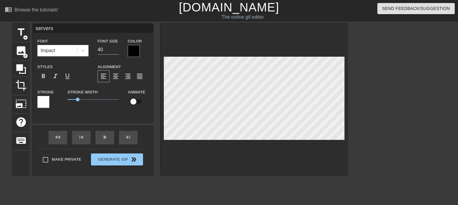
scroll to position [100, 0]
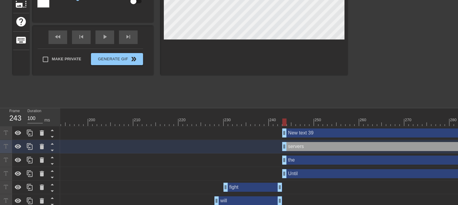
click at [292, 132] on div "New text 39 drag_handle drag_handle" at bounding box center [397, 132] width 231 height 9
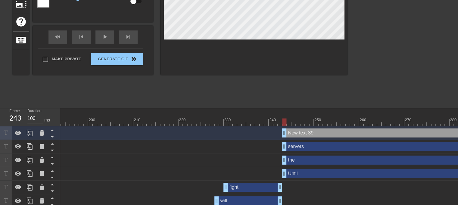
scroll to position [0, 0]
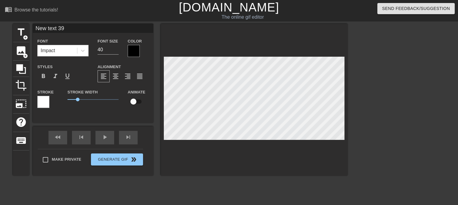
drag, startPoint x: 34, startPoint y: 29, endPoint x: -20, endPoint y: 27, distance: 53.4
type input "fall"
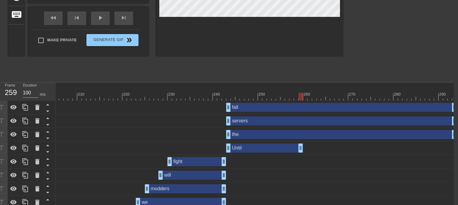
drag, startPoint x: 455, startPoint y: 147, endPoint x: 306, endPoint y: 147, distance: 148.9
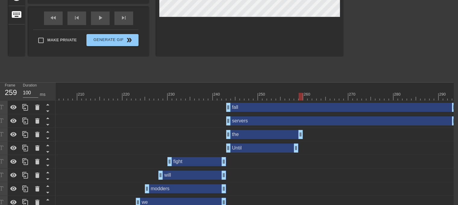
drag, startPoint x: 455, startPoint y: 135, endPoint x: 299, endPoint y: 131, distance: 155.9
drag, startPoint x: 301, startPoint y: 130, endPoint x: 329, endPoint y: 129, distance: 28.3
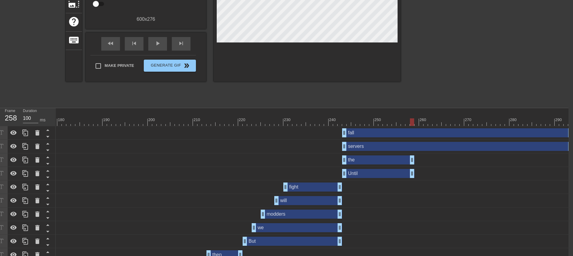
scroll to position [0, 5]
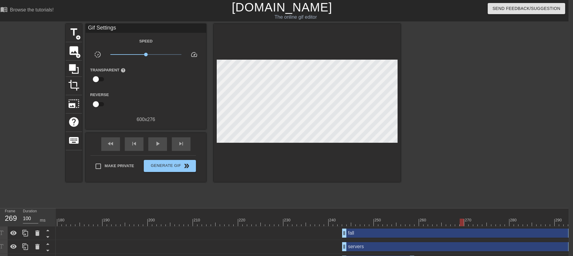
drag, startPoint x: 341, startPoint y: 216, endPoint x: 464, endPoint y: 227, distance: 123.5
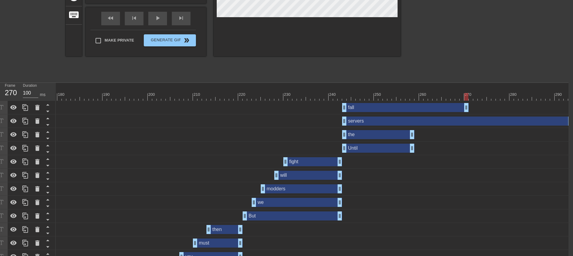
drag, startPoint x: 569, startPoint y: 107, endPoint x: 487, endPoint y: 118, distance: 82.4
drag, startPoint x: 569, startPoint y: 122, endPoint x: 467, endPoint y: 124, distance: 102.5
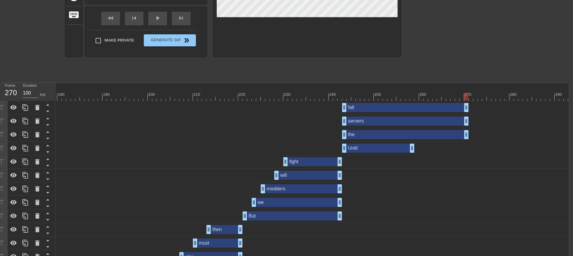
drag, startPoint x: 411, startPoint y: 135, endPoint x: 464, endPoint y: 132, distance: 53.1
drag, startPoint x: 413, startPoint y: 148, endPoint x: 466, endPoint y: 151, distance: 53.1
drag, startPoint x: 345, startPoint y: 135, endPoint x: 357, endPoint y: 135, distance: 12.1
drag, startPoint x: 341, startPoint y: 120, endPoint x: 350, endPoint y: 121, distance: 9.7
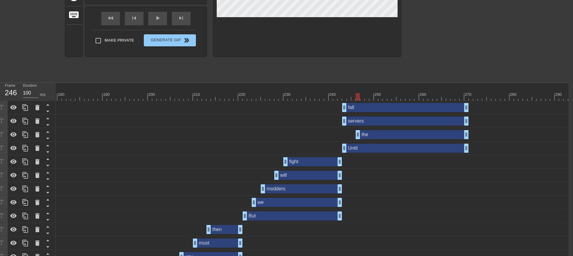
click at [348, 124] on div "servers drag_handle drag_handle" at bounding box center [405, 121] width 127 height 9
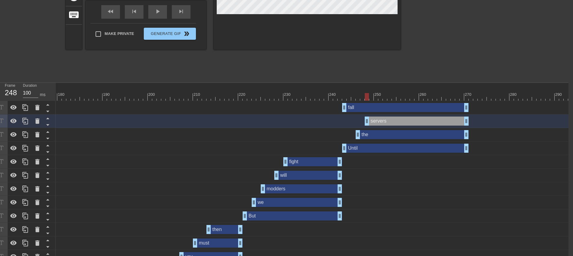
drag, startPoint x: 345, startPoint y: 123, endPoint x: 365, endPoint y: 123, distance: 20.8
drag, startPoint x: 345, startPoint y: 108, endPoint x: 380, endPoint y: 110, distance: 35.3
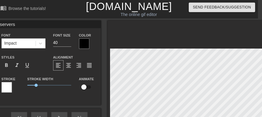
scroll to position [0, 5]
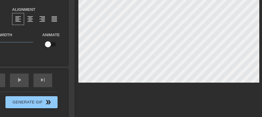
type input "fall"
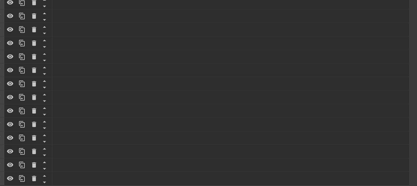
scroll to position [90, 8]
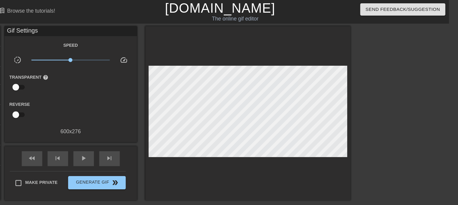
scroll to position [0, 924]
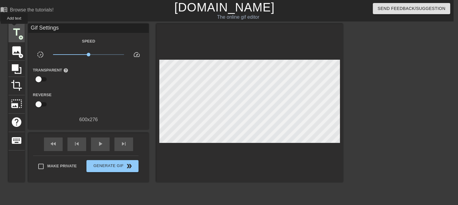
click at [14, 28] on span "title" at bounding box center [16, 32] width 11 height 11
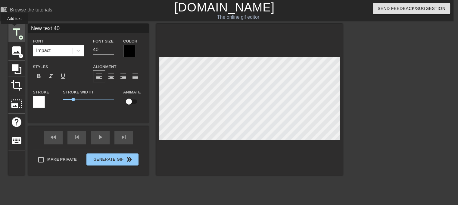
click at [14, 28] on span "title" at bounding box center [16, 32] width 11 height 11
click at [23, 39] on span "add_circle" at bounding box center [20, 37] width 5 height 5
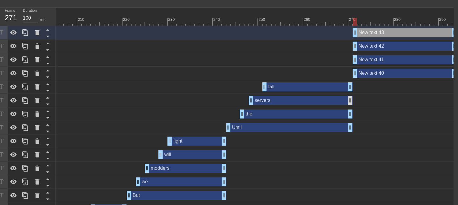
scroll to position [100, 5]
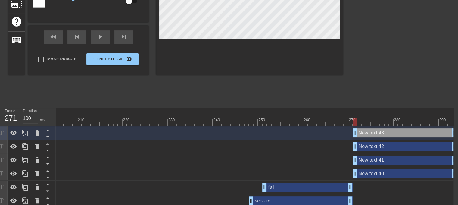
click at [379, 175] on div "New text 40 drag_handle drag_handle" at bounding box center [405, 173] width 104 height 9
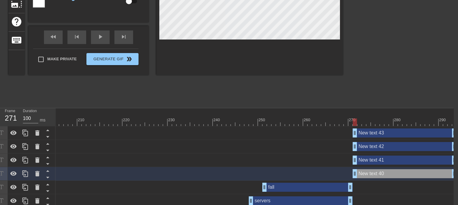
scroll to position [0, 5]
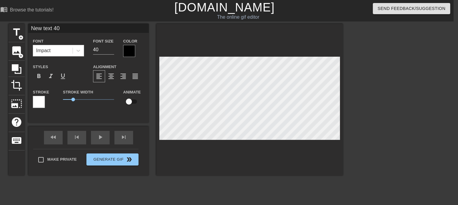
drag, startPoint x: 58, startPoint y: 26, endPoint x: -80, endPoint y: 25, distance: 138.1
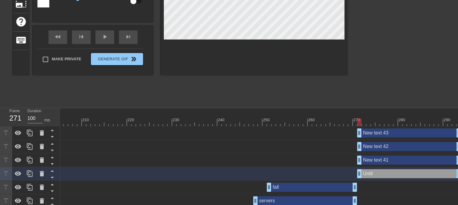
click at [401, 162] on div "New text 41 drag_handle drag_handle" at bounding box center [409, 160] width 104 height 9
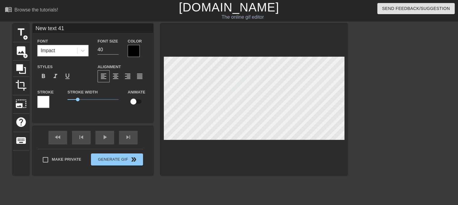
drag, startPoint x: 83, startPoint y: 26, endPoint x: -94, endPoint y: 14, distance: 177.0
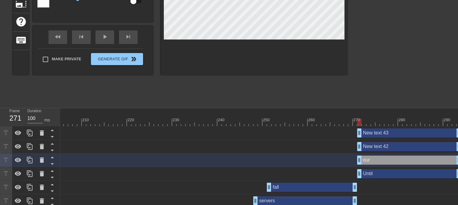
click at [388, 150] on div "New text 42 drag_handle drag_handle" at bounding box center [409, 146] width 104 height 9
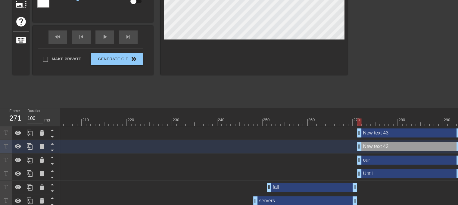
scroll to position [0, 0]
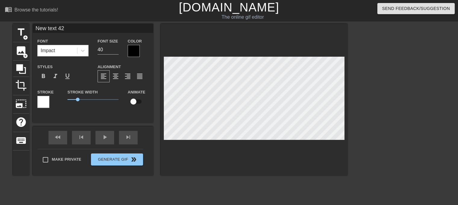
drag, startPoint x: 90, startPoint y: 28, endPoint x: -38, endPoint y: 18, distance: 128.2
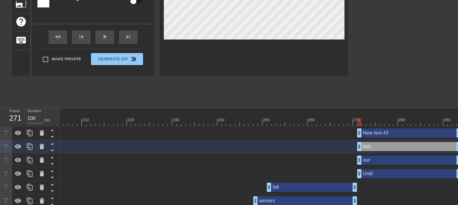
click at [388, 129] on div "New text 43 drag_handle drag_handle" at bounding box center [409, 132] width 104 height 9
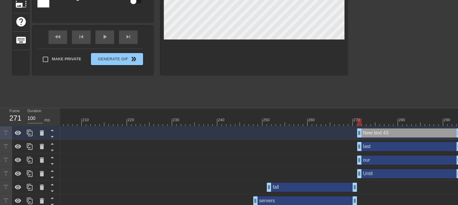
scroll to position [0, 0]
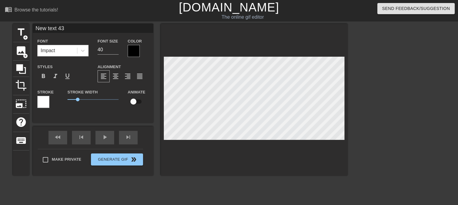
drag, startPoint x: 101, startPoint y: 29, endPoint x: -24, endPoint y: 14, distance: 125.7
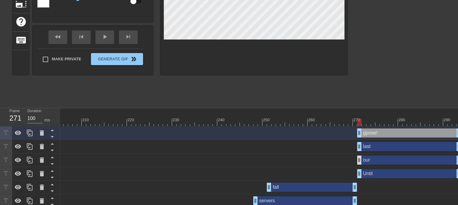
type input "gpose!"
drag, startPoint x: 361, startPoint y: 160, endPoint x: 376, endPoint y: 160, distance: 15.1
drag, startPoint x: 360, startPoint y: 147, endPoint x: 382, endPoint y: 147, distance: 21.7
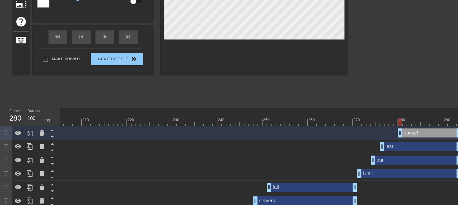
drag, startPoint x: 360, startPoint y: 134, endPoint x: 399, endPoint y: 137, distance: 39.3
drag, startPoint x: 274, startPoint y: 121, endPoint x: 340, endPoint y: 125, distance: 66.1
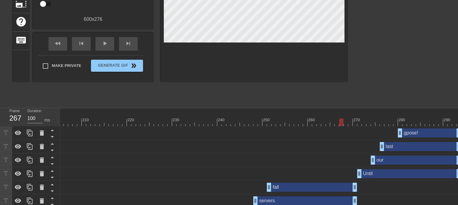
drag, startPoint x: 463, startPoint y: 57, endPoint x: 405, endPoint y: 38, distance: 60.2
click at [405, 38] on div at bounding box center [400, 13] width 90 height 181
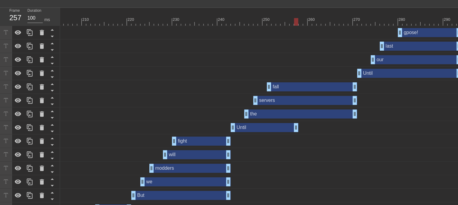
drag, startPoint x: 356, startPoint y: 128, endPoint x: 295, endPoint y: 132, distance: 60.5
drag, startPoint x: 354, startPoint y: 112, endPoint x: 295, endPoint y: 117, distance: 59.9
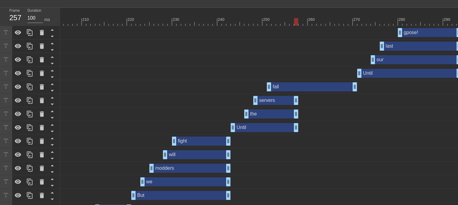
drag, startPoint x: 354, startPoint y: 100, endPoint x: 296, endPoint y: 101, distance: 58.5
drag, startPoint x: 355, startPoint y: 87, endPoint x: 297, endPoint y: 89, distance: 57.9
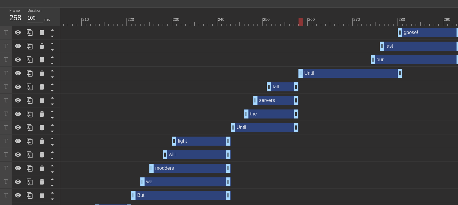
drag, startPoint x: 401, startPoint y: 74, endPoint x: 344, endPoint y: 74, distance: 56.7
click at [344, 74] on div "Until drag_handle drag_handle" at bounding box center [351, 73] width 104 height 9
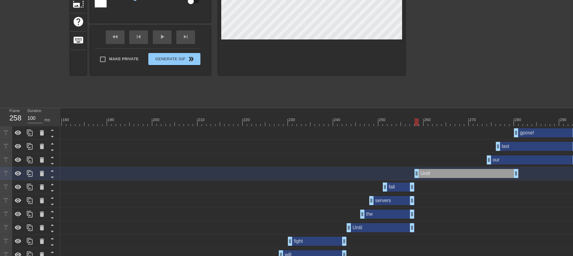
scroll to position [0, 0]
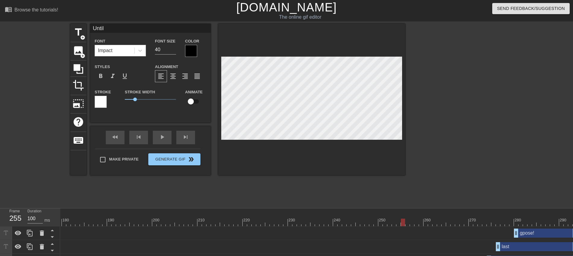
drag, startPoint x: 410, startPoint y: 219, endPoint x: 405, endPoint y: 227, distance: 9.2
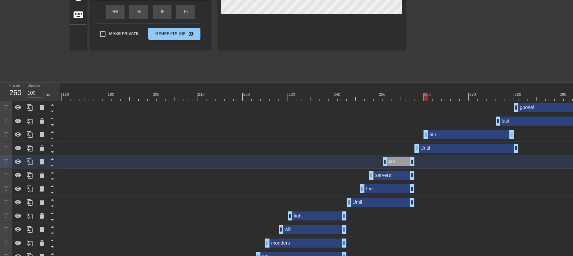
drag, startPoint x: 511, startPoint y: 137, endPoint x: 448, endPoint y: 137, distance: 62.4
click at [448, 137] on div "our drag_handle drag_handle" at bounding box center [468, 134] width 90 height 9
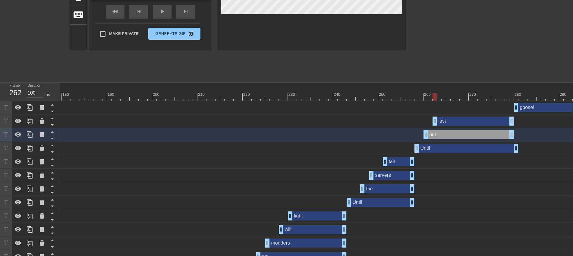
drag, startPoint x: 521, startPoint y: 123, endPoint x: 458, endPoint y: 125, distance: 63.3
click at [458, 125] on div "last drag_handle drag_handle" at bounding box center [473, 121] width 81 height 9
type input "last"
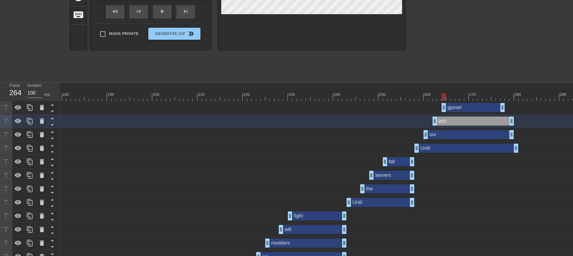
drag, startPoint x: 521, startPoint y: 110, endPoint x: 461, endPoint y: 114, distance: 60.4
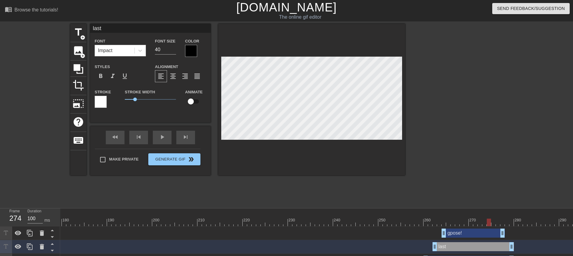
drag, startPoint x: 309, startPoint y: 222, endPoint x: 490, endPoint y: 226, distance: 181.2
drag, startPoint x: 501, startPoint y: 233, endPoint x: 486, endPoint y: 234, distance: 15.1
drag, startPoint x: 512, startPoint y: 247, endPoint x: 490, endPoint y: 247, distance: 22.0
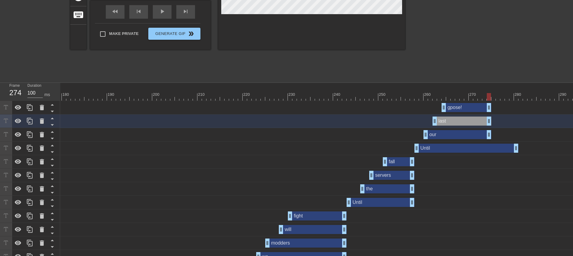
drag, startPoint x: 510, startPoint y: 132, endPoint x: 486, endPoint y: 143, distance: 25.9
drag, startPoint x: 517, startPoint y: 148, endPoint x: 491, endPoint y: 152, distance: 26.7
drag, startPoint x: 417, startPoint y: 150, endPoint x: 421, endPoint y: 150, distance: 3.3
drag, startPoint x: 426, startPoint y: 134, endPoint x: 430, endPoint y: 132, distance: 4.1
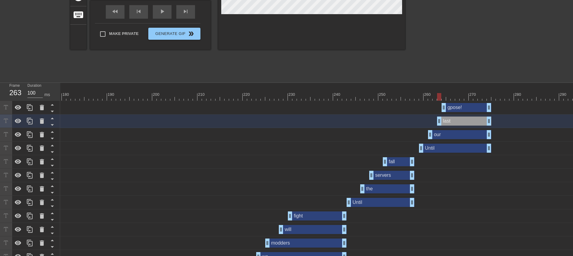
drag, startPoint x: 435, startPoint y: 123, endPoint x: 439, endPoint y: 121, distance: 4.5
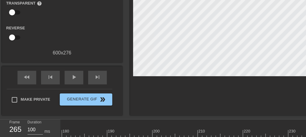
scroll to position [67, 11]
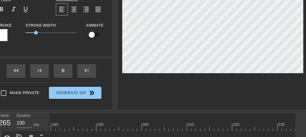
type input "gpose!"
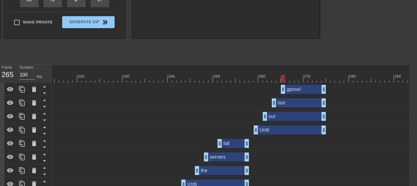
scroll to position [52, 8]
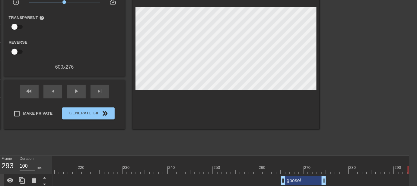
drag, startPoint x: 282, startPoint y: 171, endPoint x: 398, endPoint y: 169, distance: 116.4
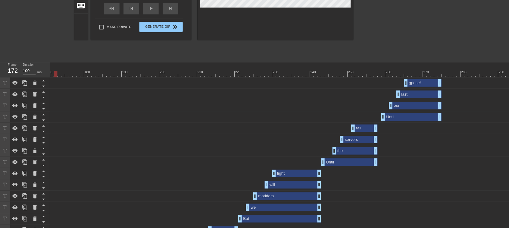
scroll to position [0, 0]
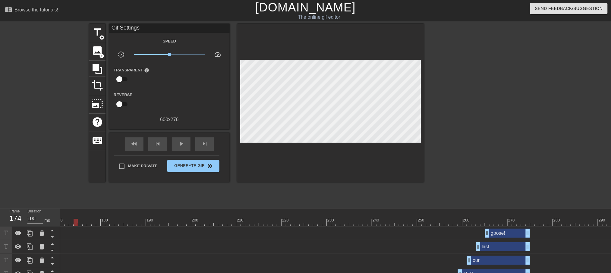
drag, startPoint x: 68, startPoint y: 219, endPoint x: 74, endPoint y: 222, distance: 6.8
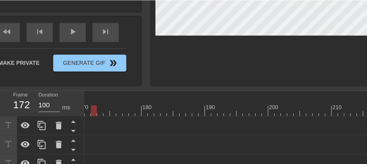
scroll to position [1, 1]
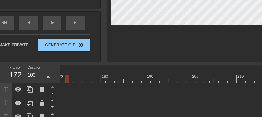
type input "on"
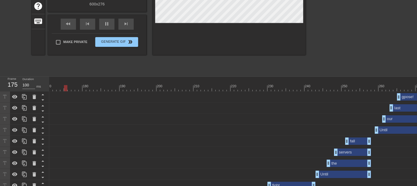
scroll to position [0, 0]
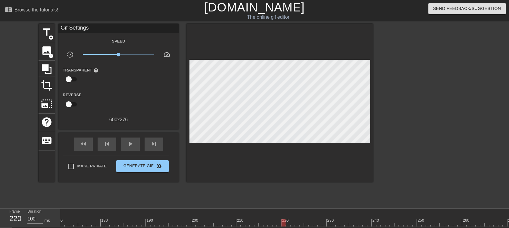
drag, startPoint x: 274, startPoint y: 222, endPoint x: 285, endPoint y: 226, distance: 11.5
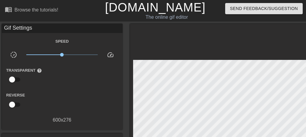
scroll to position [67, 0]
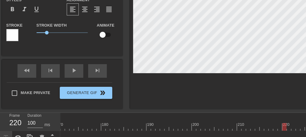
type input "then"
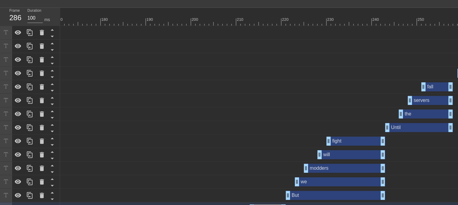
scroll to position [0, 0]
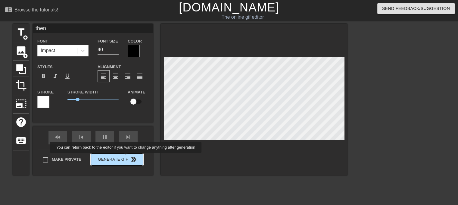
click at [127, 157] on div "Make Private Generate Gif double_arrow" at bounding box center [90, 161] width 105 height 24
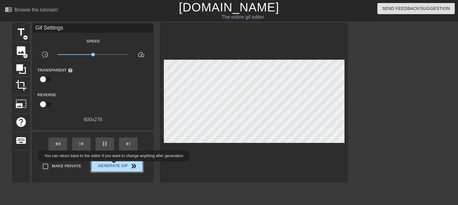
click at [115, 165] on span "Generate Gif double_arrow" at bounding box center [116, 165] width 47 height 7
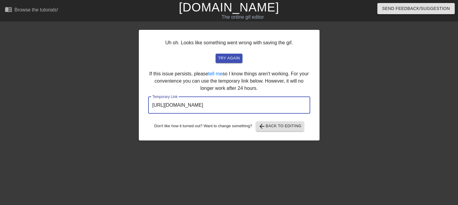
drag, startPoint x: 277, startPoint y: 105, endPoint x: 115, endPoint y: 96, distance: 162.1
click at [115, 96] on div "Uh oh. Looks like something went wrong with saving the gif. try again If this i…" at bounding box center [229, 114] width 458 height 181
